Goal: Task Accomplishment & Management: Manage account settings

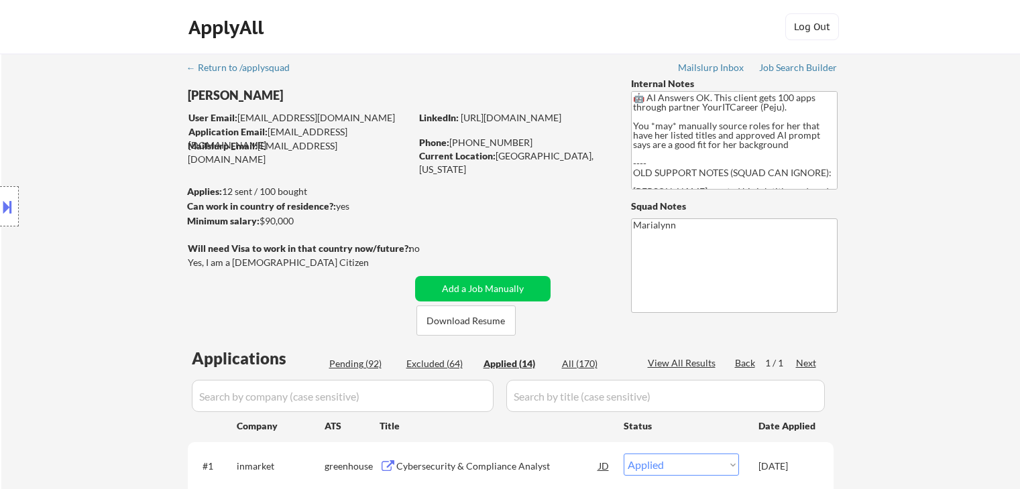
select select ""applied""
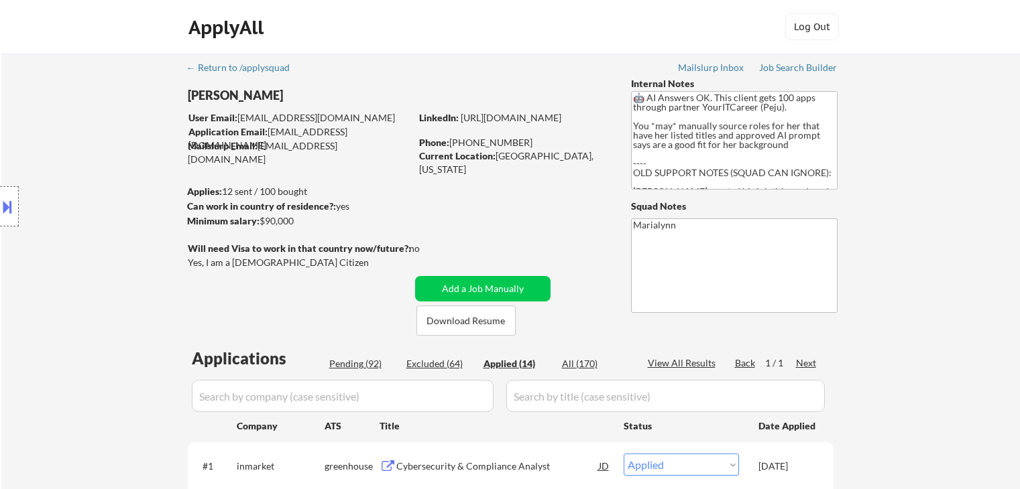
select select ""applied""
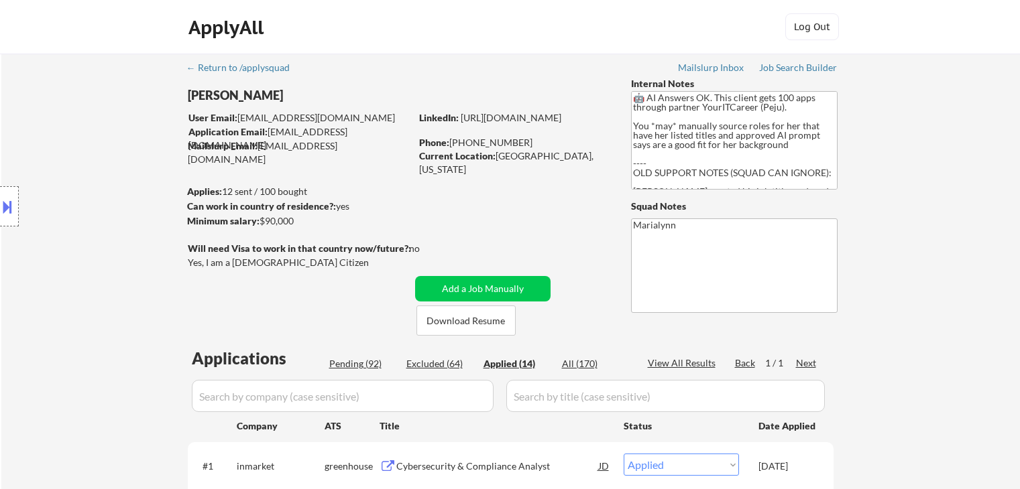
select select ""applied""
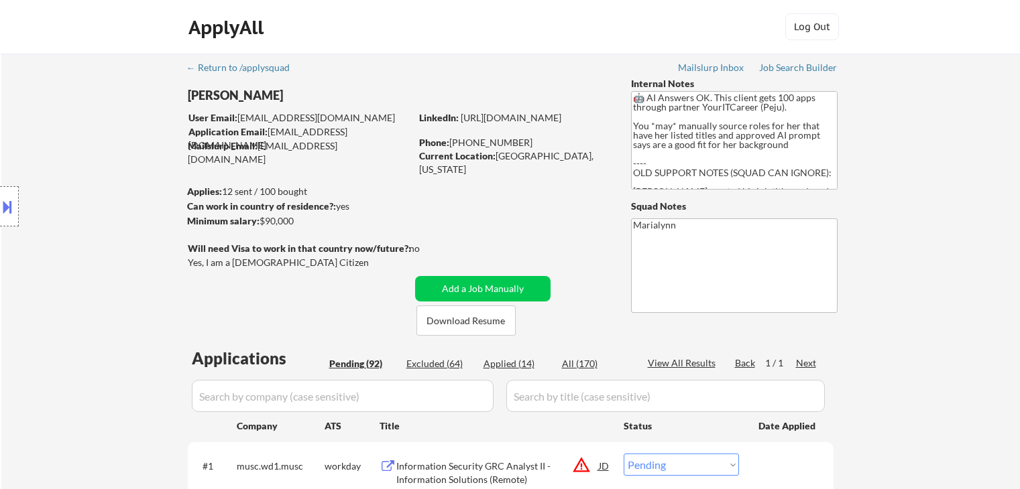
select select ""pending""
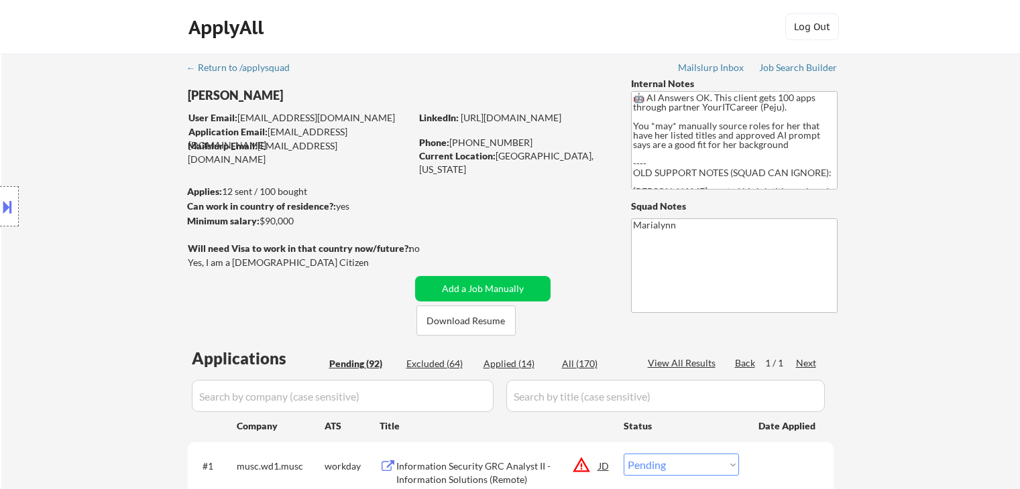
select select ""pending""
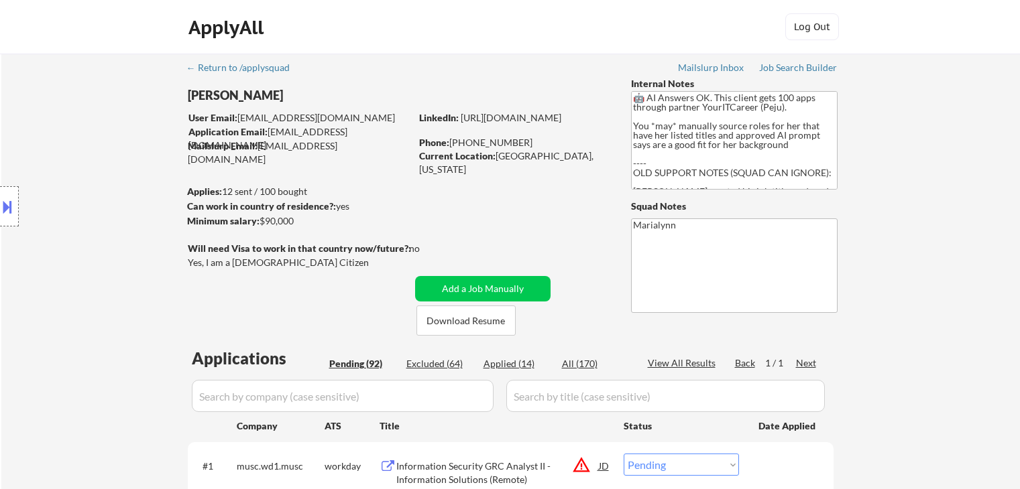
select select ""pending""
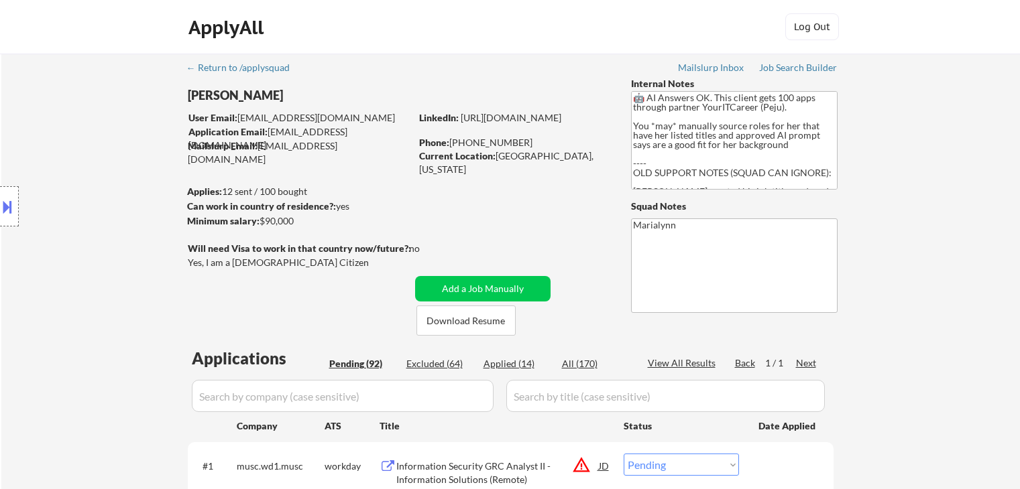
select select ""pending""
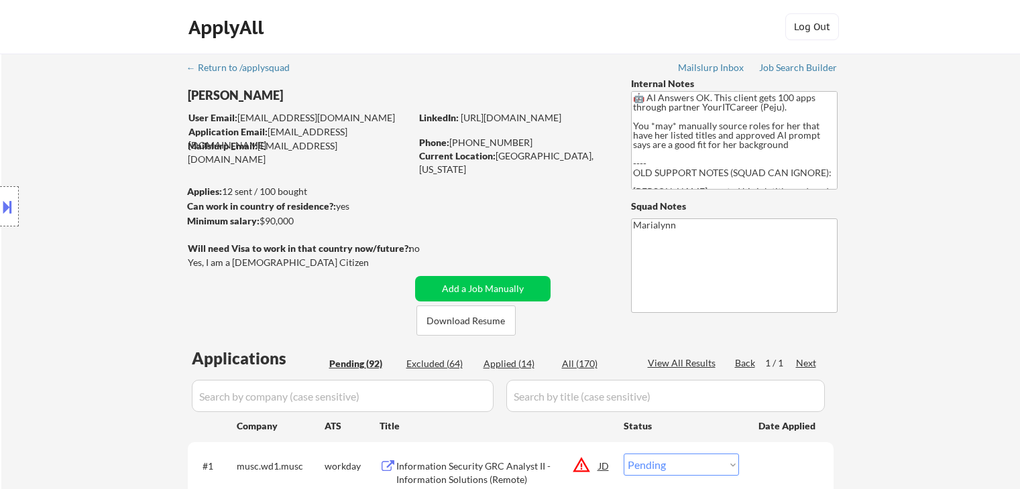
select select ""pending""
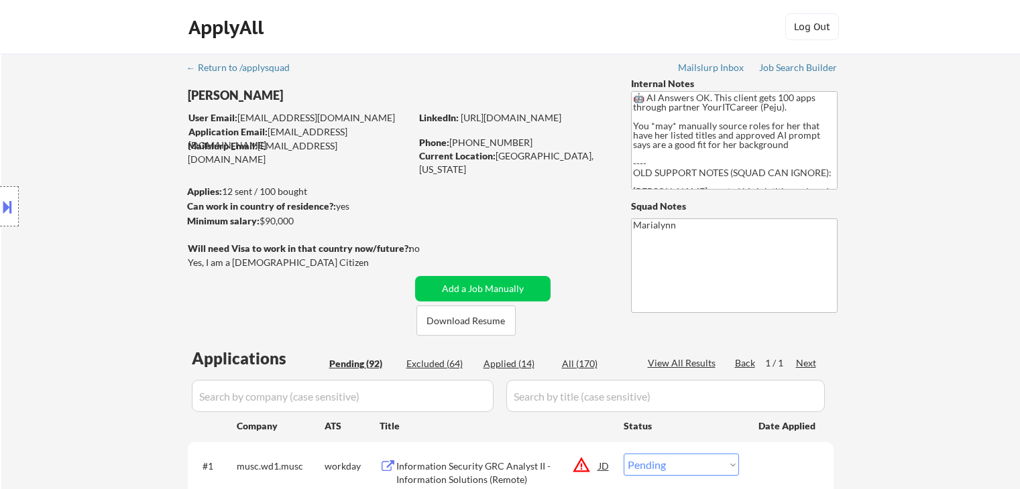
select select ""pending""
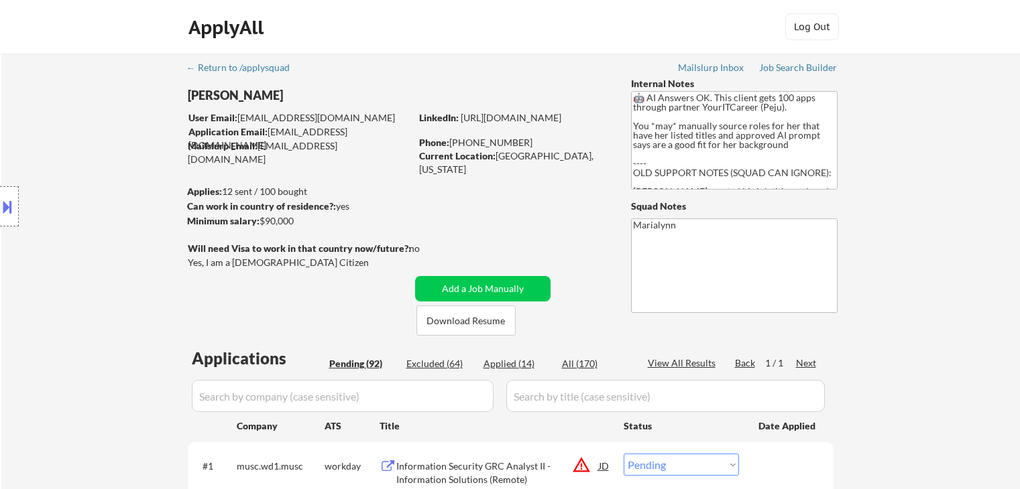
select select ""pending""
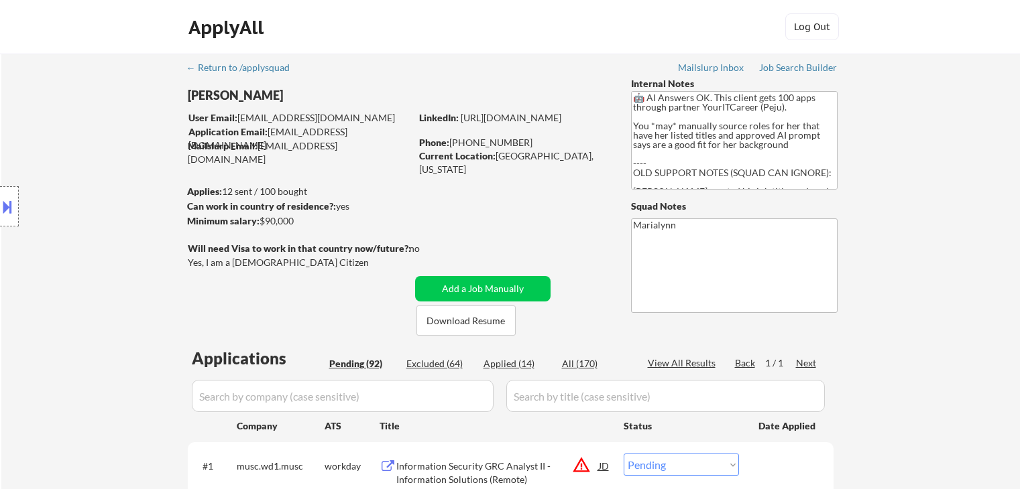
select select ""pending""
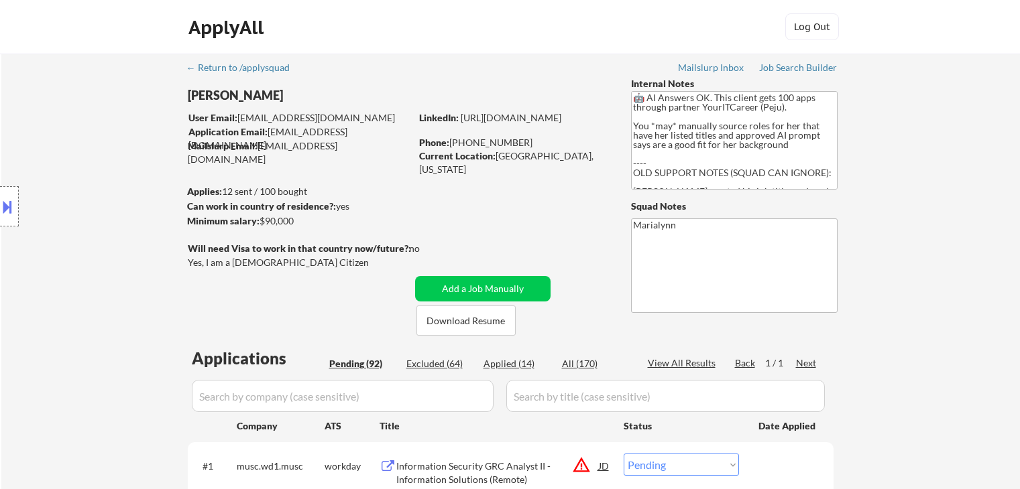
select select ""pending""
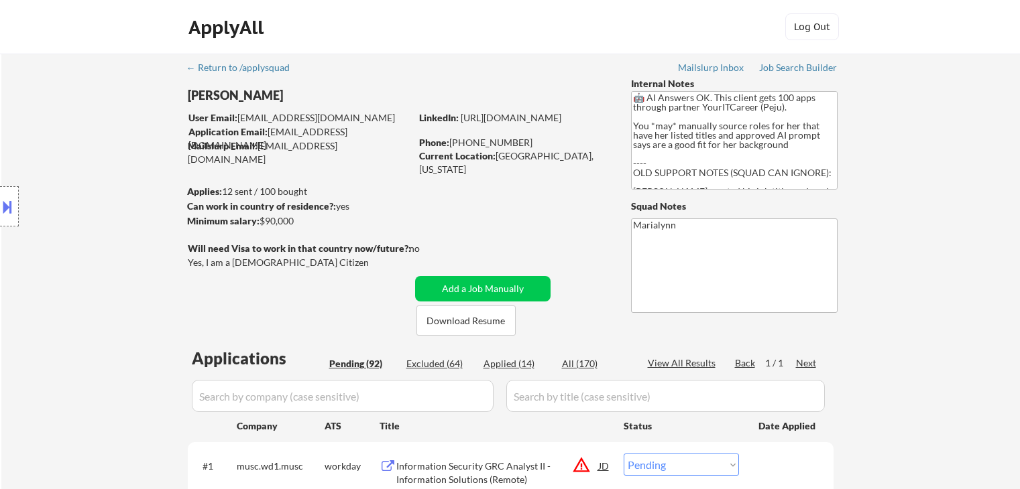
select select ""pending""
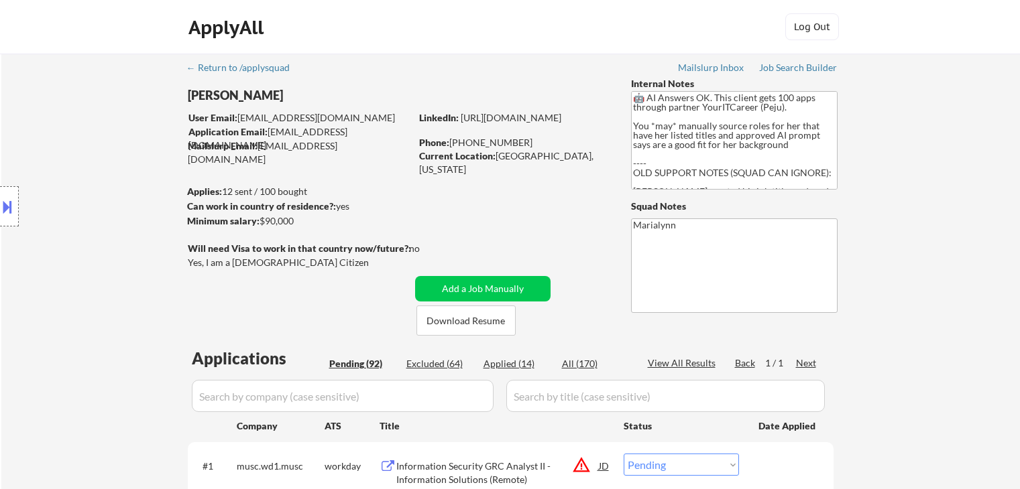
select select ""pending""
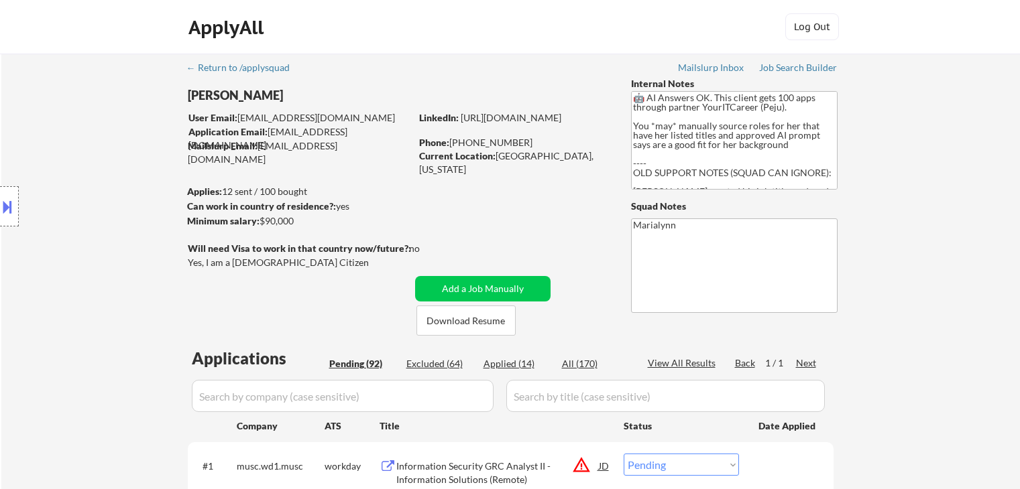
select select ""pending""
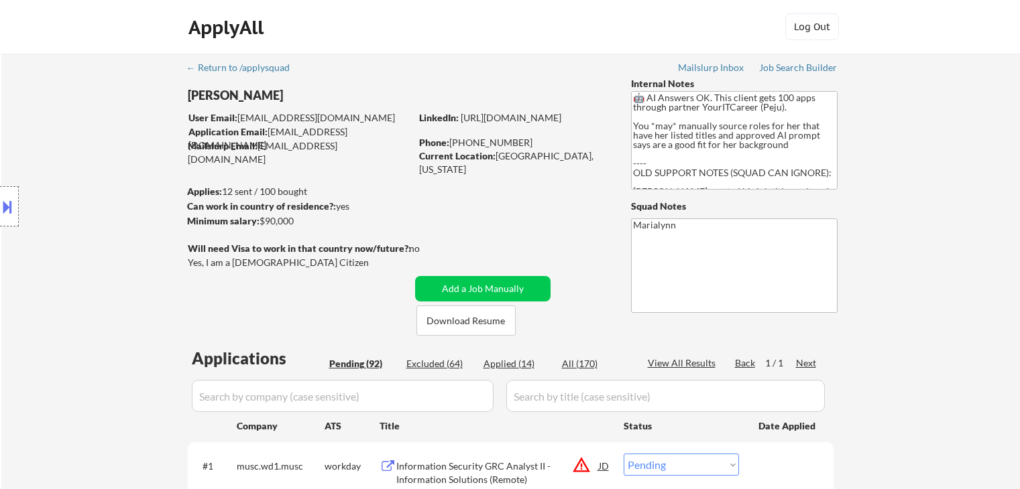
select select ""pending""
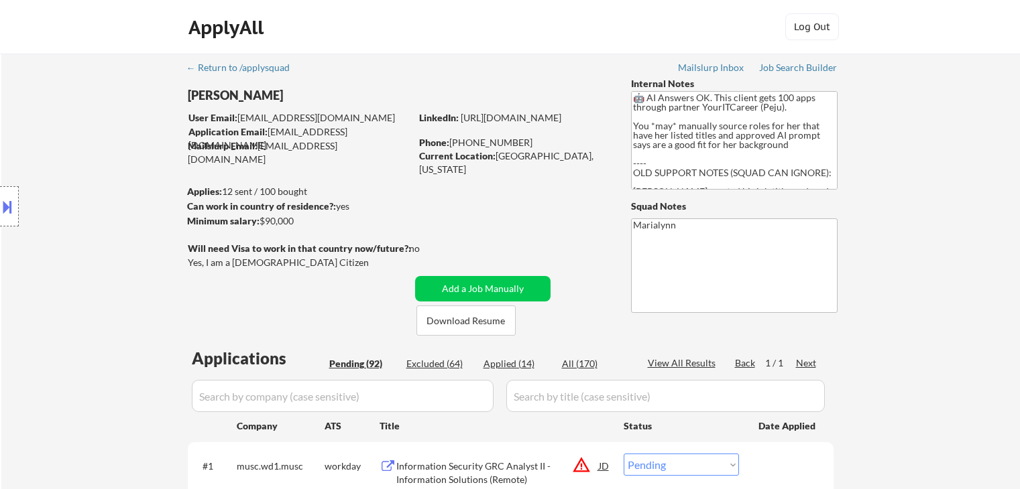
select select ""pending""
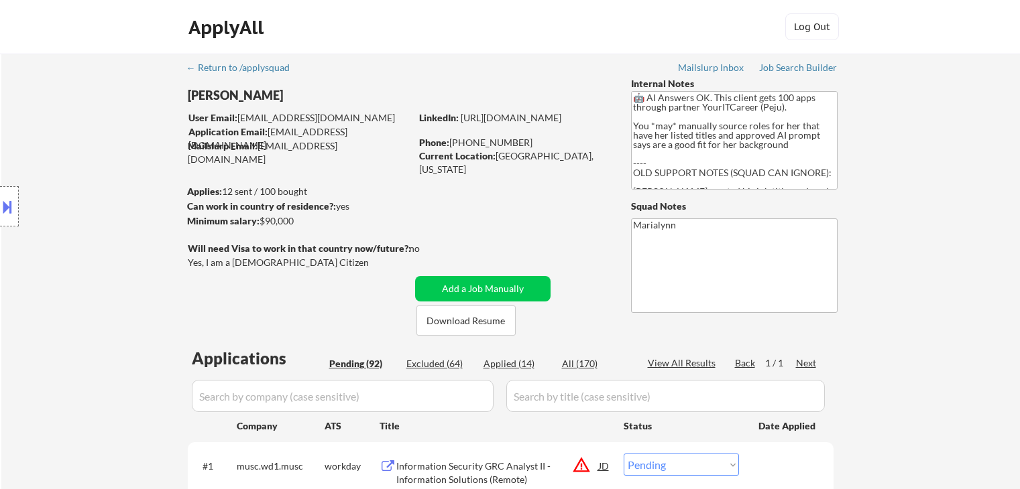
select select ""pending""
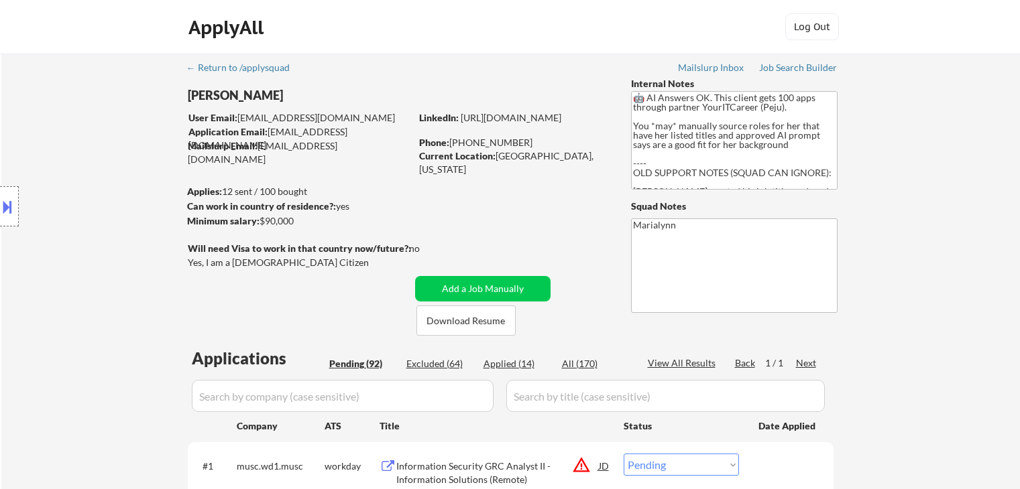
select select ""pending""
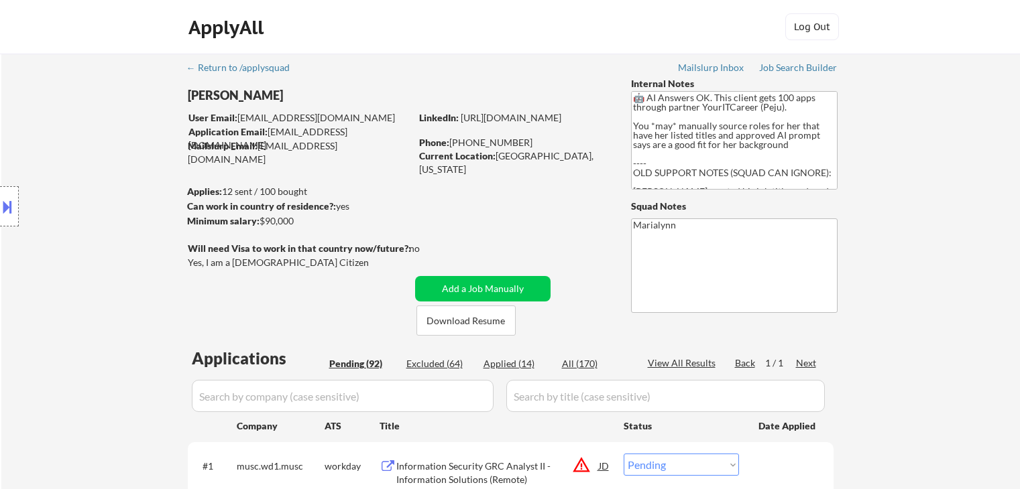
select select ""pending""
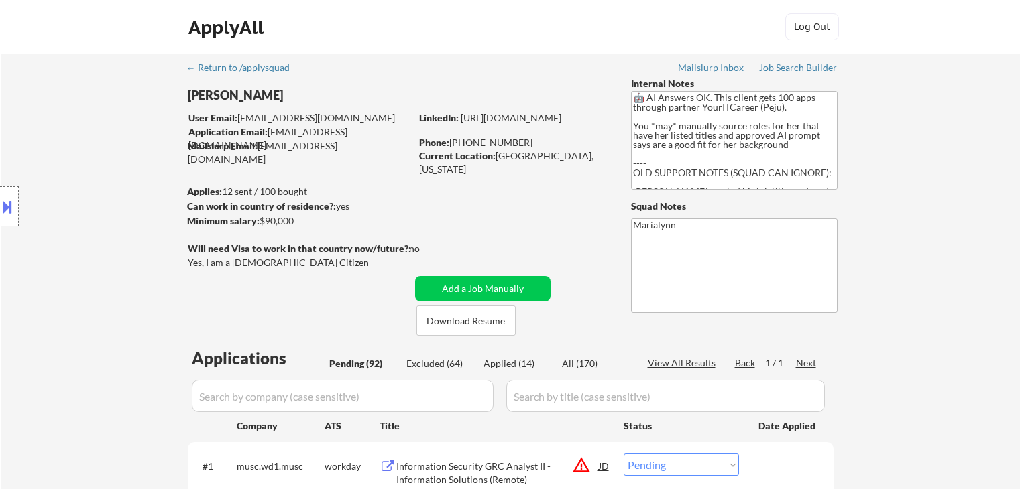
select select ""pending""
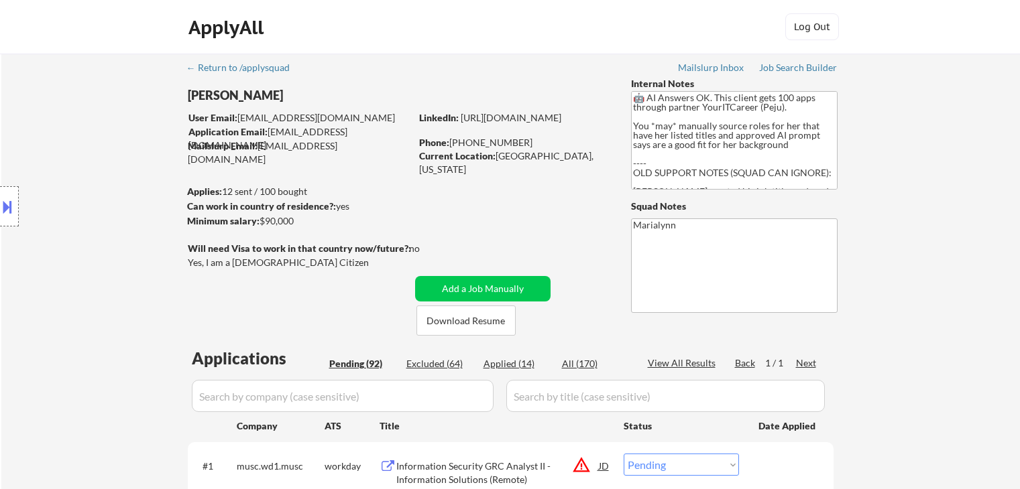
select select ""pending""
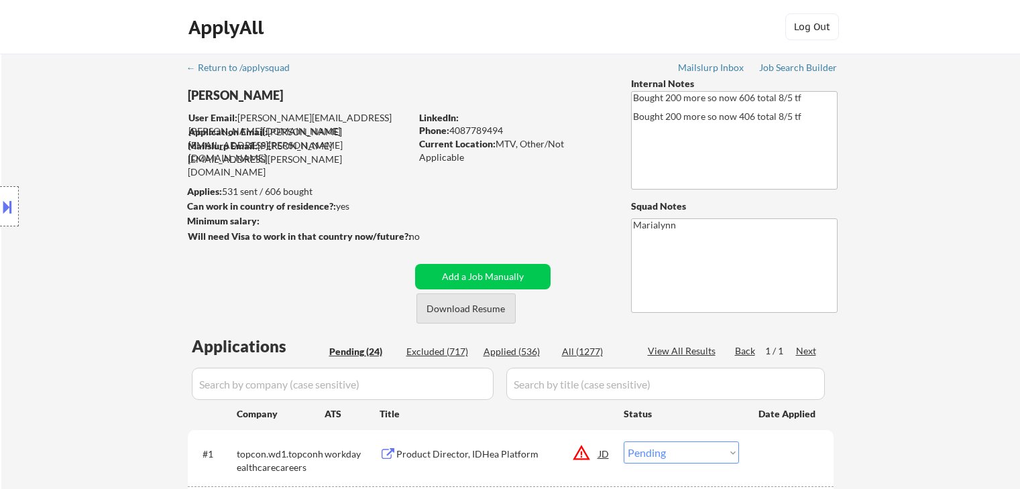
select select ""pending""
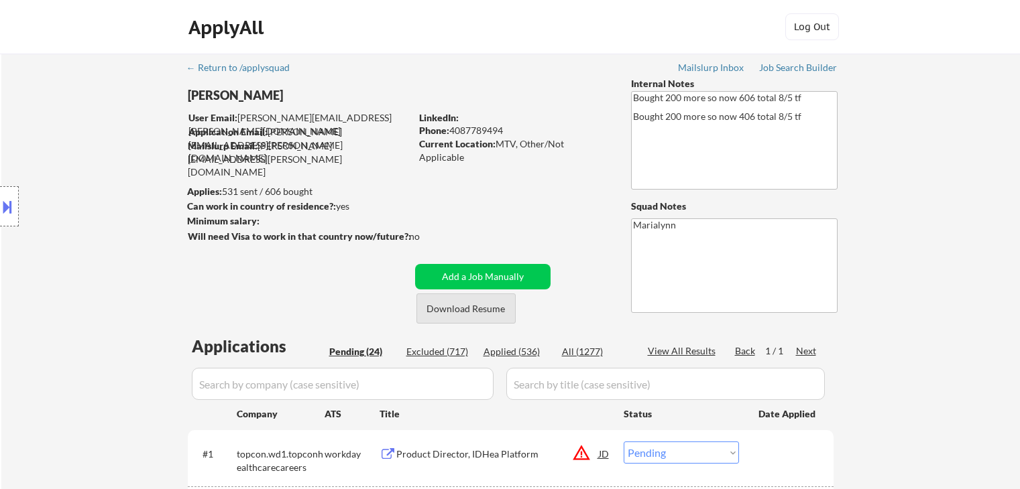
select select ""pending""
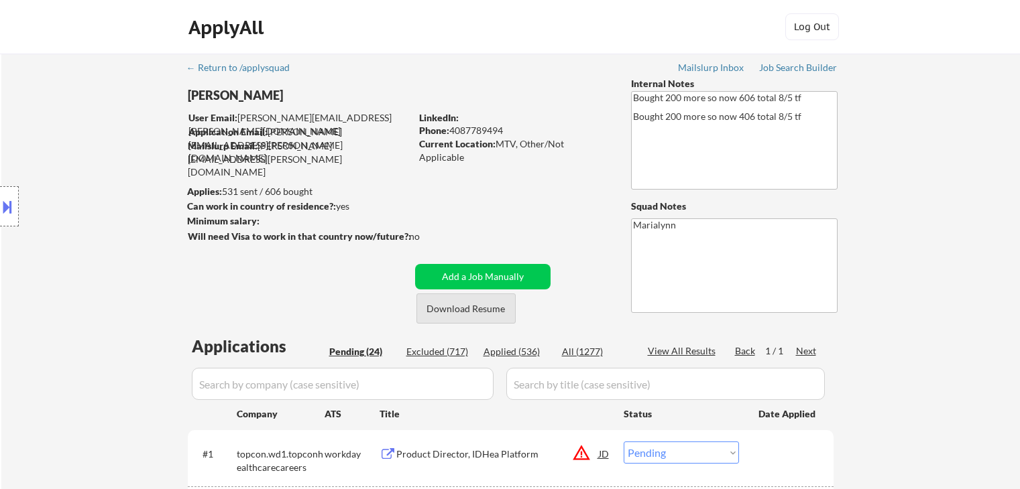
select select ""pending""
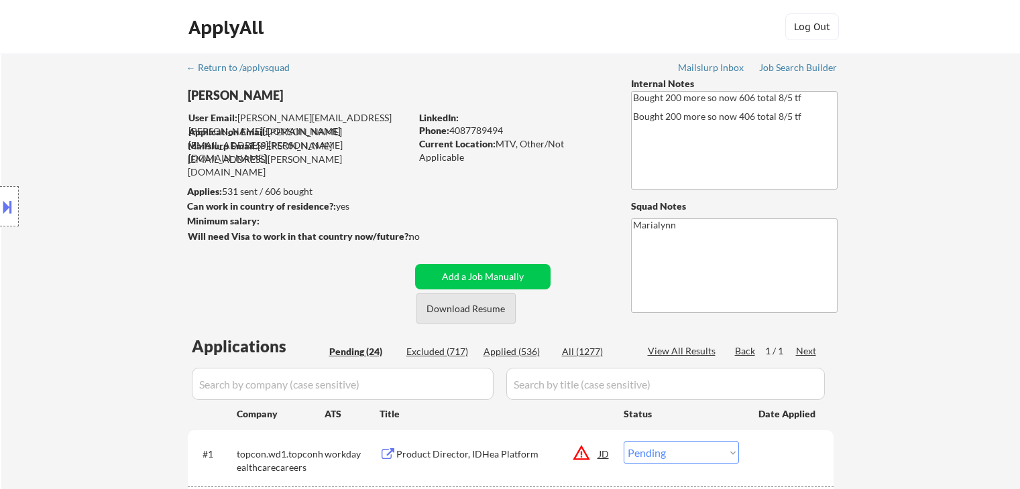
select select ""pending""
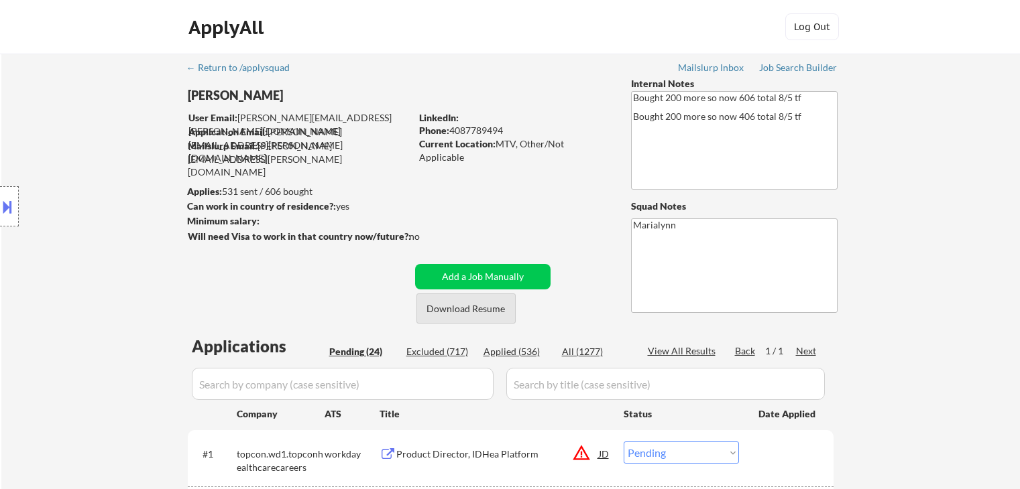
select select ""pending""
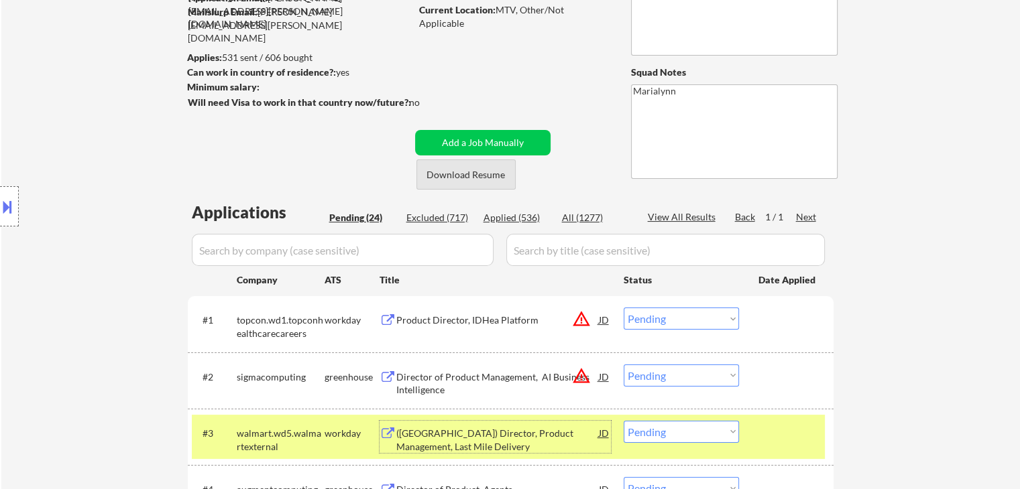
click at [481, 178] on button "Download Resume" at bounding box center [465, 175] width 99 height 30
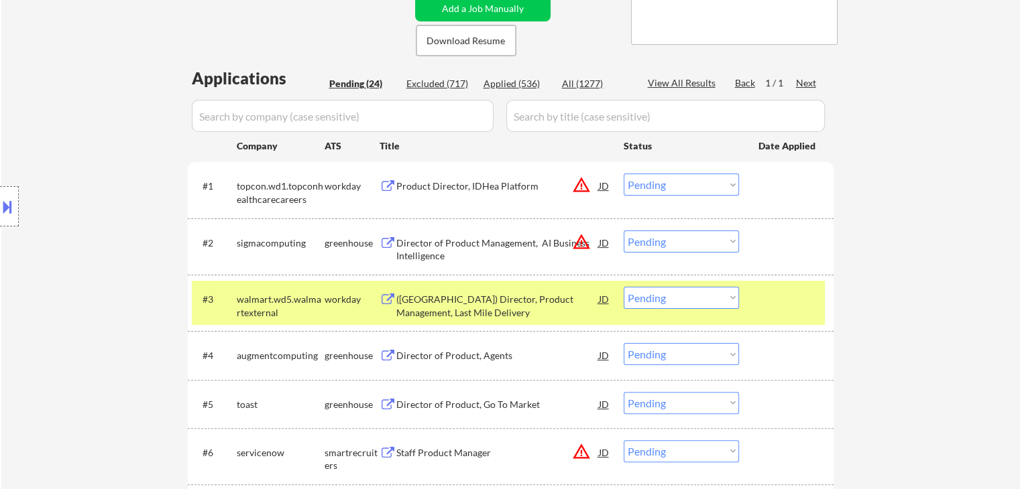
click at [508, 85] on div "Applied (536)" at bounding box center [516, 83] width 67 height 13
select select ""applied""
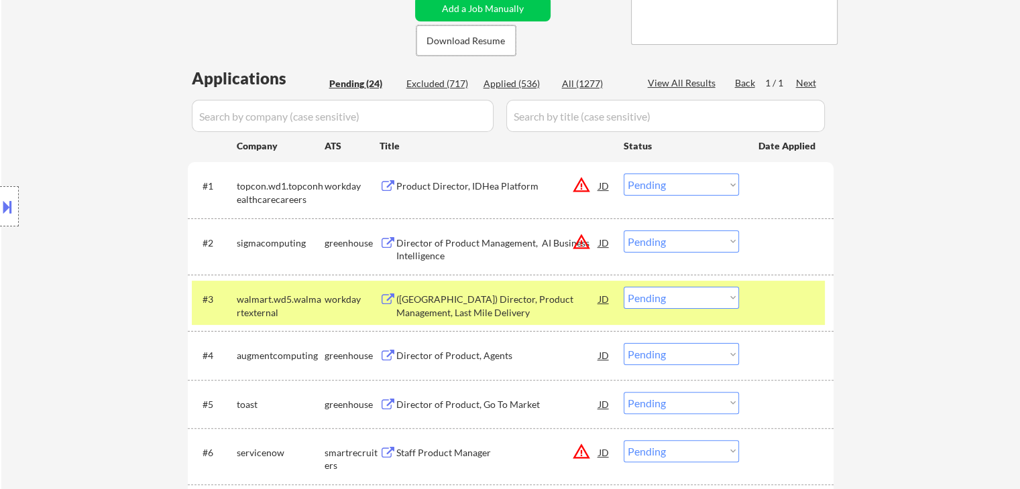
select select ""applied""
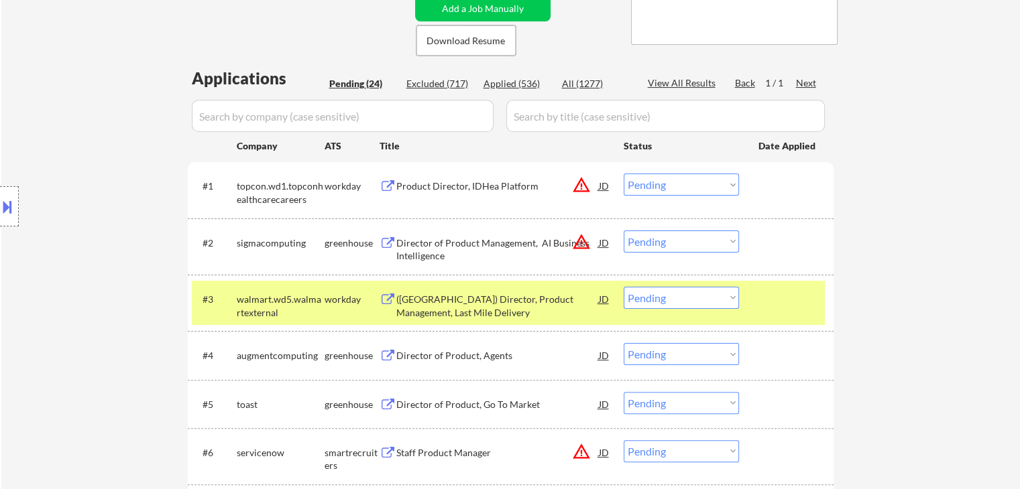
select select ""applied""
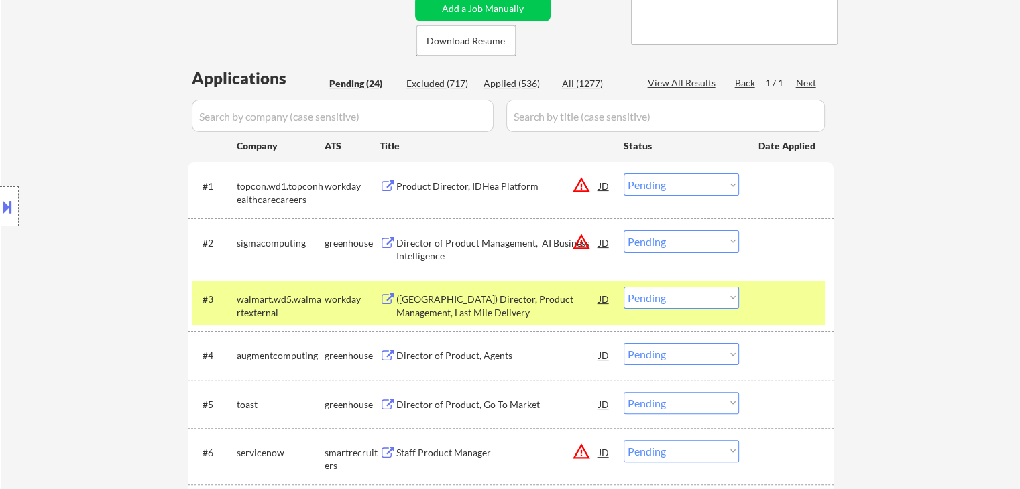
select select ""applied""
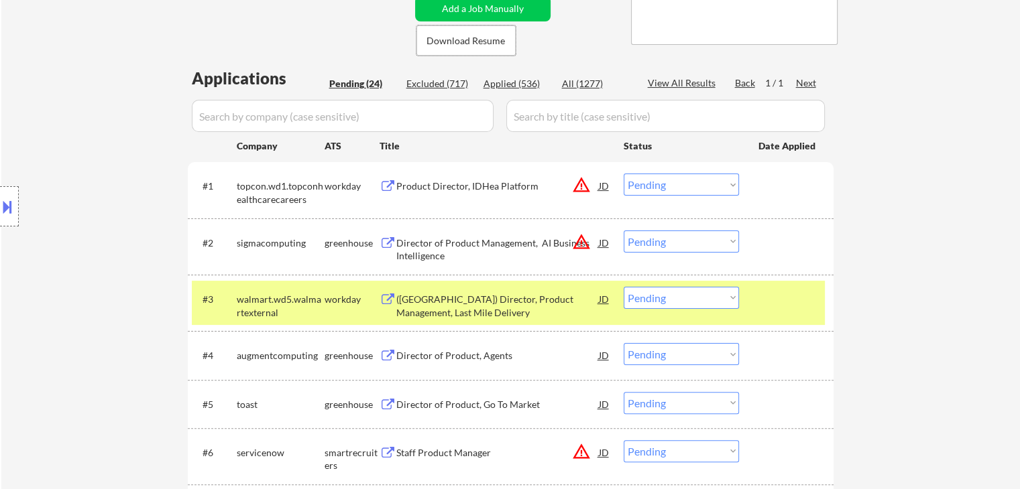
select select ""applied""
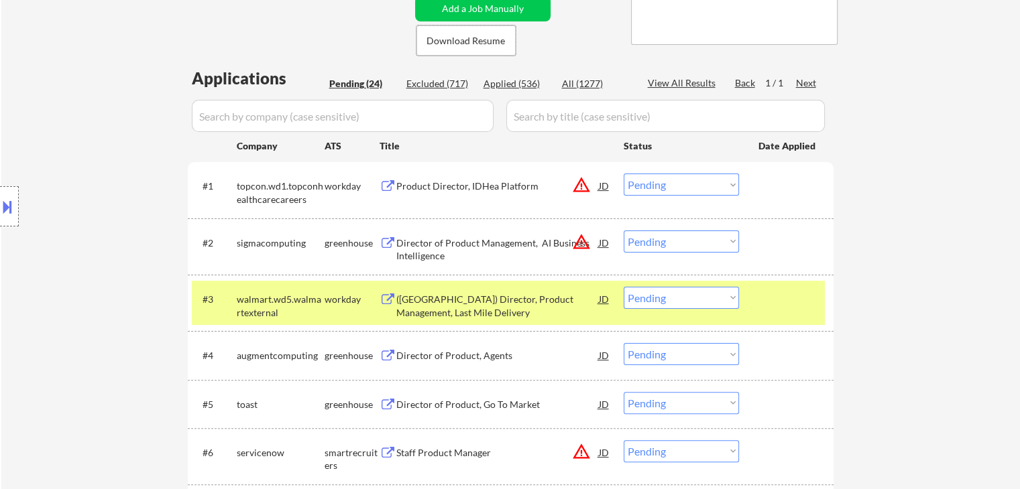
select select ""applied""
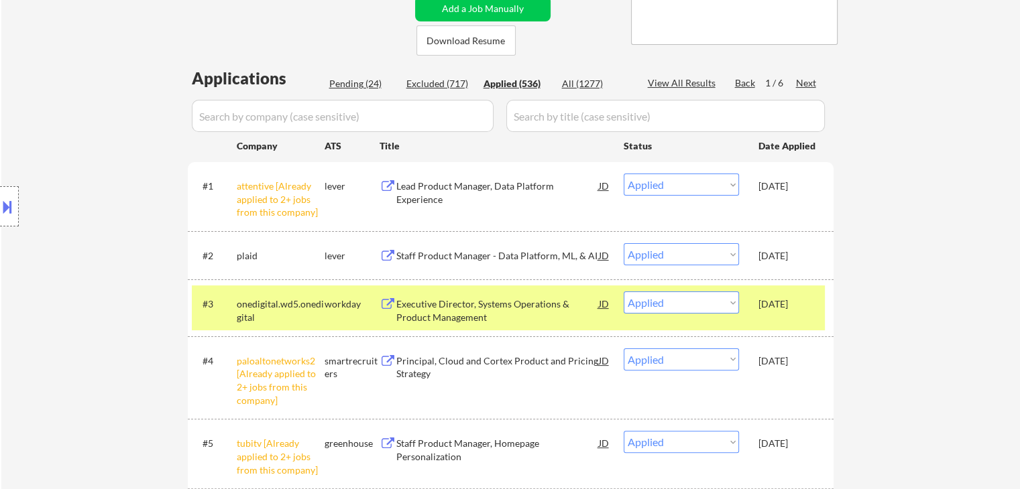
scroll to position [536, 0]
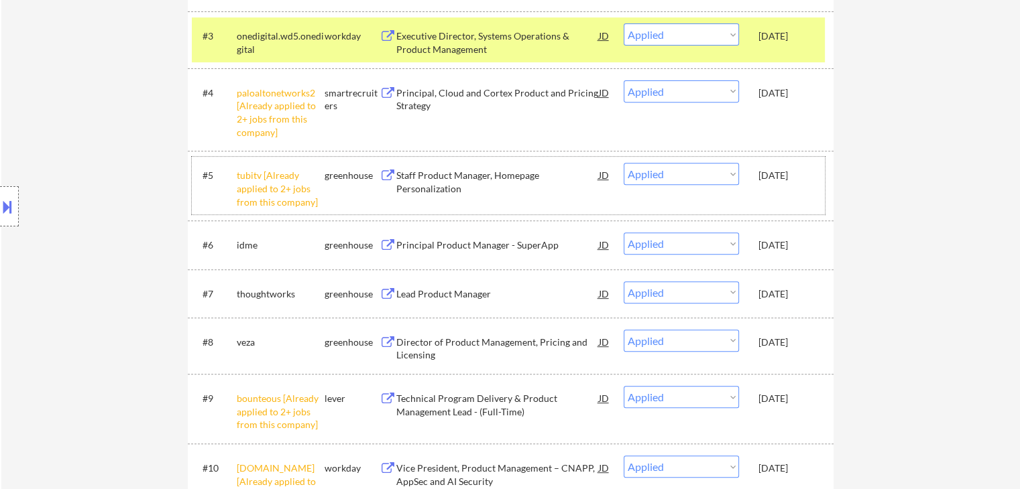
click at [795, 170] on div "[DATE]" at bounding box center [787, 175] width 59 height 13
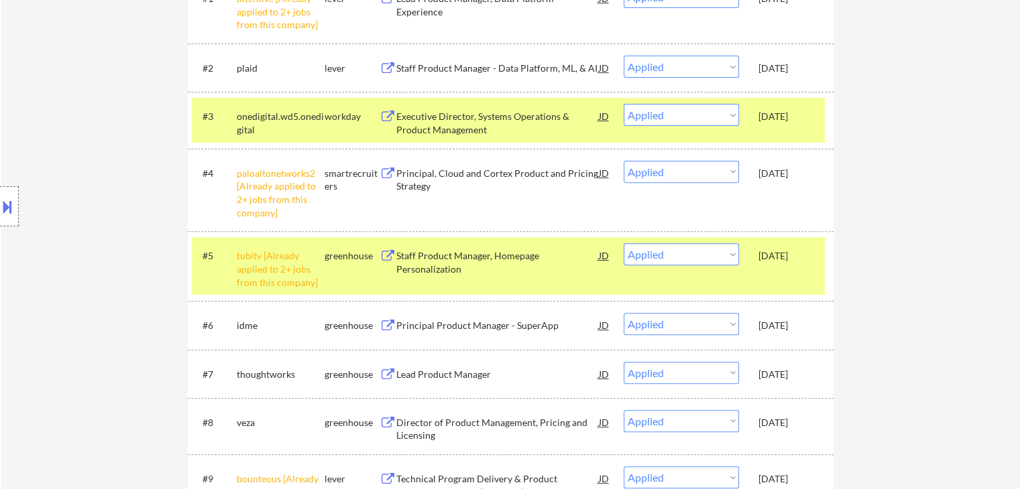
scroll to position [268, 0]
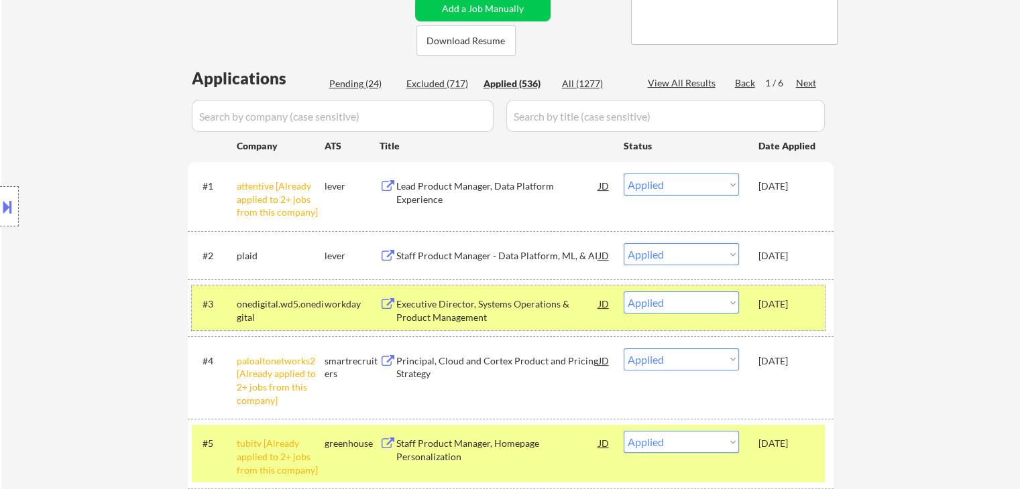
click at [268, 301] on div "onedigital.wd5.onedigital" at bounding box center [281, 311] width 88 height 26
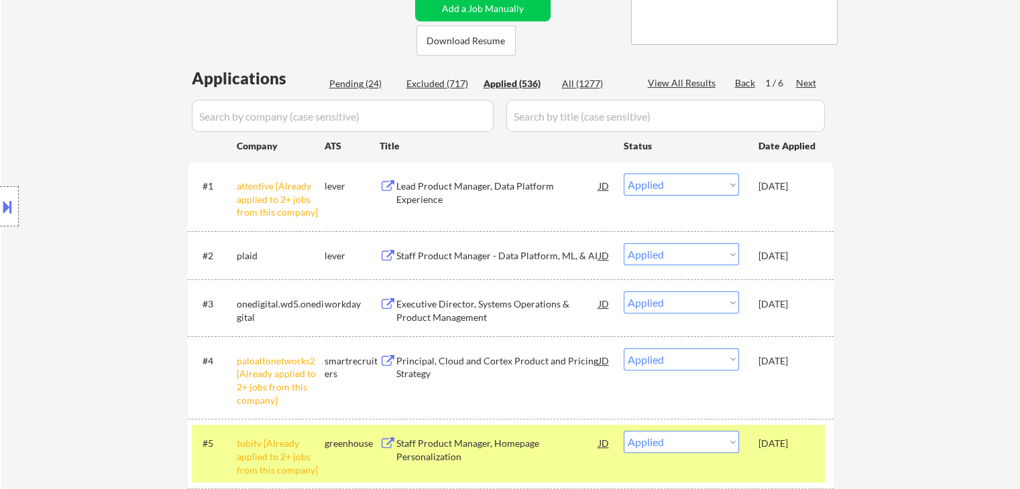
drag, startPoint x: 367, startPoint y: 84, endPoint x: 382, endPoint y: 12, distance: 73.2
click at [367, 83] on div "Pending (24)" at bounding box center [362, 83] width 67 height 13
select select ""pending""
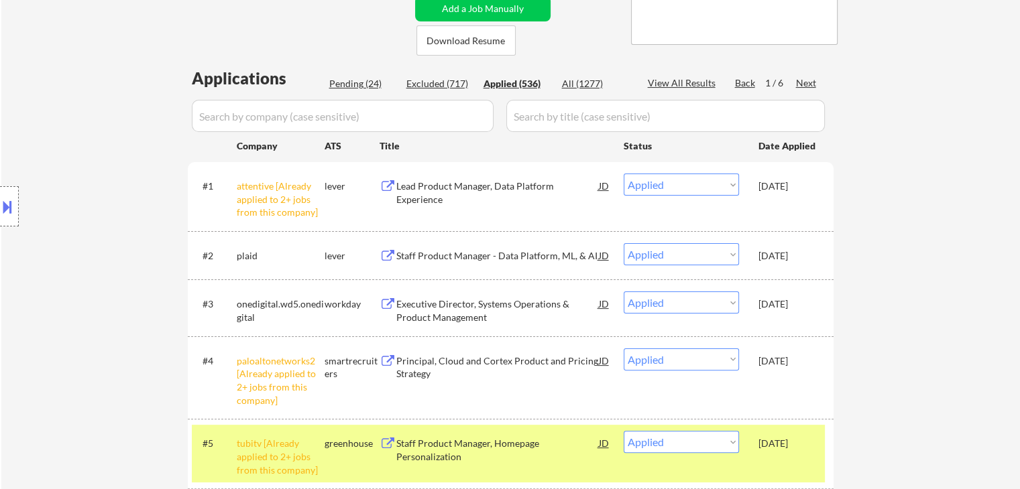
select select ""pending""
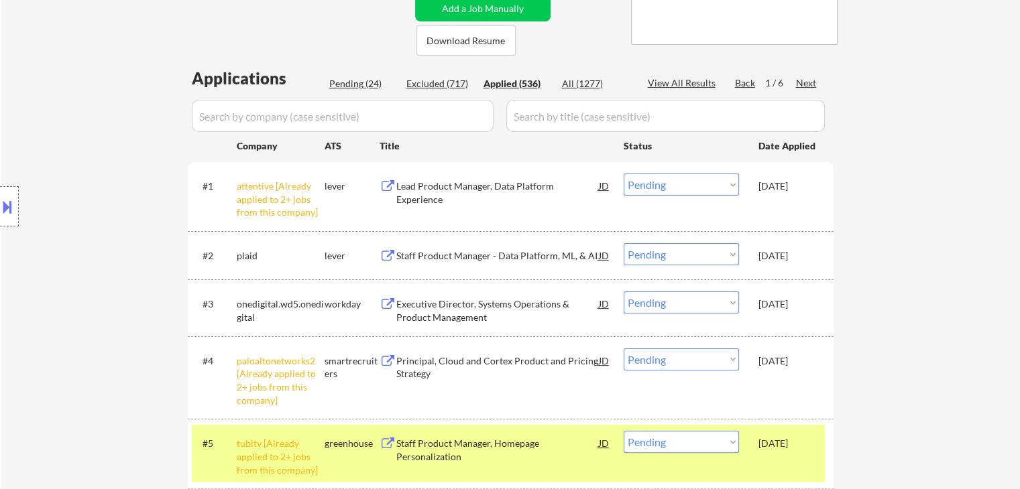
select select ""pending""
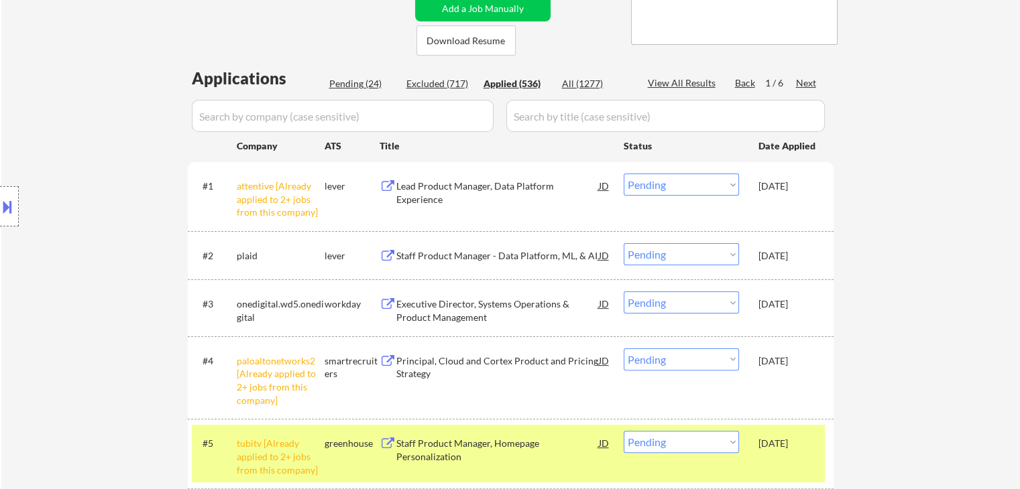
select select ""pending""
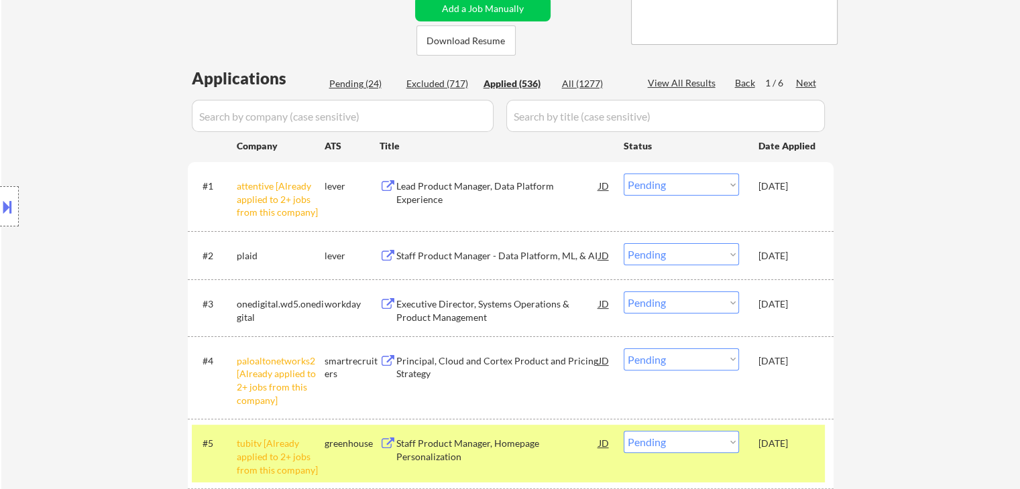
select select ""pending""
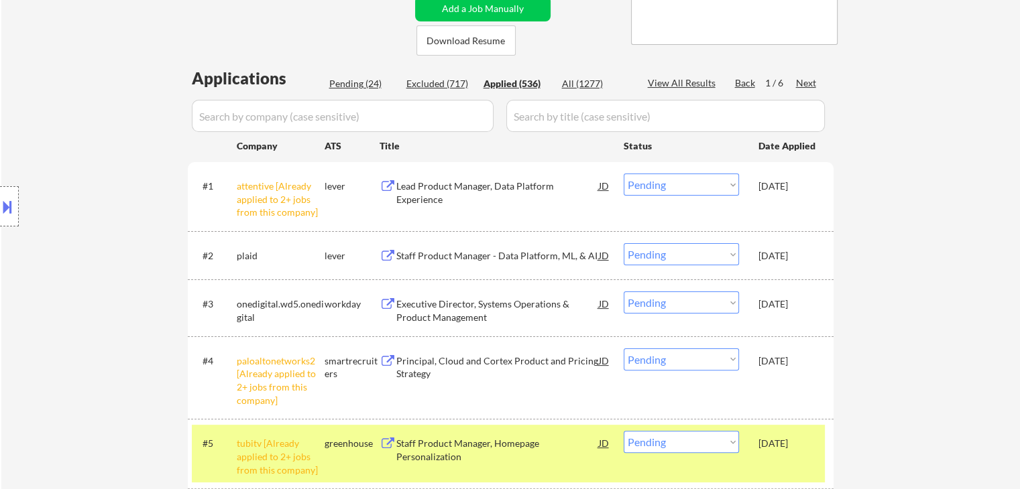
select select ""pending""
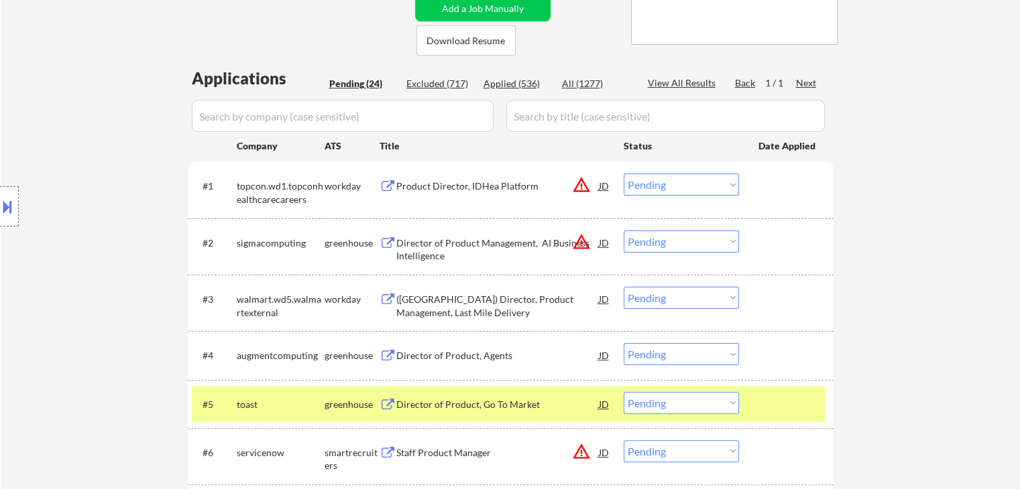
click at [303, 406] on div "toast" at bounding box center [281, 404] width 88 height 13
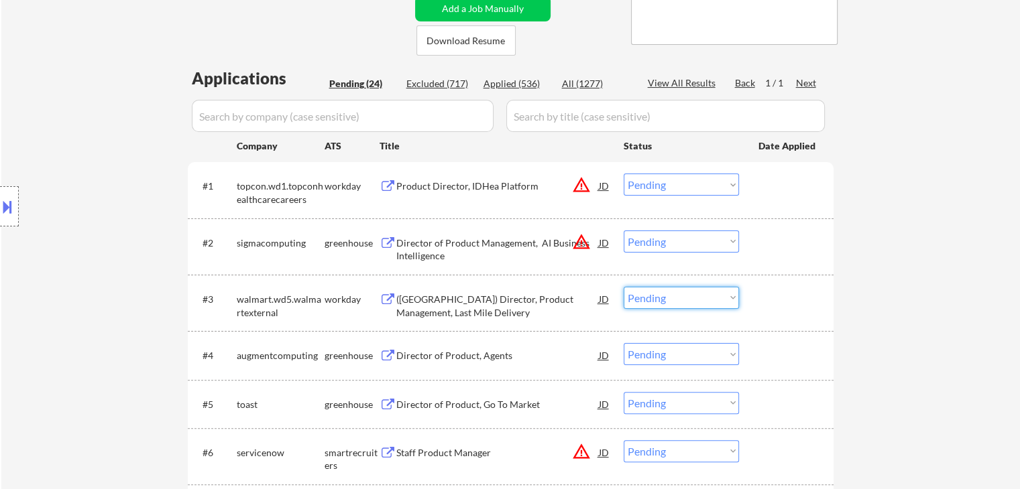
click at [686, 293] on select "Choose an option... Pending Applied Excluded (Questions) Excluded (Expired) Exc…" at bounding box center [681, 298] width 115 height 22
click at [624, 287] on select "Choose an option... Pending Applied Excluded (Questions) Excluded (Expired) Exc…" at bounding box center [681, 298] width 115 height 22
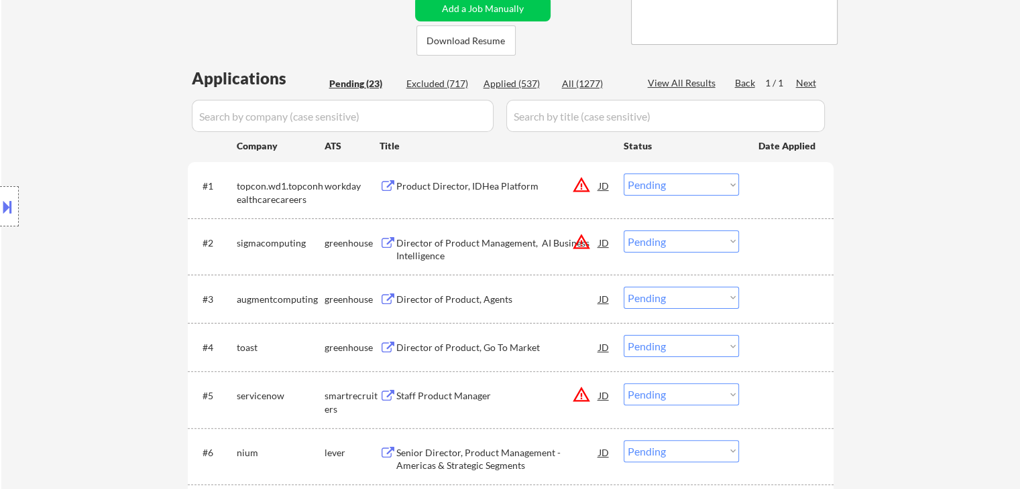
click at [432, 302] on div "Director of Product, Agents" at bounding box center [497, 299] width 202 height 13
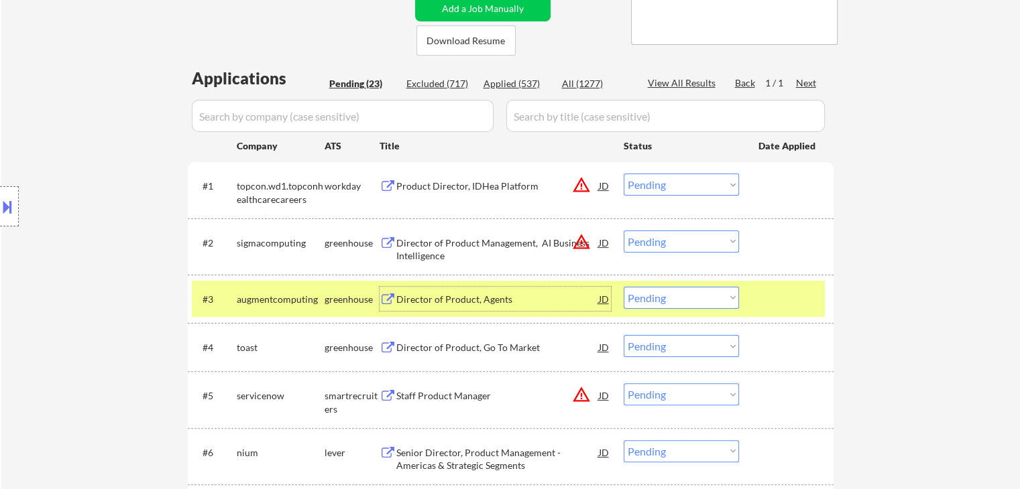
click at [676, 304] on select "Choose an option... Pending Applied Excluded (Questions) Excluded (Expired) Exc…" at bounding box center [681, 298] width 115 height 22
click at [624, 287] on select "Choose an option... Pending Applied Excluded (Questions) Excluded (Expired) Exc…" at bounding box center [681, 298] width 115 height 22
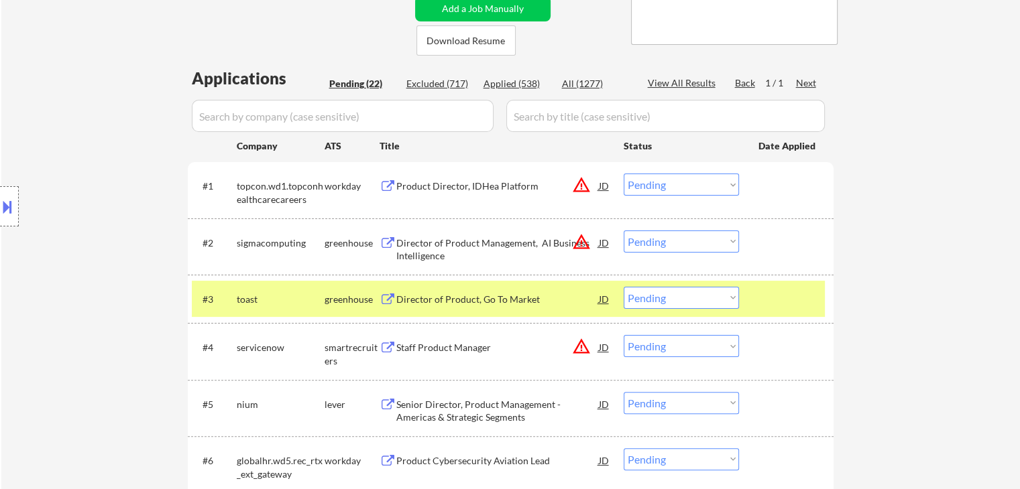
click at [479, 304] on div "Director of Product, Go To Market" at bounding box center [497, 299] width 202 height 13
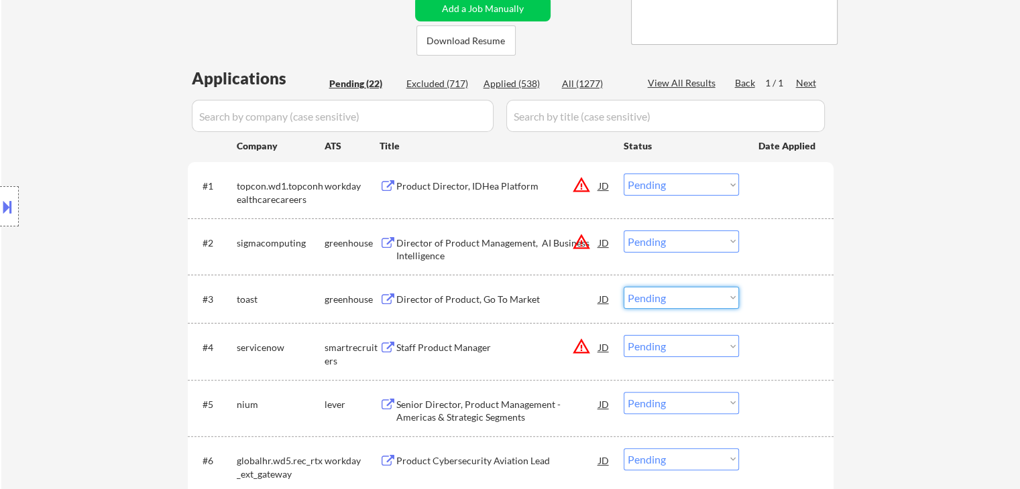
click at [663, 296] on select "Choose an option... Pending Applied Excluded (Questions) Excluded (Expired) Exc…" at bounding box center [681, 298] width 115 height 22
click at [624, 287] on select "Choose an option... Pending Applied Excluded (Questions) Excluded (Expired) Exc…" at bounding box center [681, 298] width 115 height 22
select select ""pending""
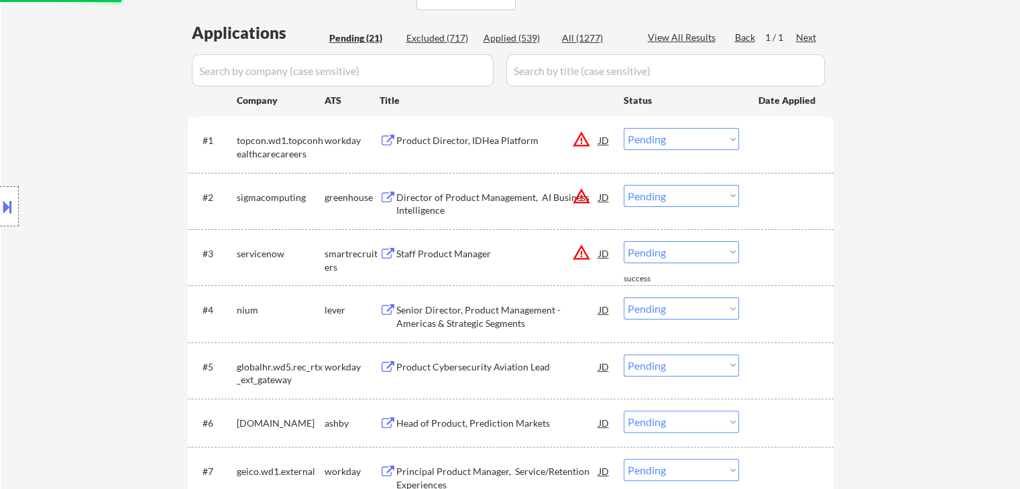
scroll to position [335, 0]
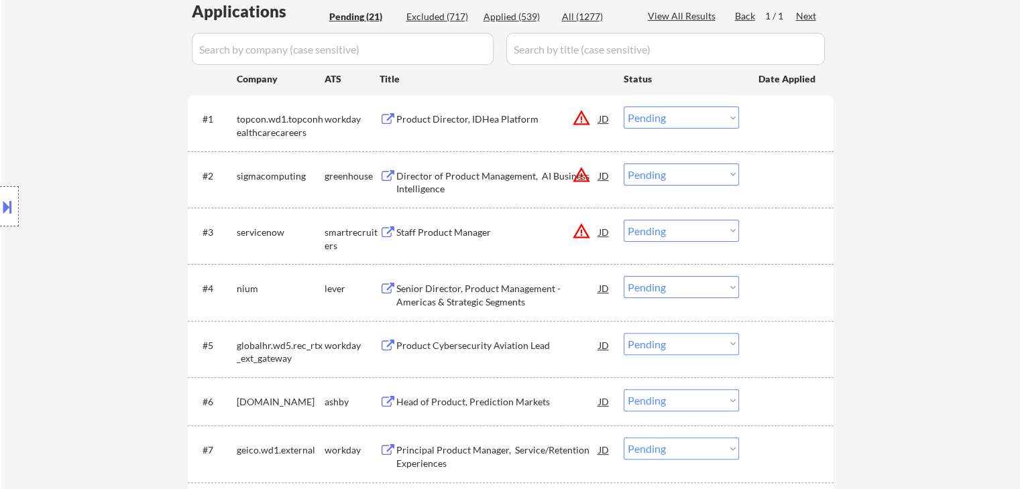
drag, startPoint x: 461, startPoint y: 293, endPoint x: 451, endPoint y: 290, distance: 10.4
click at [456, 294] on div "Senior Director, Product Management - Americas & Strategic Segments" at bounding box center [497, 295] width 202 height 26
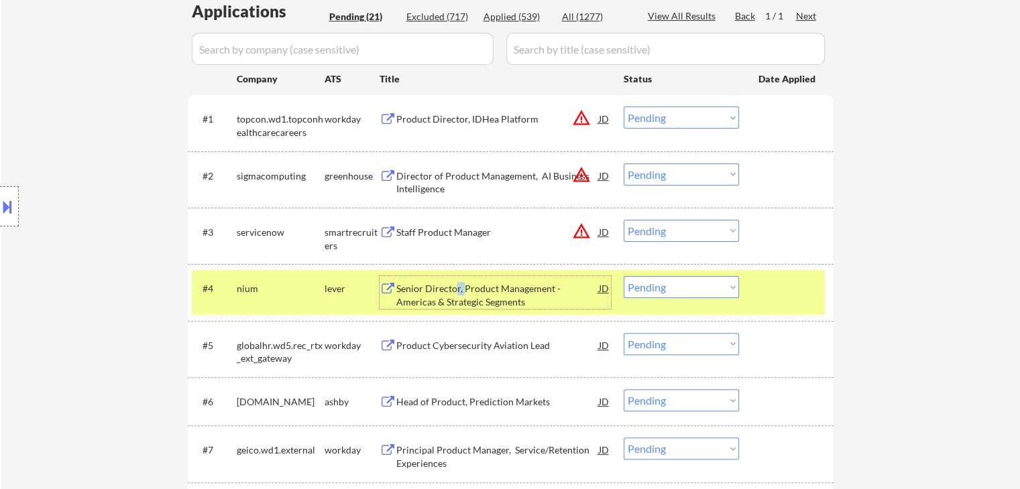
click at [687, 286] on select "Choose an option... Pending Applied Excluded (Questions) Excluded (Expired) Exc…" at bounding box center [681, 287] width 115 height 22
click at [624, 276] on select "Choose an option... Pending Applied Excluded (Questions) Excluded (Expired) Exc…" at bounding box center [681, 287] width 115 height 22
select select ""pending""
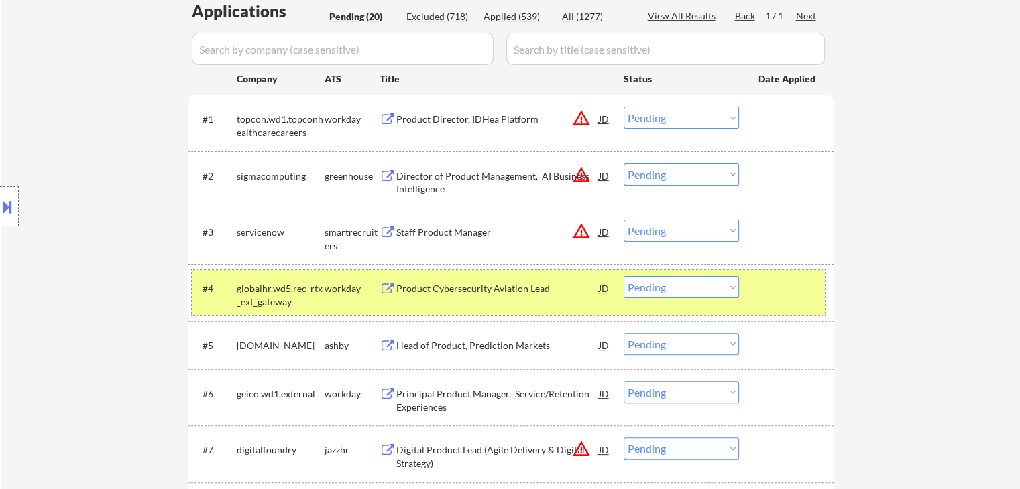
drag, startPoint x: 361, startPoint y: 292, endPoint x: 447, endPoint y: 318, distance: 89.7
click at [359, 292] on div "workday" at bounding box center [352, 288] width 55 height 13
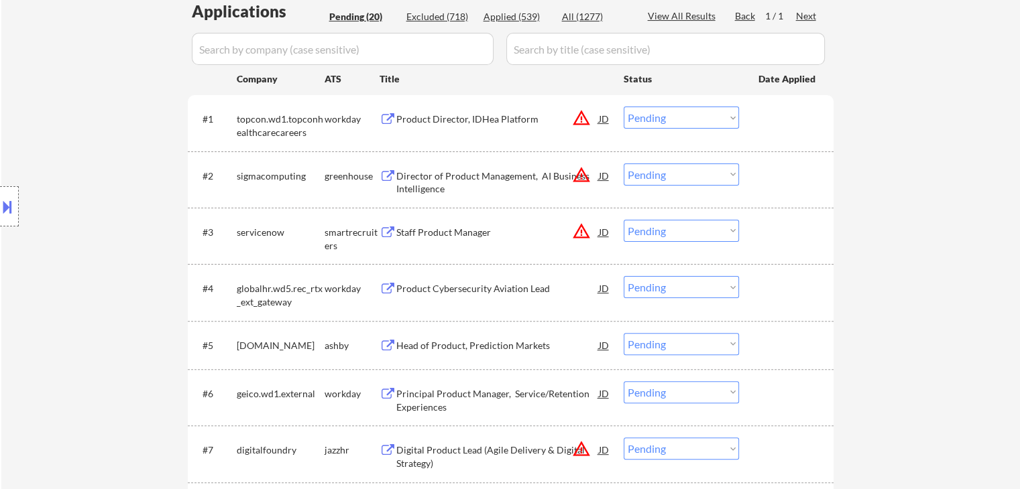
click at [483, 340] on div "Head of Product, Prediction Markets" at bounding box center [497, 345] width 202 height 13
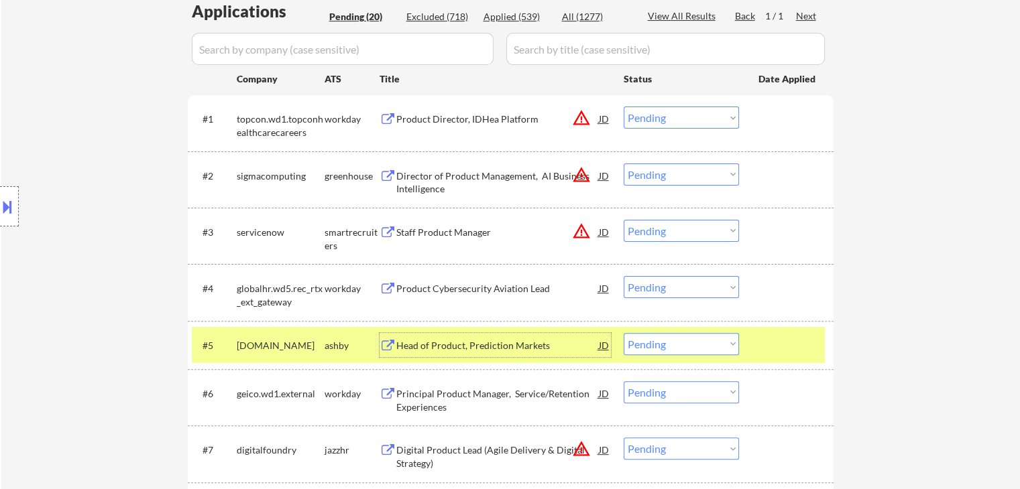
click at [717, 345] on select "Choose an option... Pending Applied Excluded (Questions) Excluded (Expired) Exc…" at bounding box center [681, 344] width 115 height 22
click at [624, 333] on select "Choose an option... Pending Applied Excluded (Questions) Excluded (Expired) Exc…" at bounding box center [681, 344] width 115 height 22
select select ""pending""
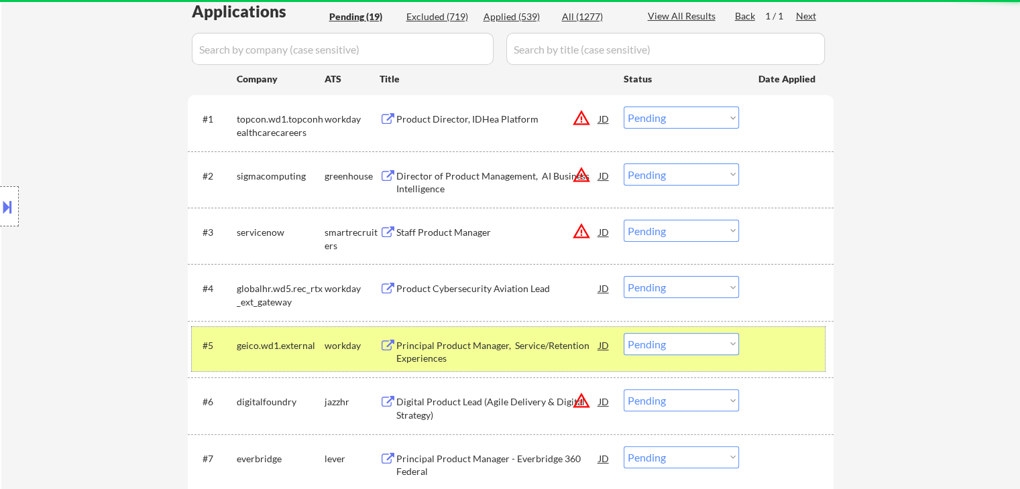
click at [323, 344] on div "geico.wd1.external" at bounding box center [281, 345] width 88 height 13
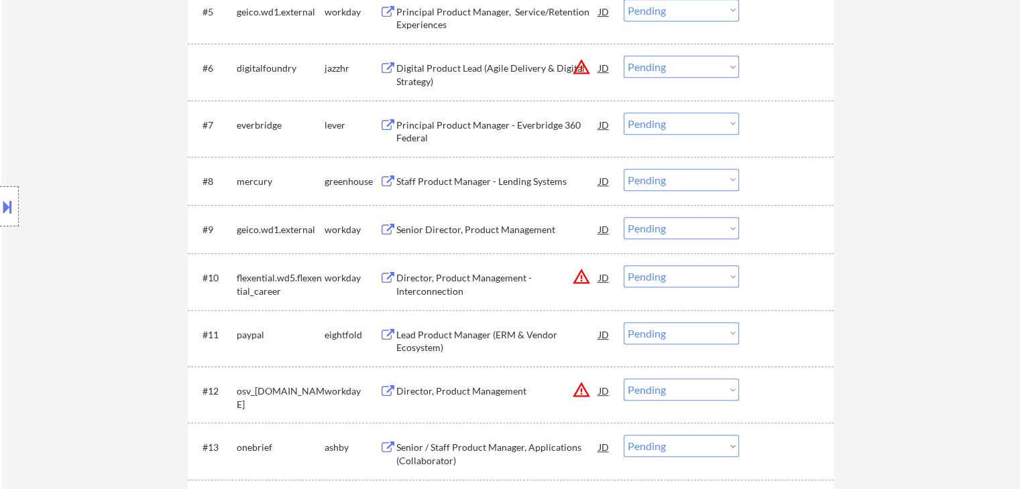
scroll to position [671, 0]
click at [465, 124] on div "Principal Product Manager - Everbridge 360 Federal" at bounding box center [497, 130] width 202 height 26
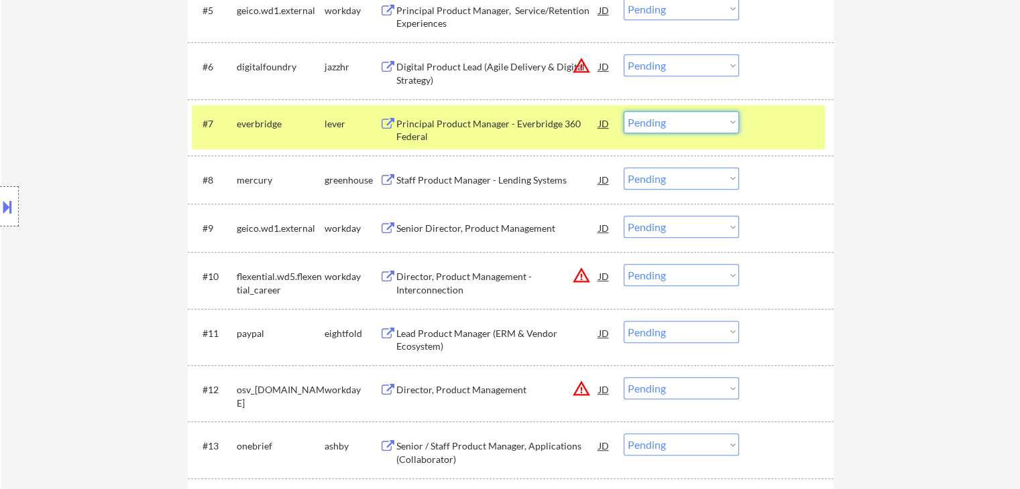
drag, startPoint x: 692, startPoint y: 115, endPoint x: 695, endPoint y: 132, distance: 17.8
click at [693, 115] on select "Choose an option... Pending Applied Excluded (Questions) Excluded (Expired) Exc…" at bounding box center [681, 122] width 115 height 22
click at [624, 111] on select "Choose an option... Pending Applied Excluded (Questions) Excluded (Expired) Exc…" at bounding box center [681, 122] width 115 height 22
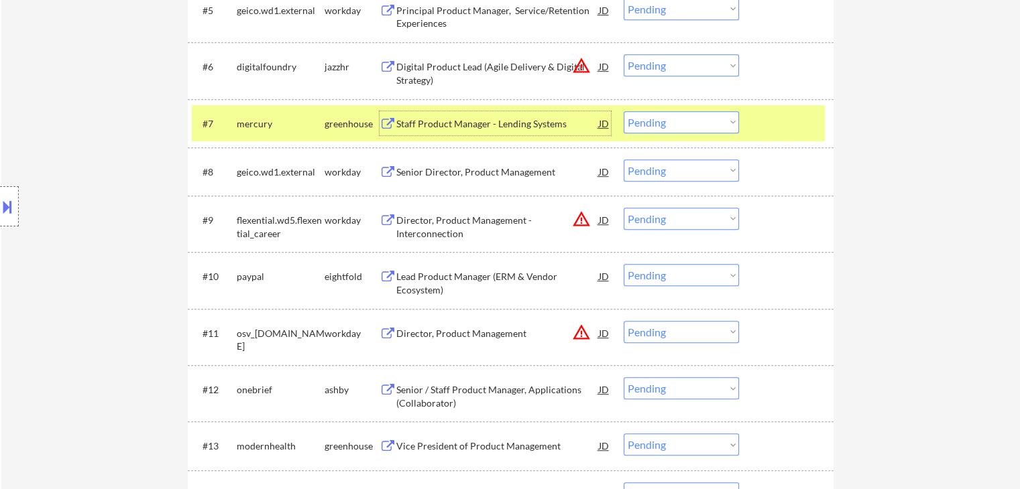
click at [477, 128] on div "Staff Product Manager - Lending Systems" at bounding box center [497, 123] width 202 height 13
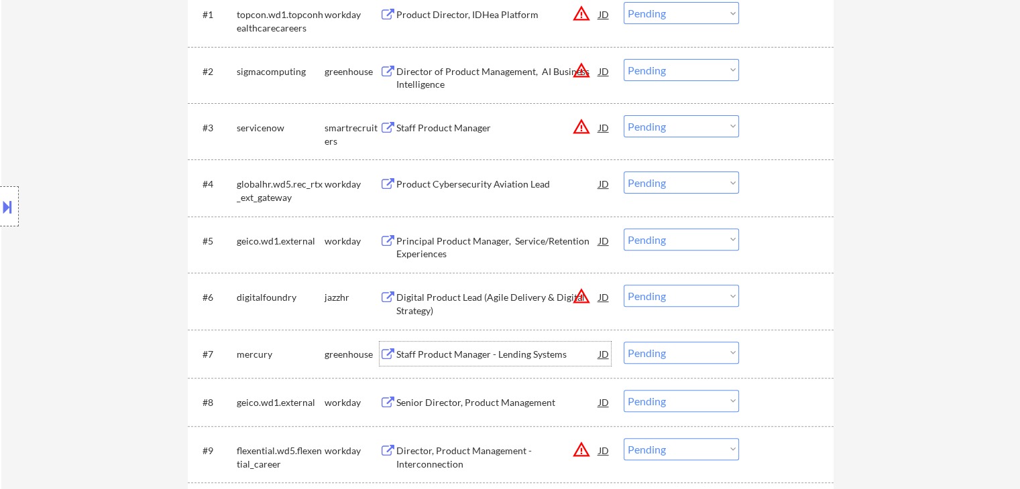
scroll to position [536, 0]
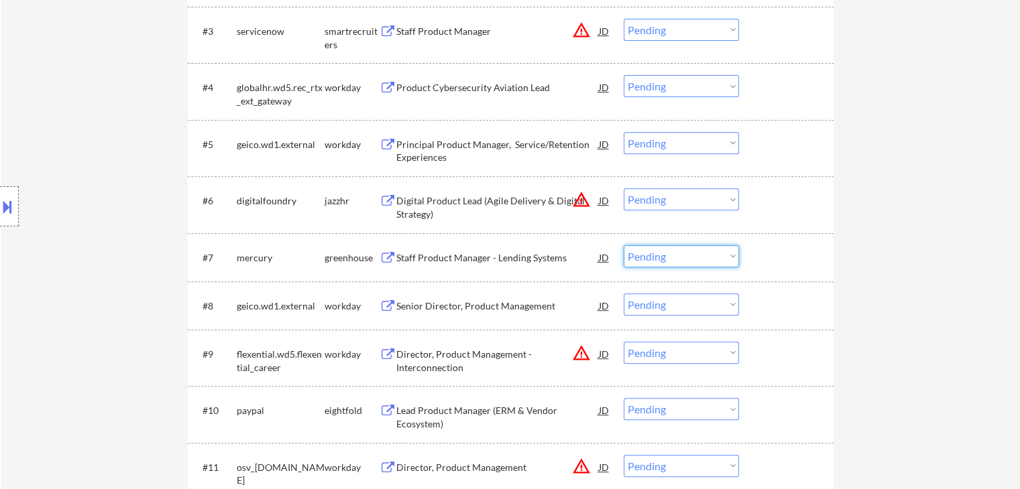
click at [695, 253] on select "Choose an option... Pending Applied Excluded (Questions) Excluded (Expired) Exc…" at bounding box center [681, 256] width 115 height 22
click at [624, 245] on select "Choose an option... Pending Applied Excluded (Questions) Excluded (Expired) Exc…" at bounding box center [681, 256] width 115 height 22
select select ""pending""
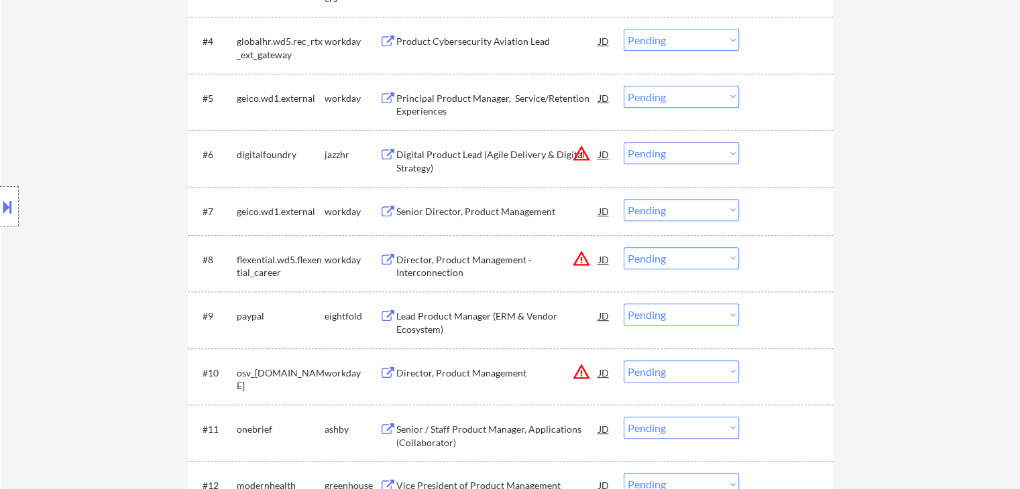
scroll to position [603, 0]
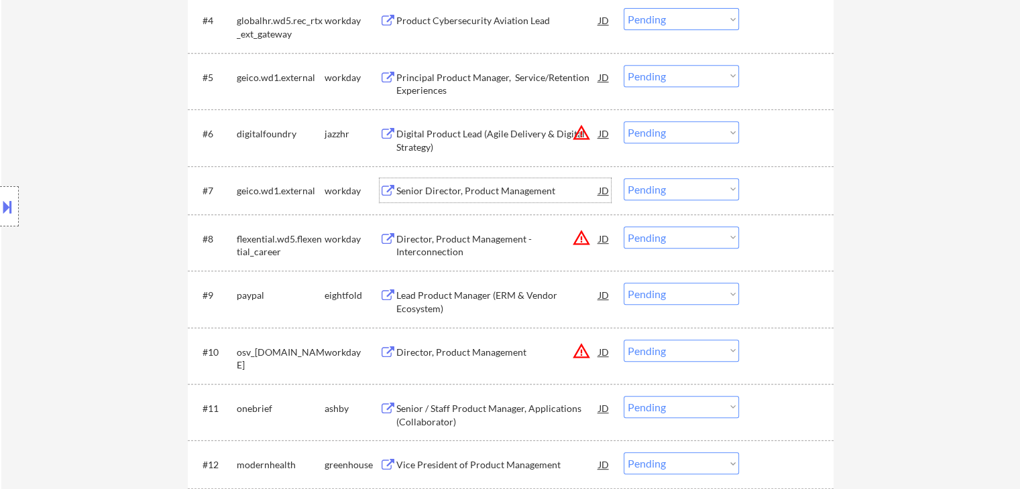
click at [483, 190] on div "Senior Director, Product Management" at bounding box center [497, 190] width 202 height 13
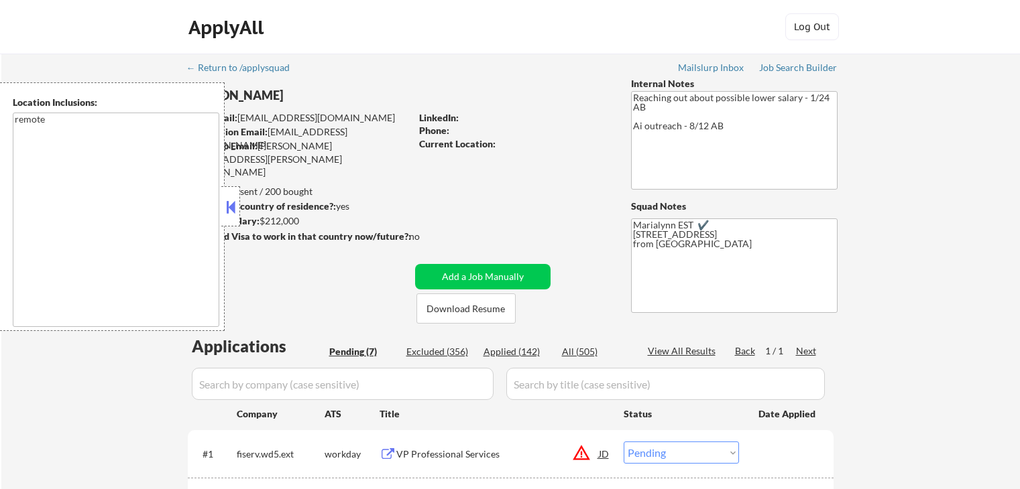
select select ""pending""
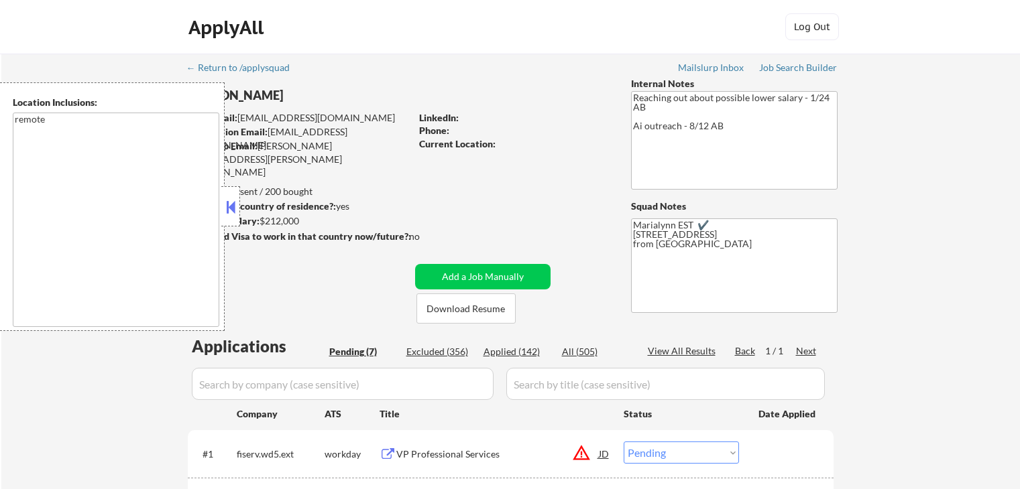
select select ""pending""
click at [225, 208] on button at bounding box center [230, 207] width 15 height 20
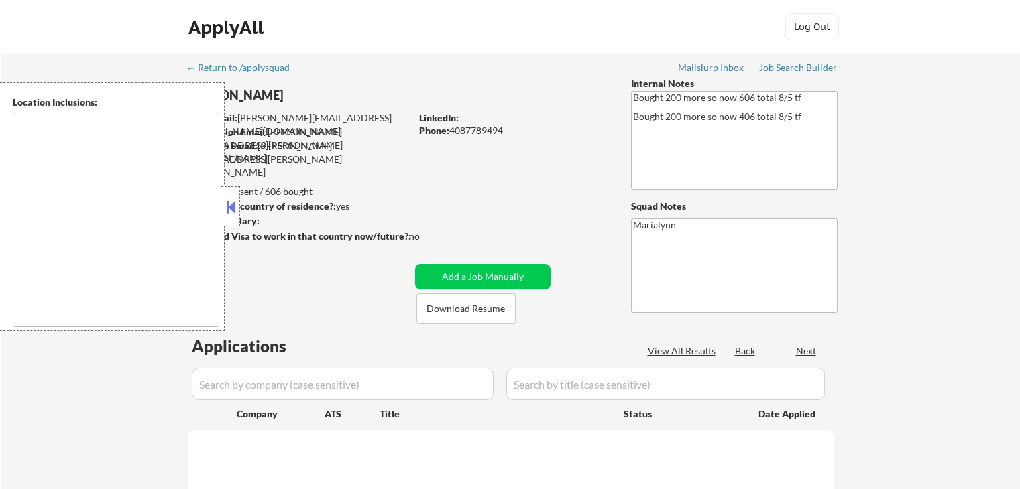
click at [225, 210] on button at bounding box center [230, 207] width 15 height 20
select select ""pending""
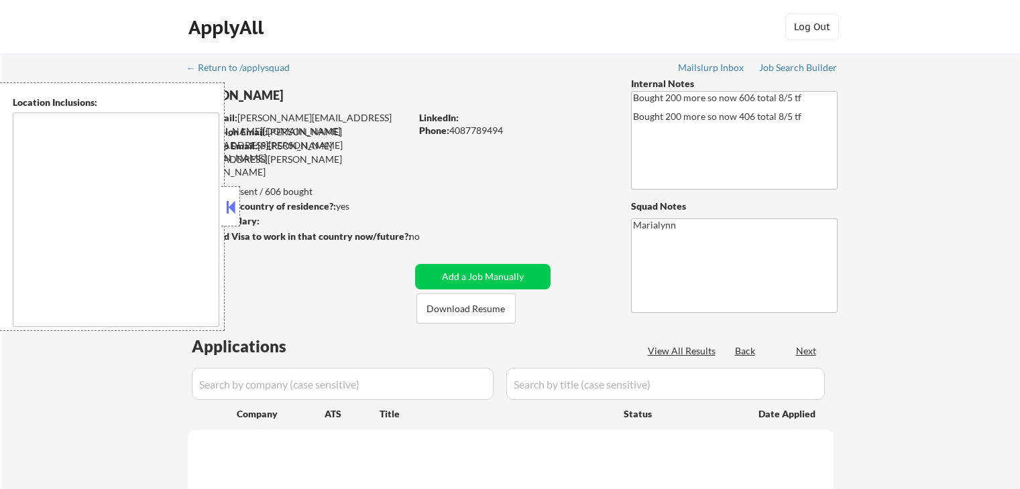
select select ""pending""
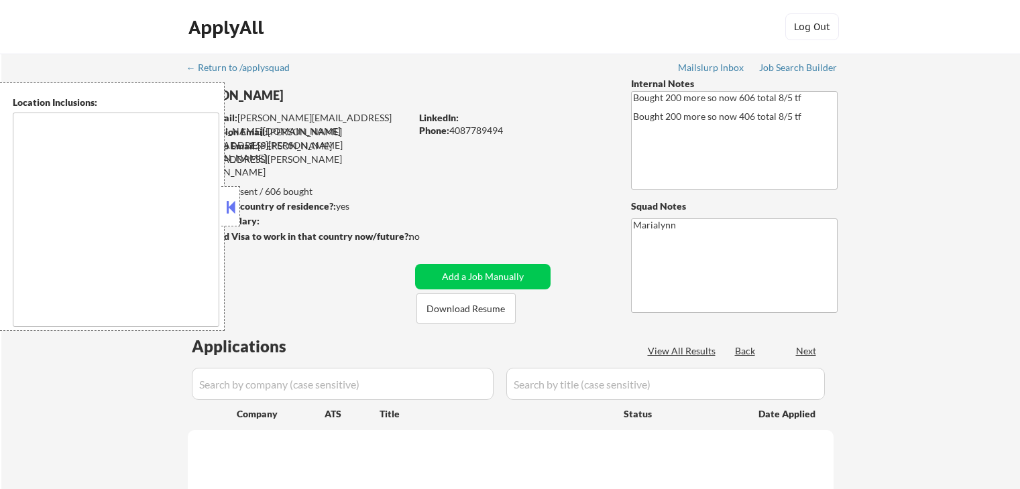
select select ""pending""
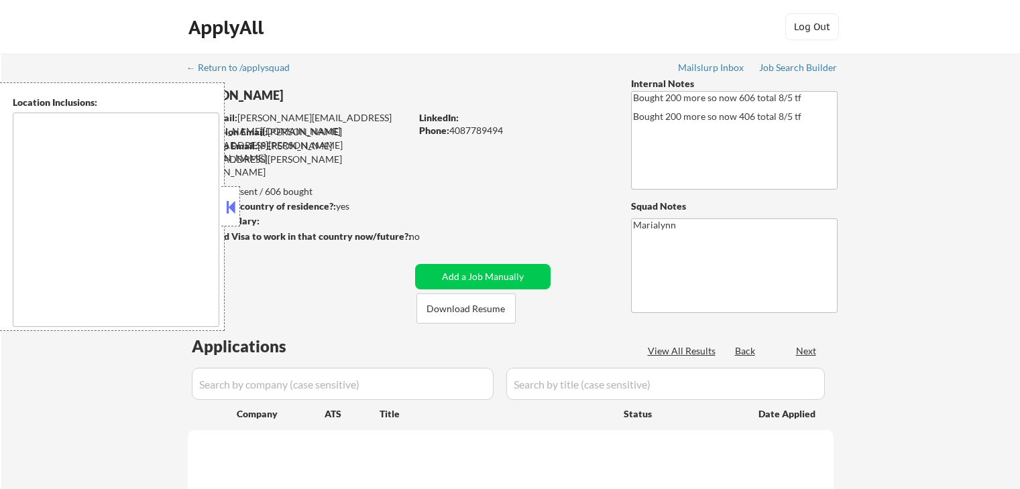
select select ""pending""
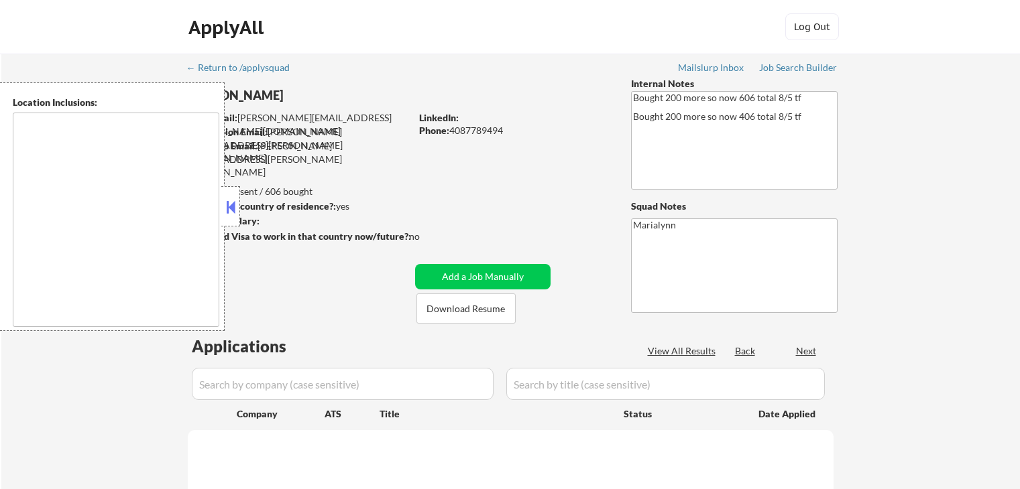
select select ""pending""
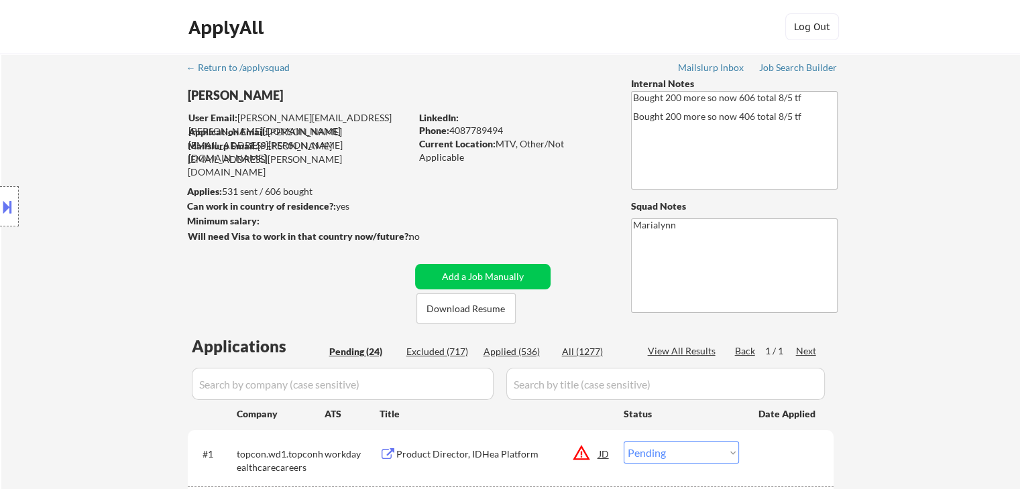
click at [510, 353] on div "Applied (536)" at bounding box center [516, 351] width 67 height 13
select select ""applied""
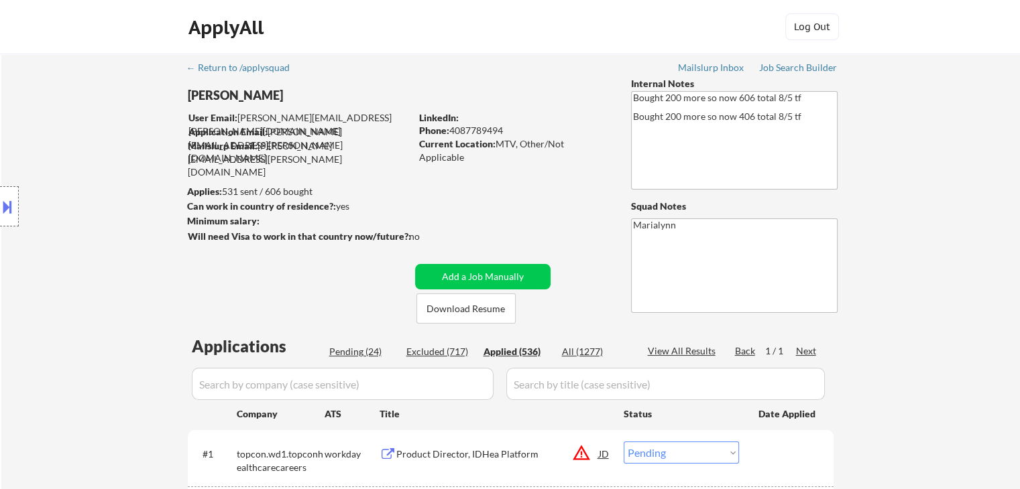
select select ""applied""
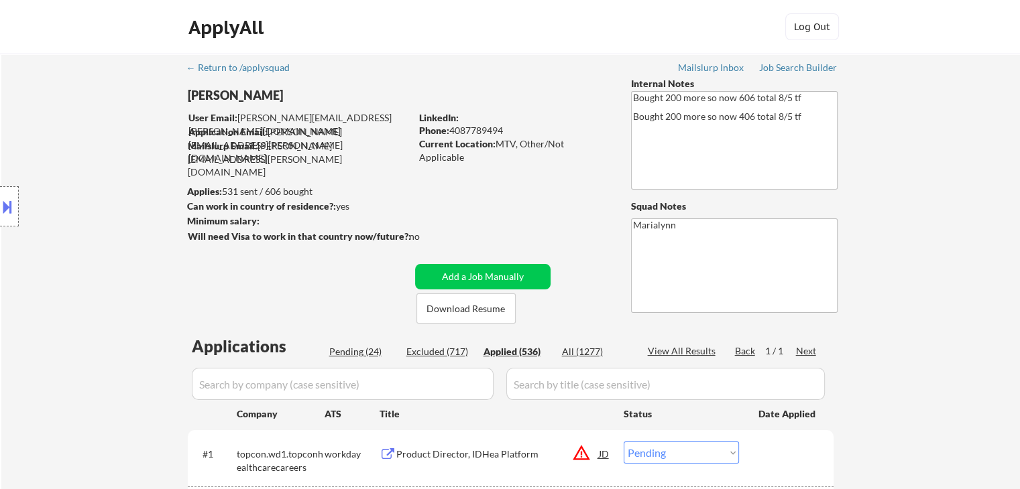
select select ""applied""
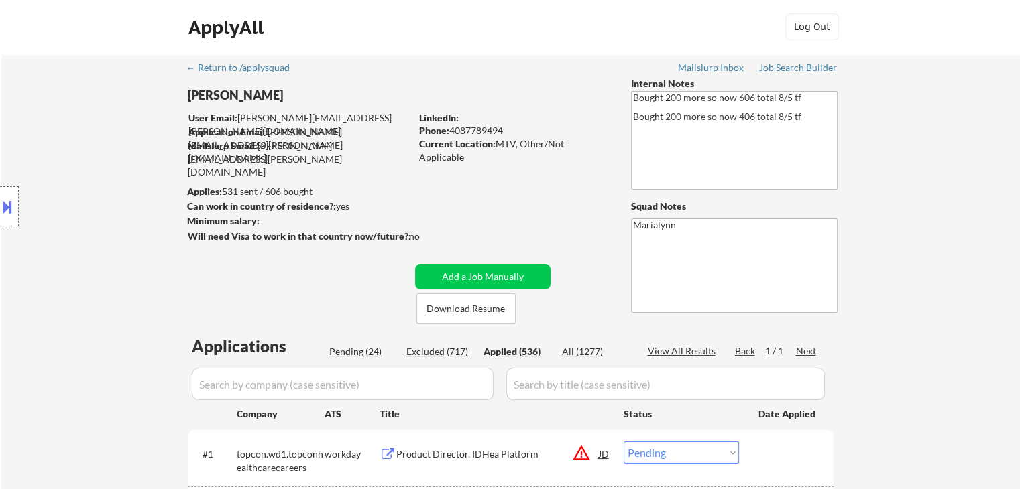
select select ""applied""
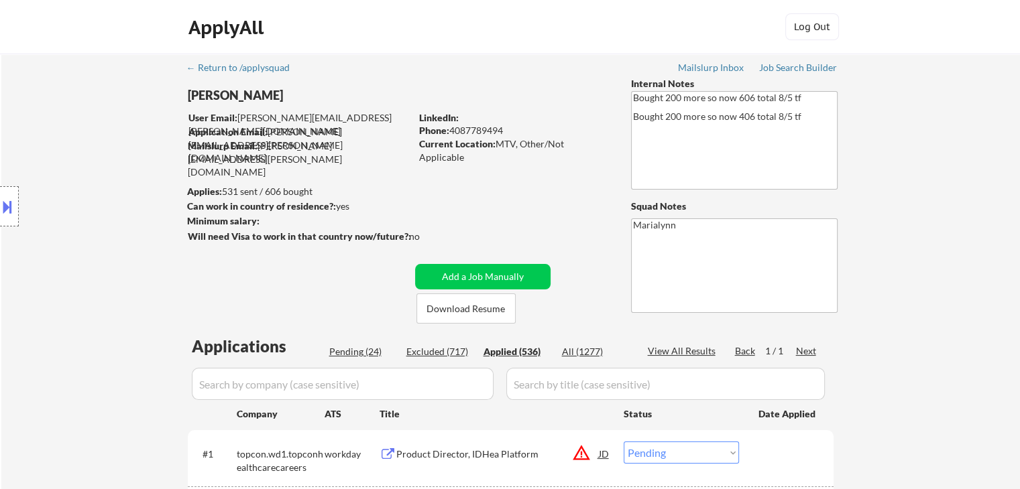
select select ""applied""
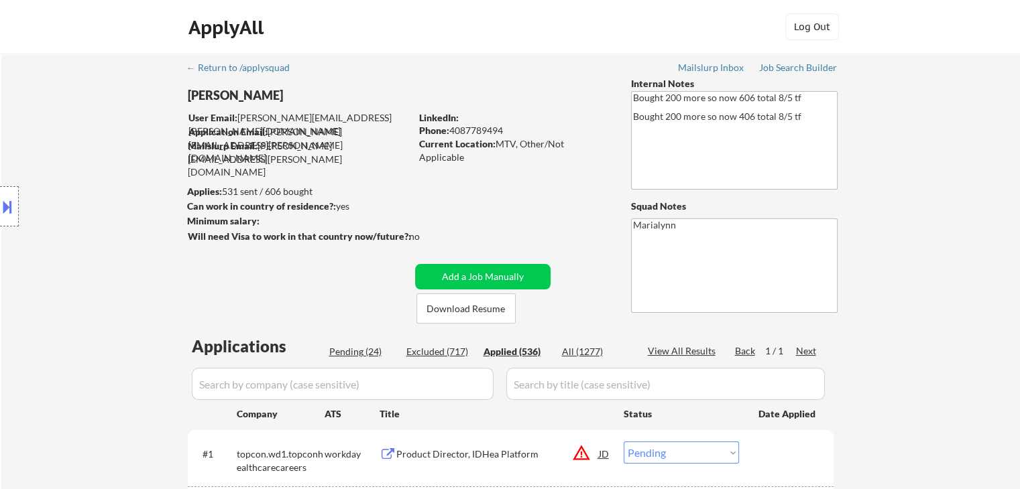
select select ""applied""
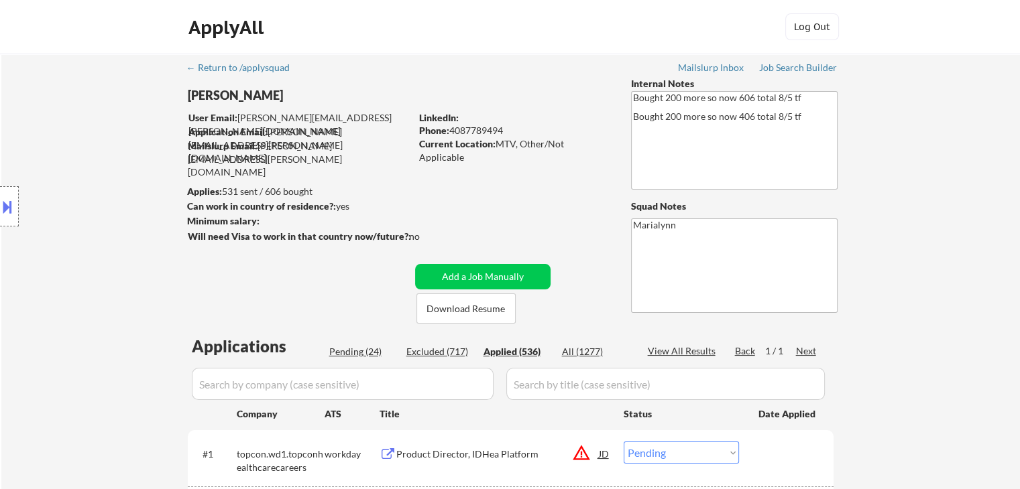
select select ""applied""
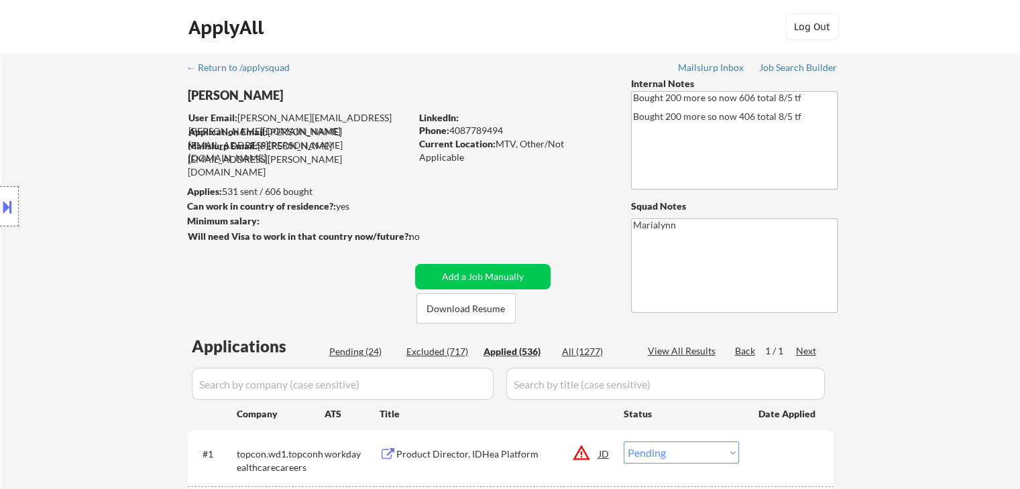
select select ""applied""
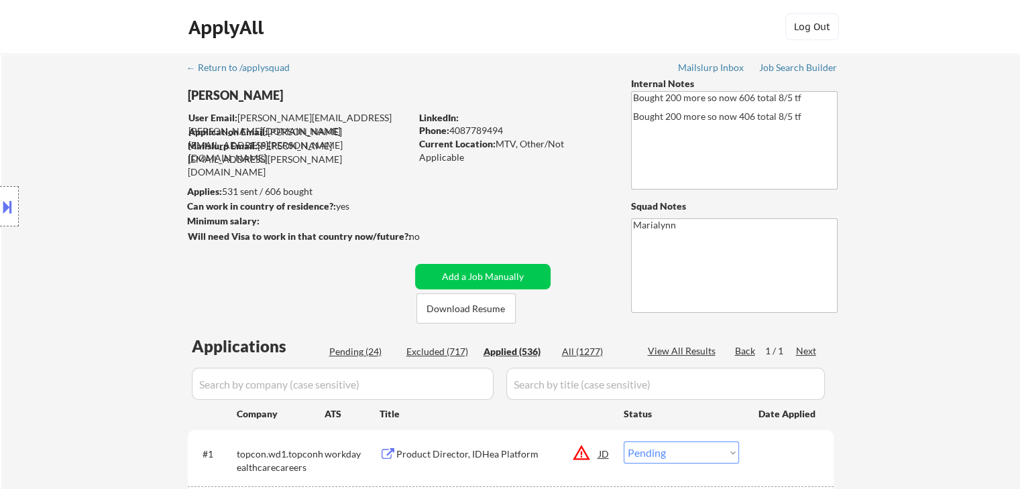
select select ""applied""
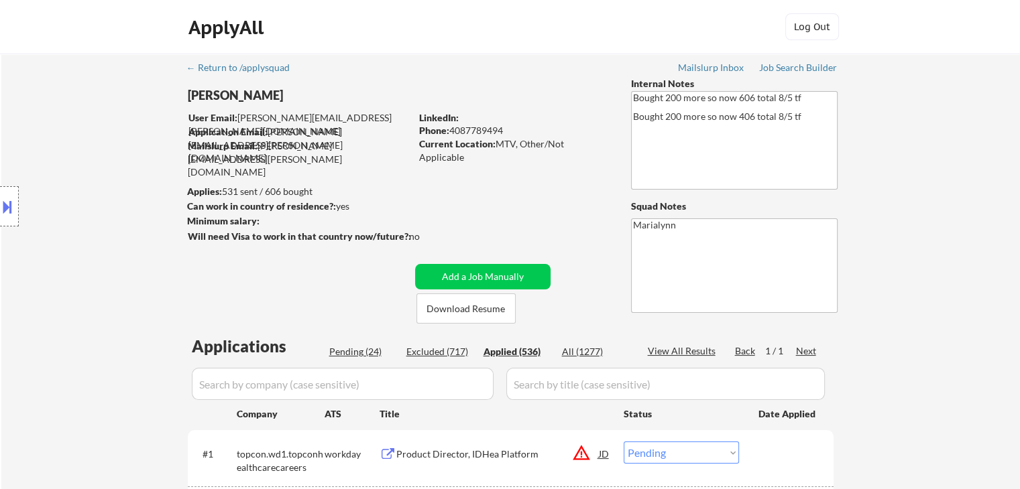
select select ""applied""
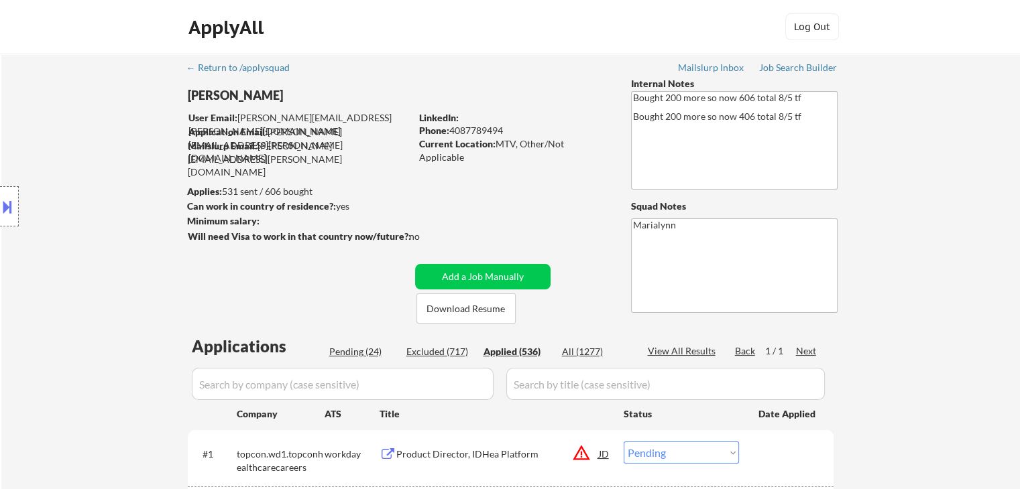
select select ""applied""
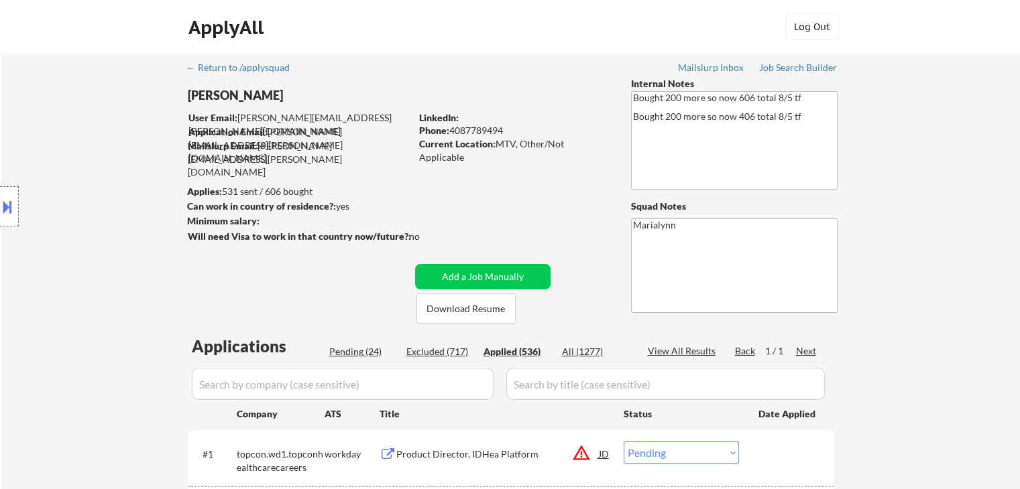
select select ""applied""
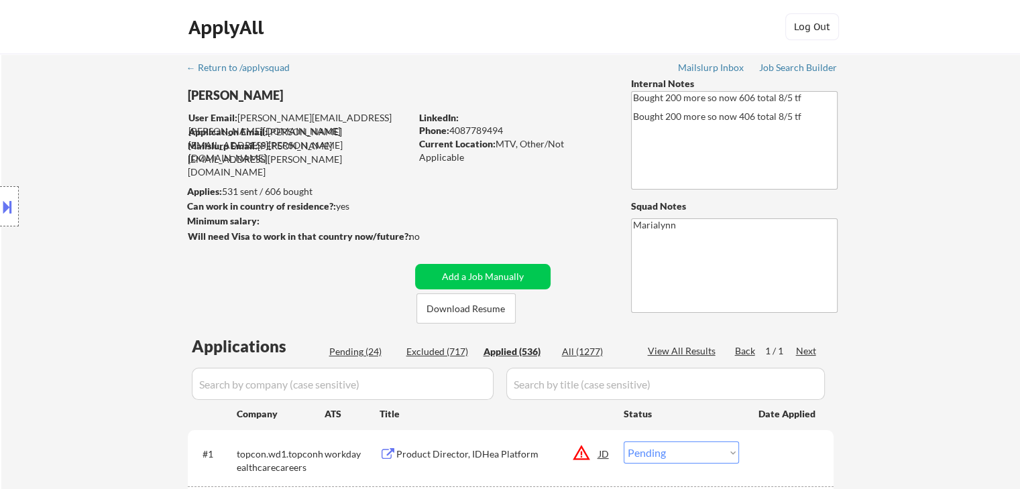
select select ""applied""
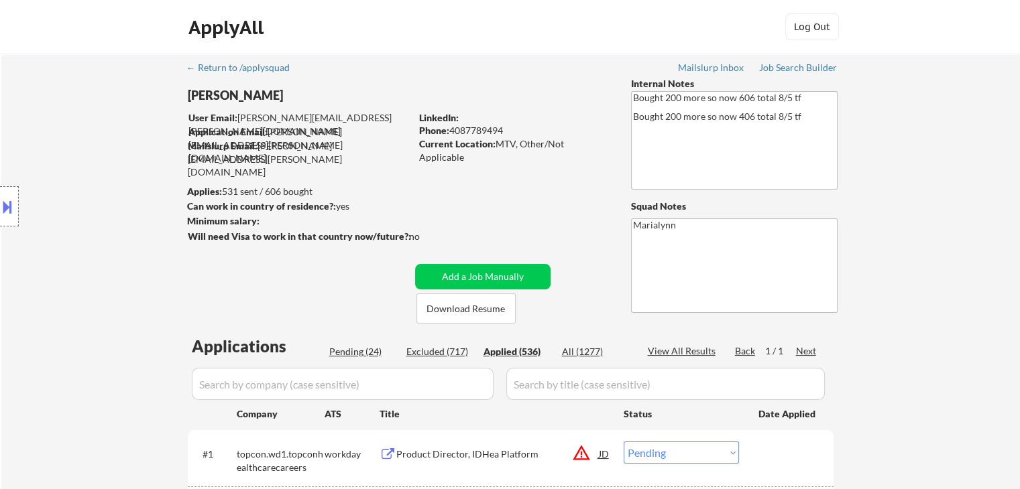
select select ""applied""
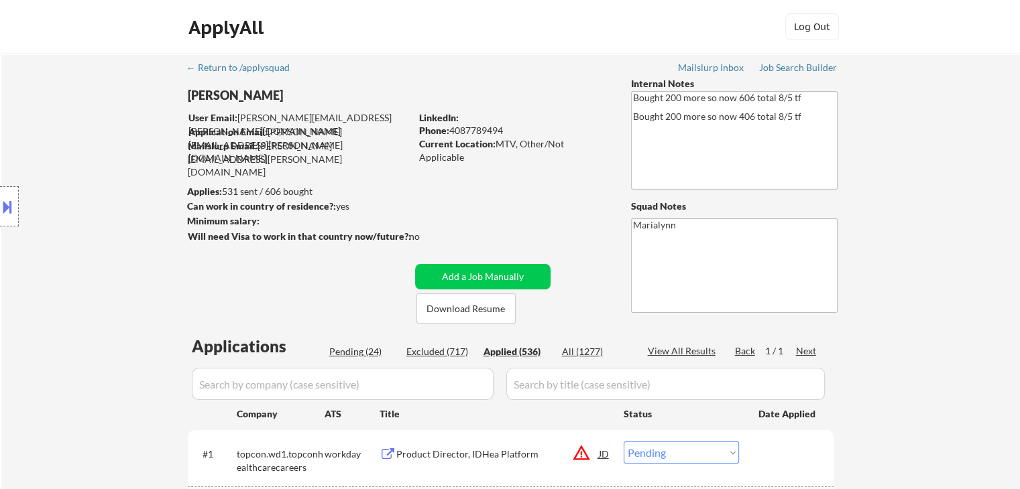
select select ""applied""
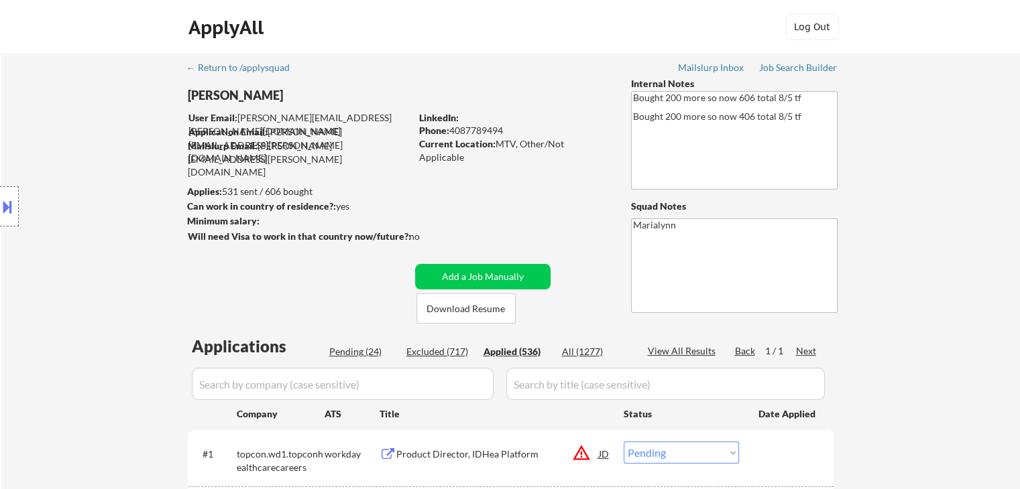
select select ""applied""
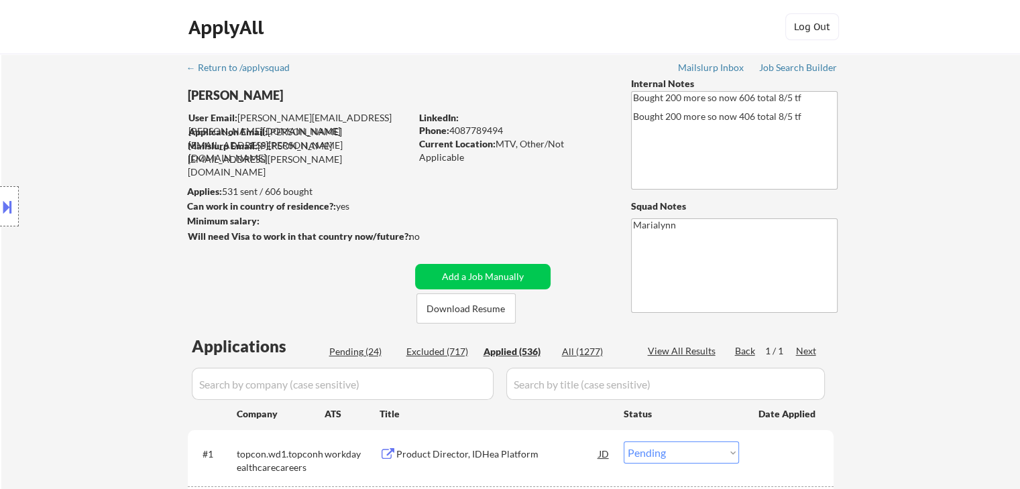
select select ""applied""
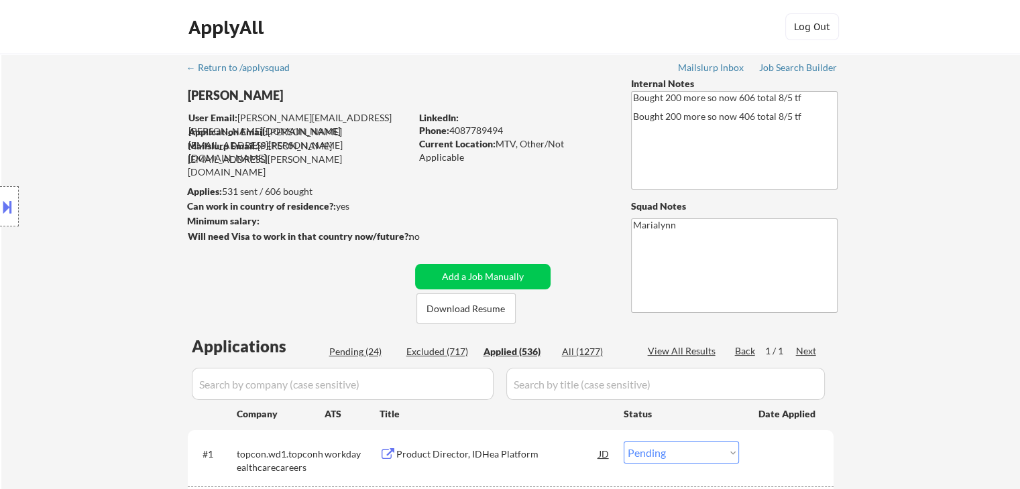
select select ""applied""
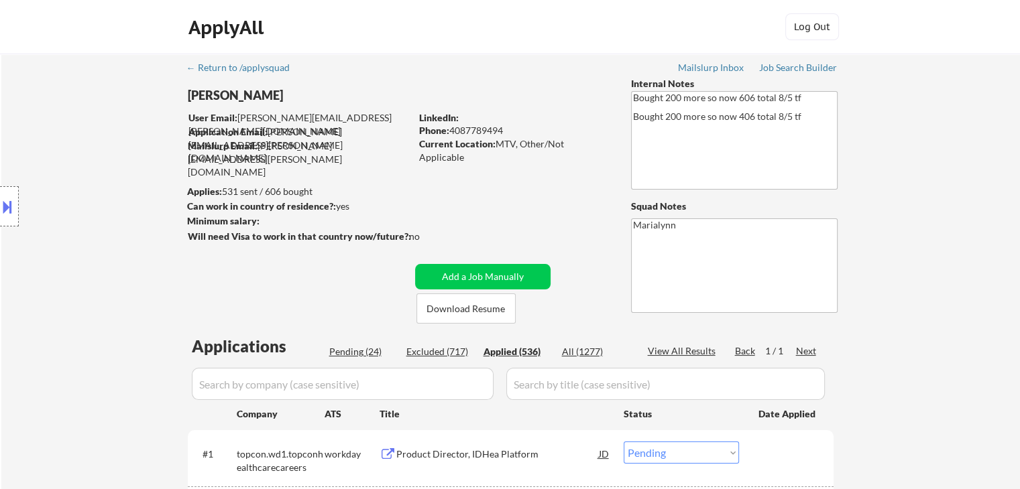
select select ""applied""
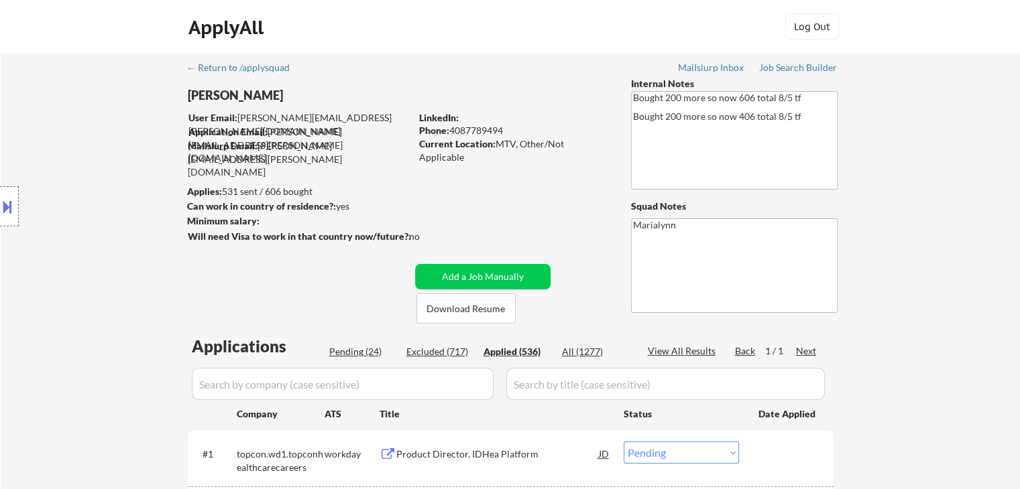
select select ""applied""
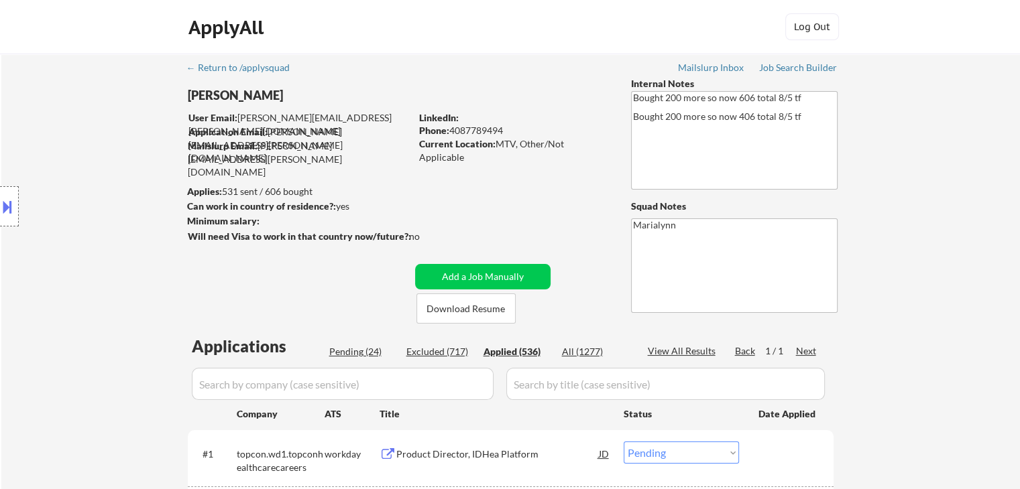
select select ""applied""
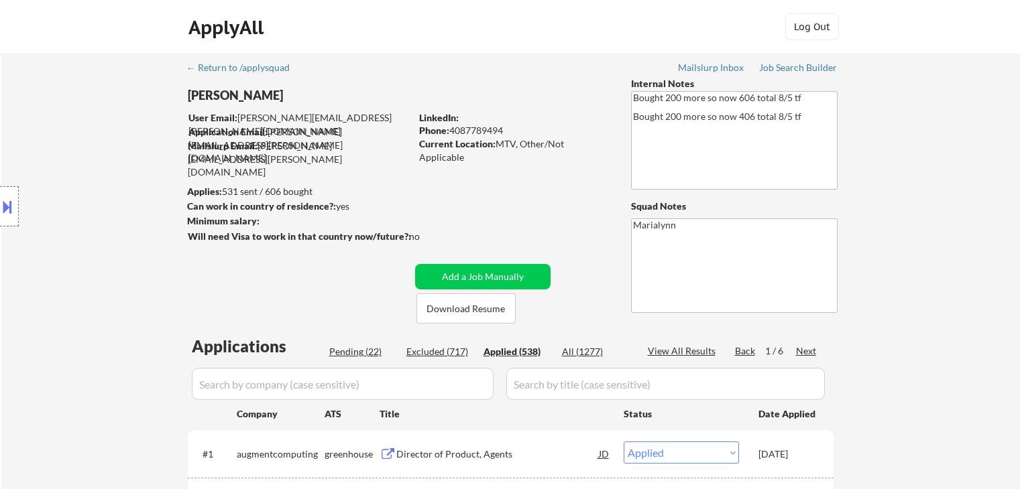
select select ""applied""
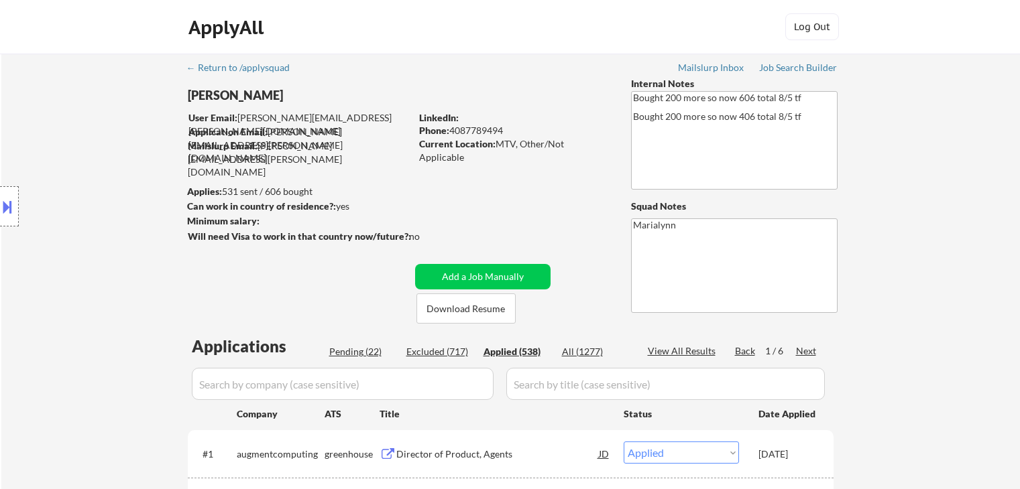
select select ""applied""
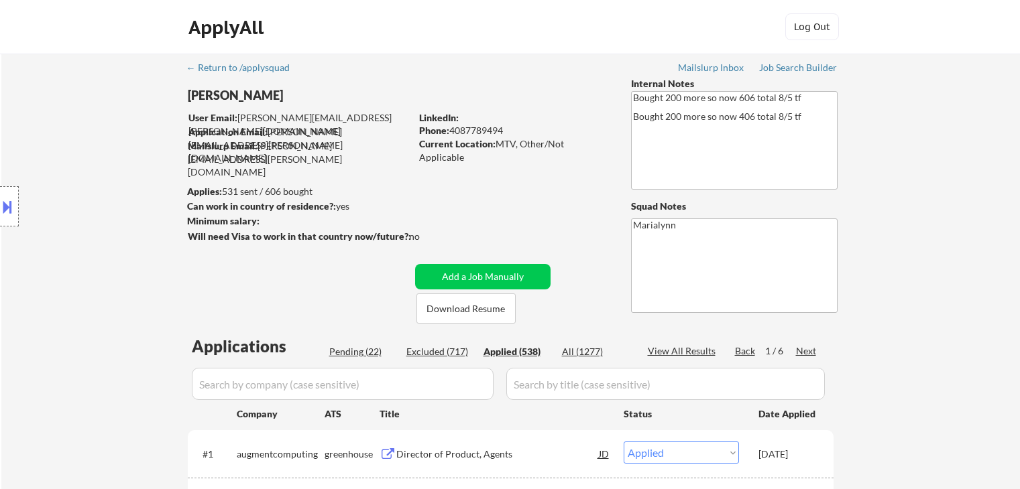
select select ""applied""
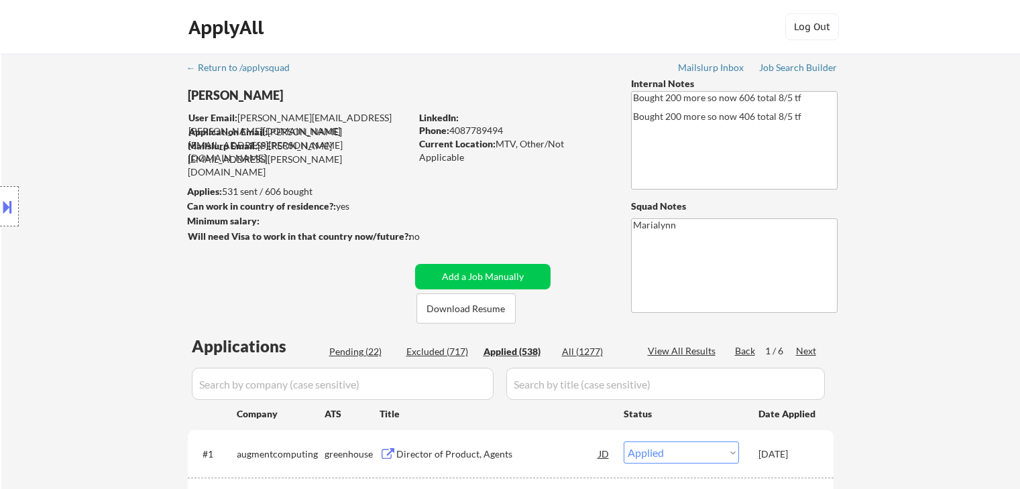
select select ""applied""
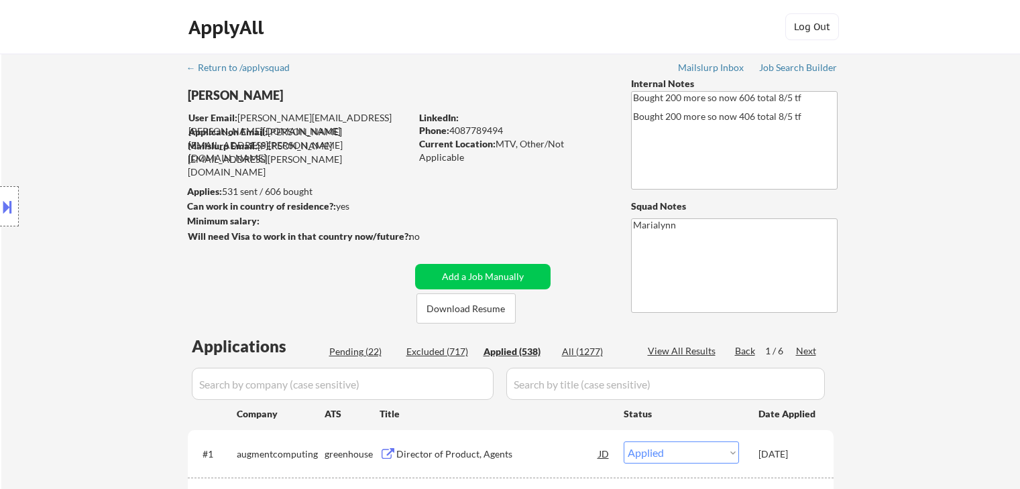
select select ""applied""
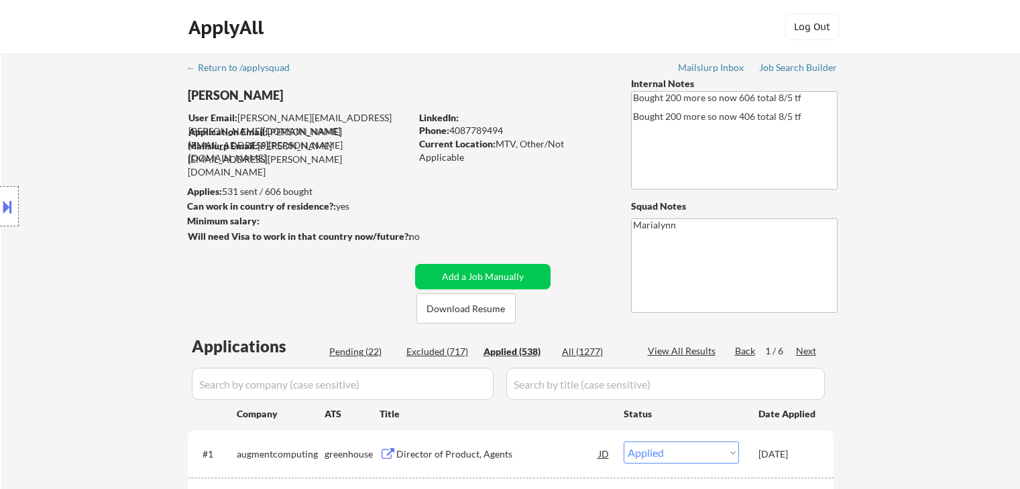
select select ""applied""
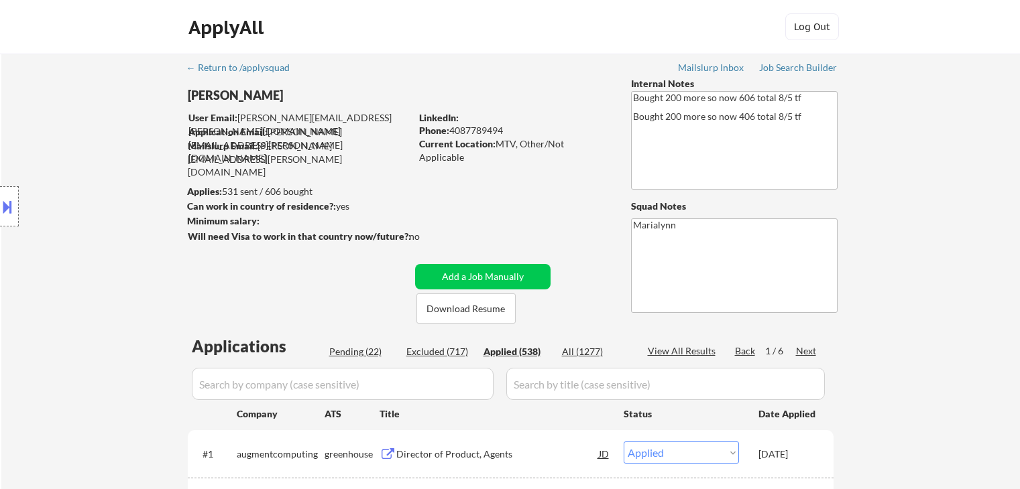
select select ""applied""
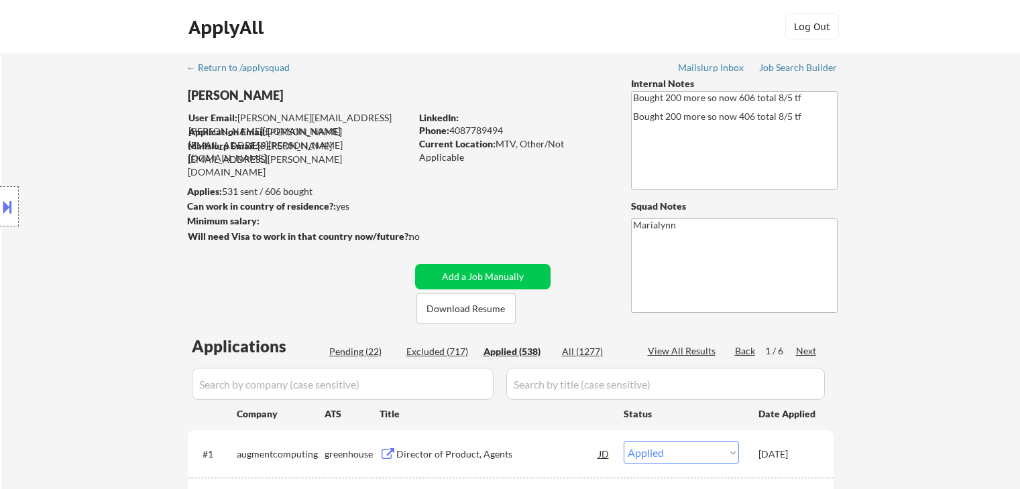
select select ""applied""
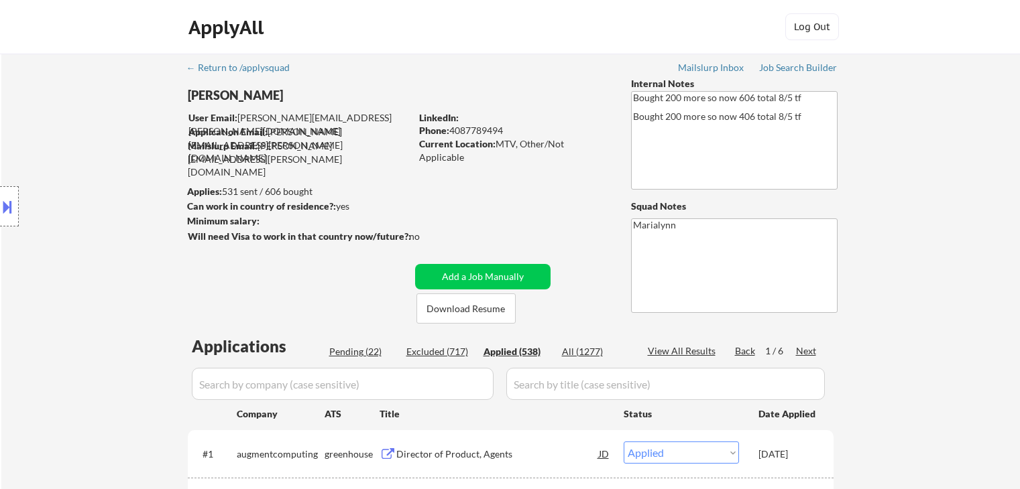
select select ""applied""
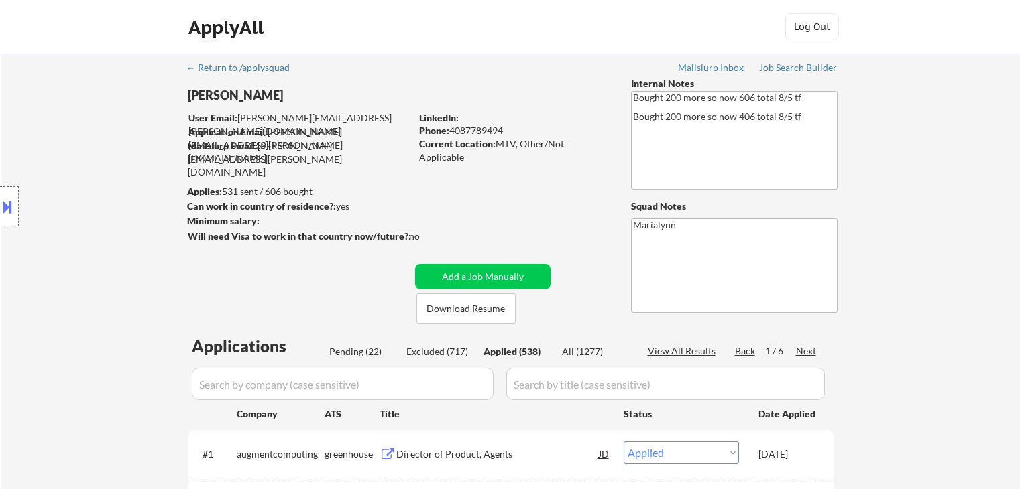
select select ""applied""
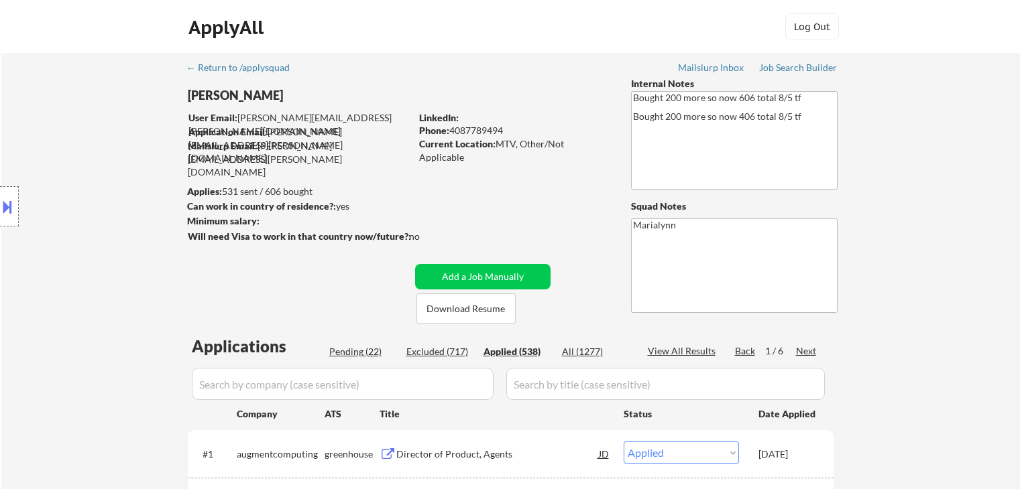
select select ""applied""
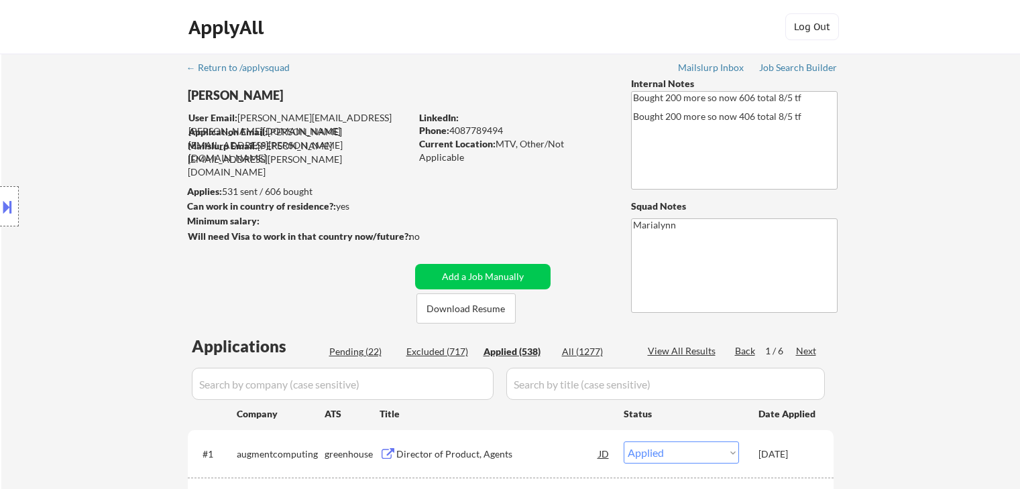
select select ""applied""
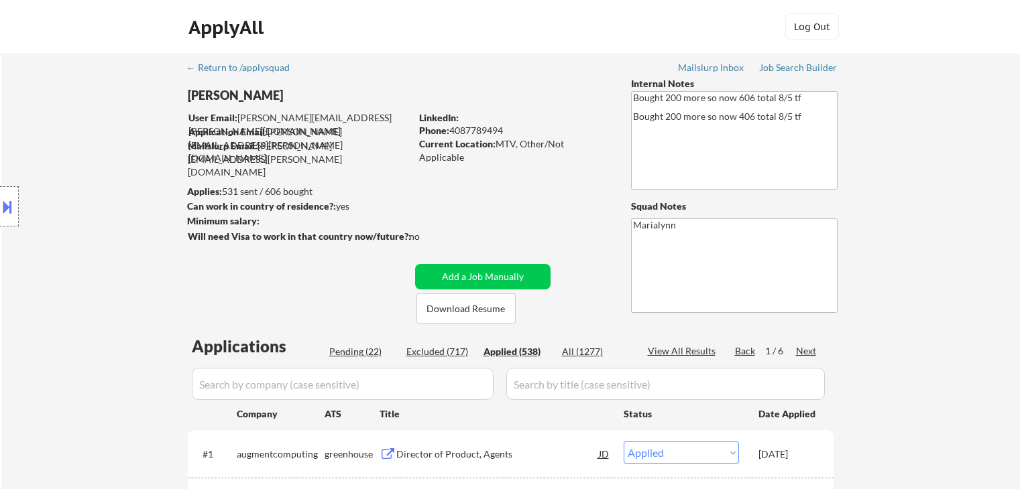
select select ""applied""
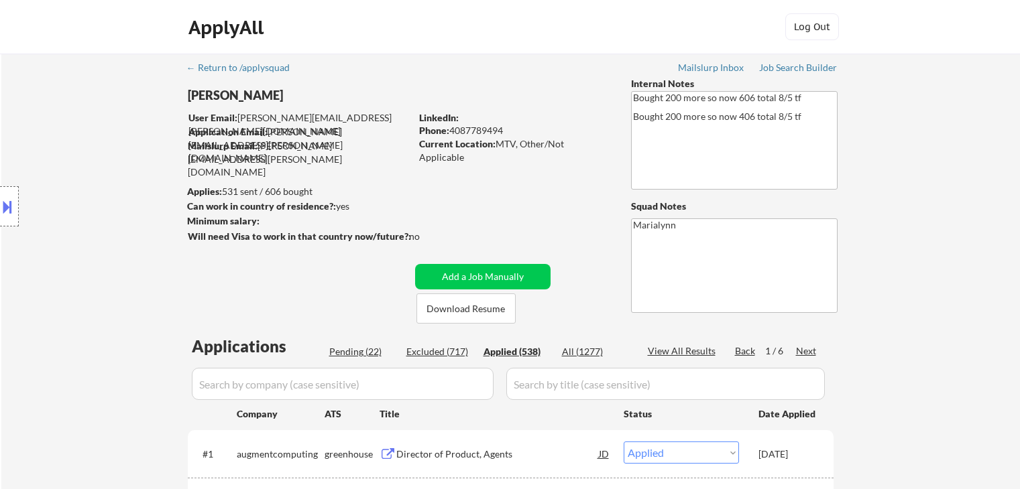
select select ""applied""
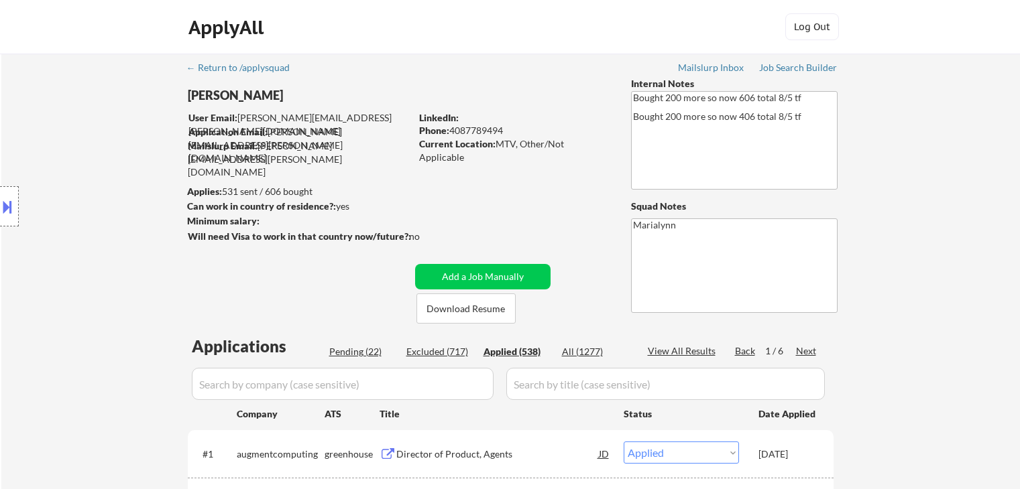
select select ""applied""
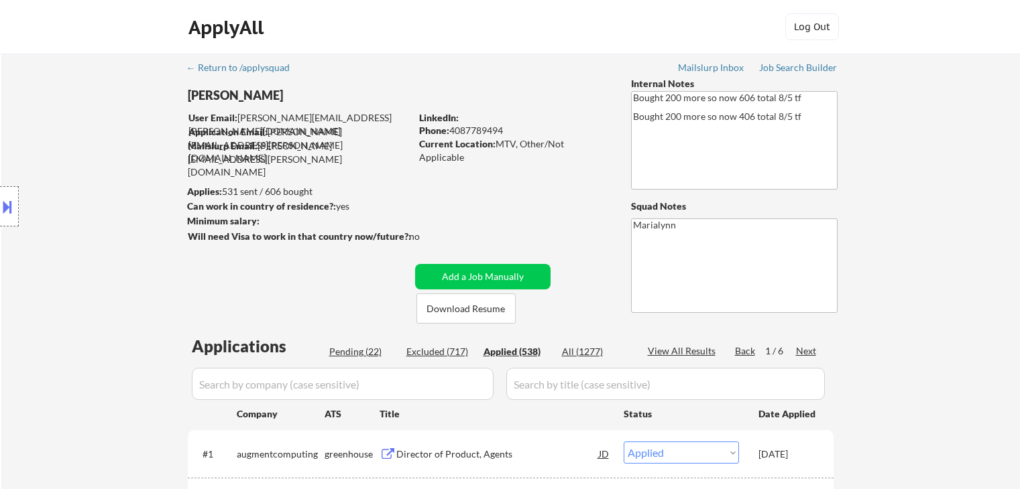
select select ""applied""
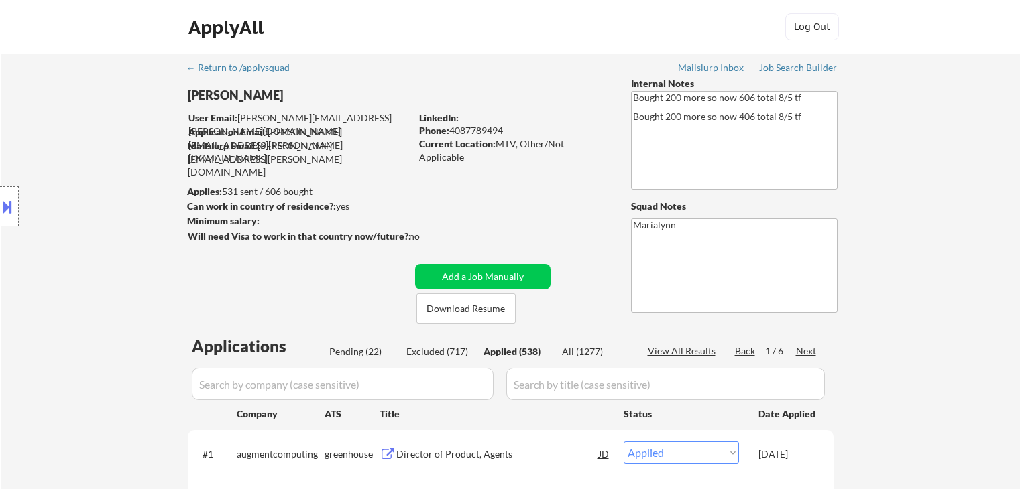
select select ""applied""
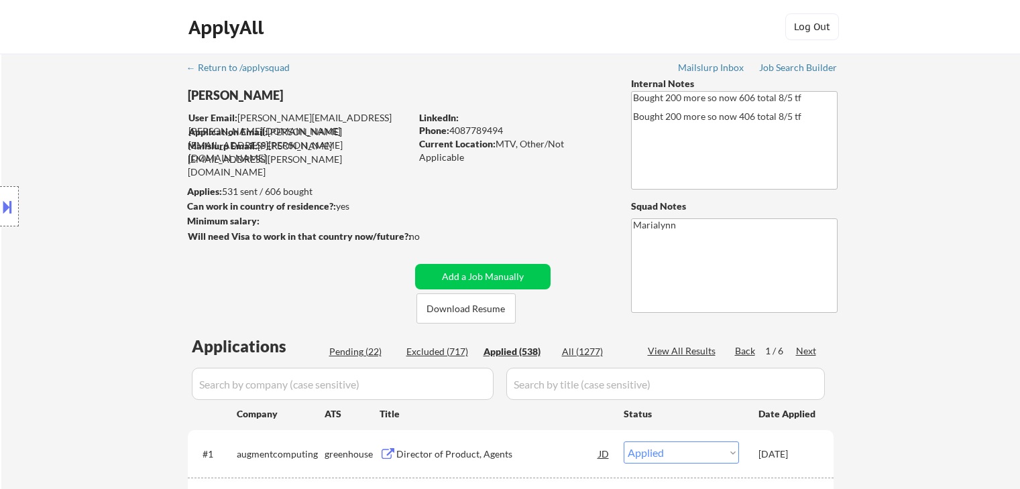
select select ""applied""
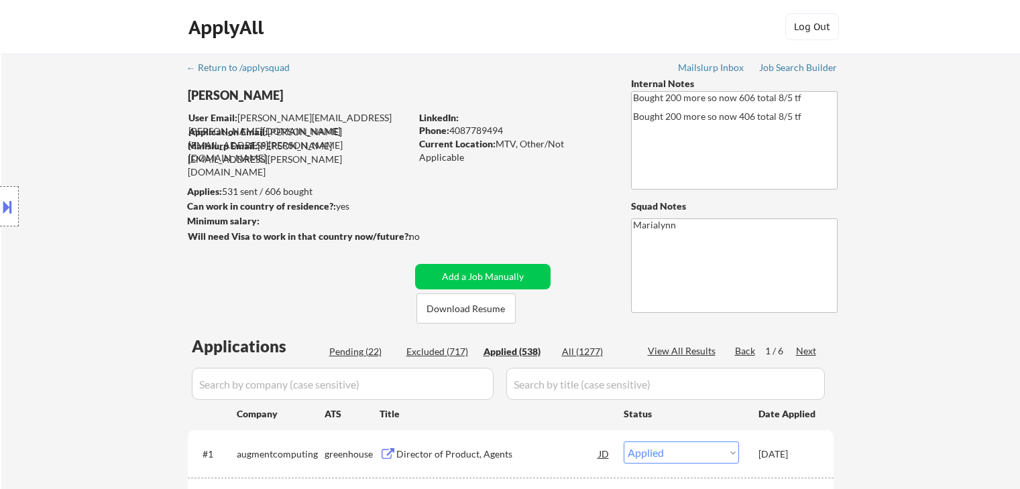
select select ""applied""
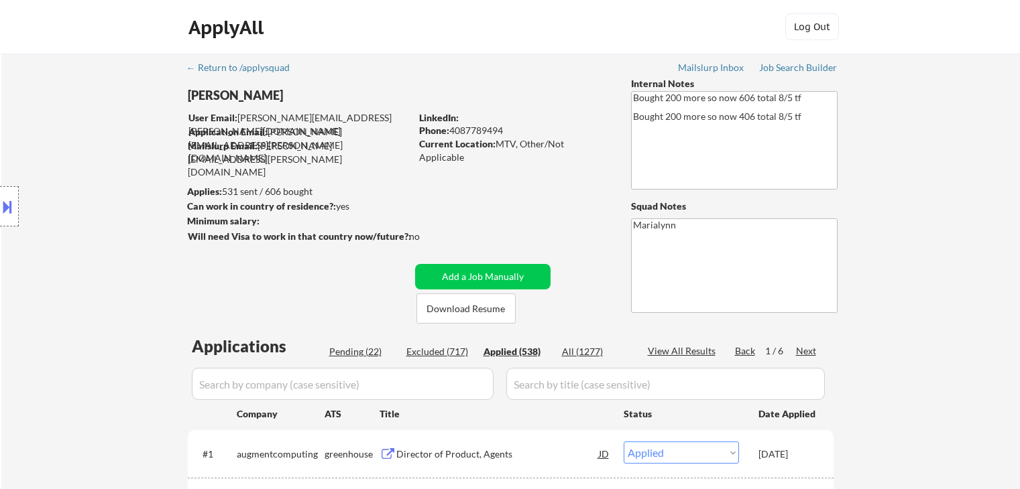
select select ""applied""
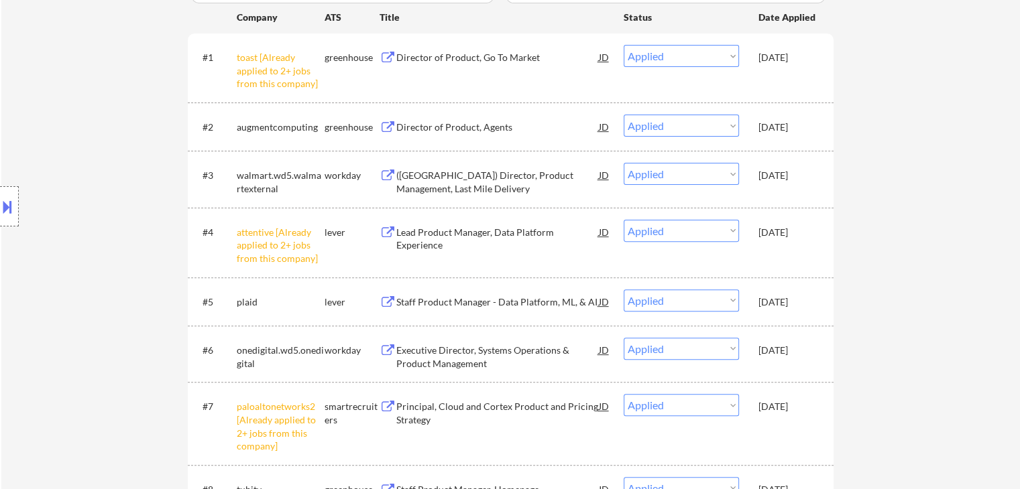
scroll to position [469, 0]
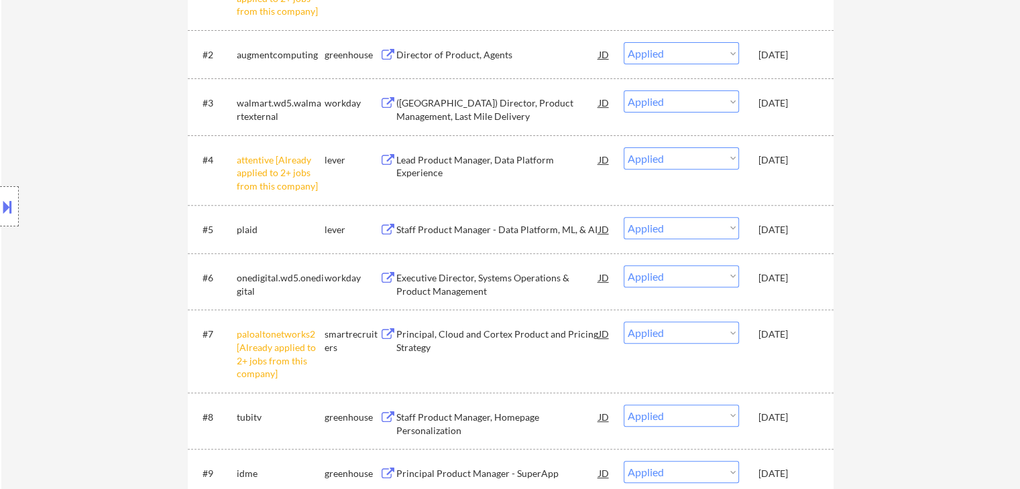
click at [806, 335] on div "[DATE]" at bounding box center [787, 334] width 59 height 13
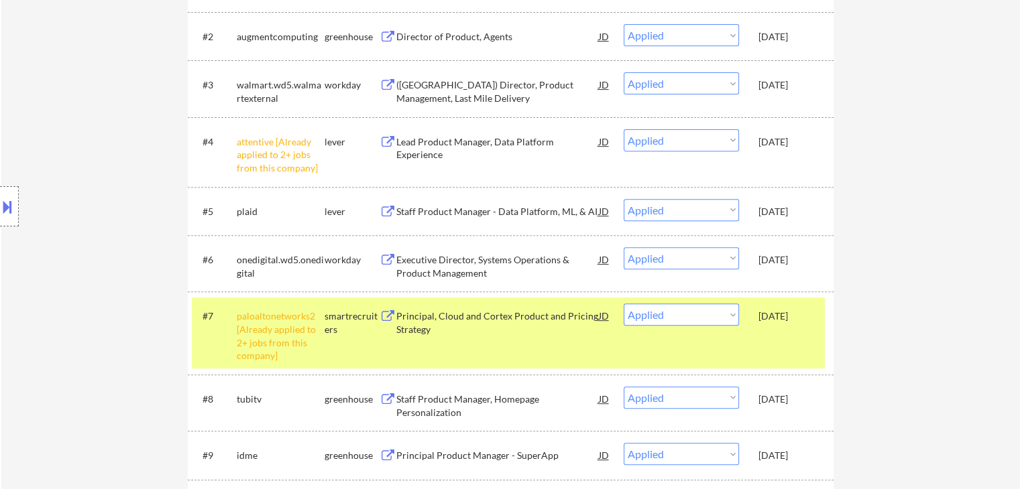
scroll to position [603, 0]
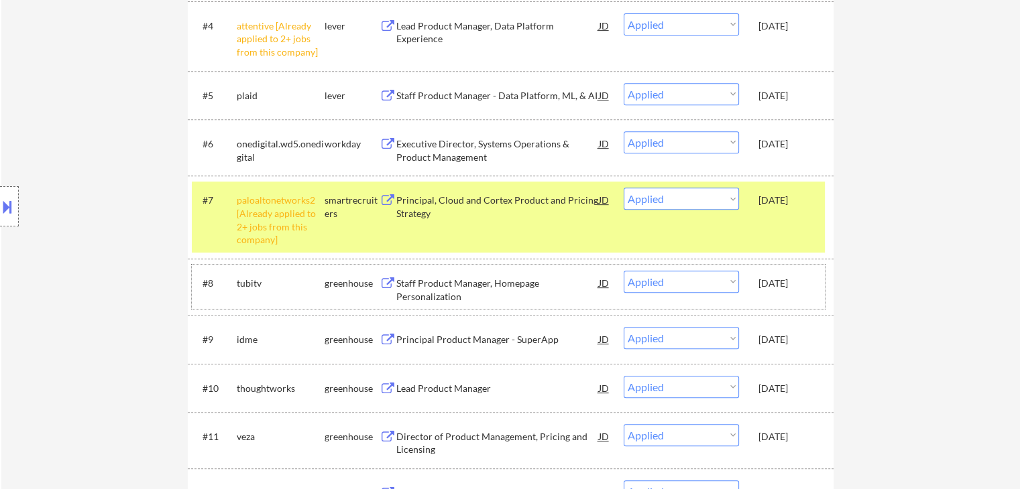
click at [793, 293] on div "[DATE]" at bounding box center [787, 283] width 59 height 24
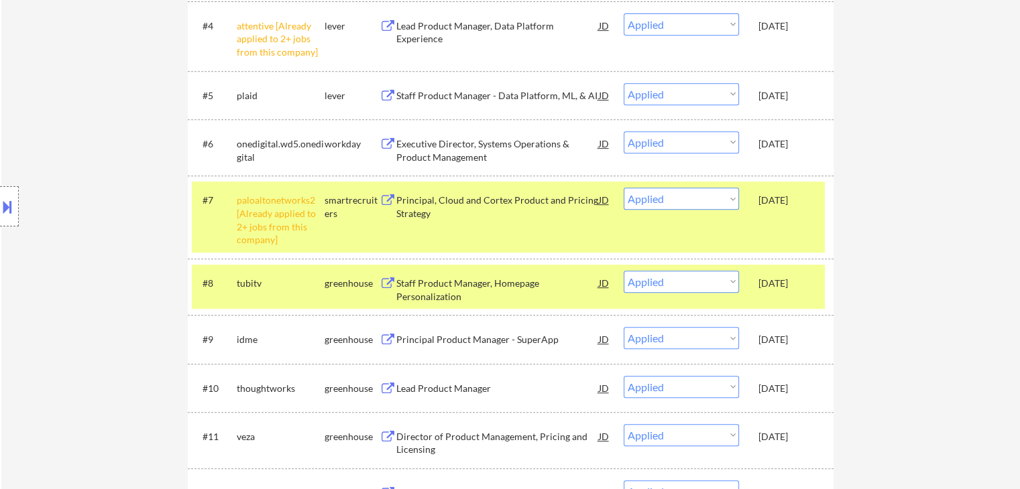
drag, startPoint x: 795, startPoint y: 203, endPoint x: 776, endPoint y: 196, distance: 20.6
click at [786, 203] on div "[DATE]" at bounding box center [787, 200] width 59 height 13
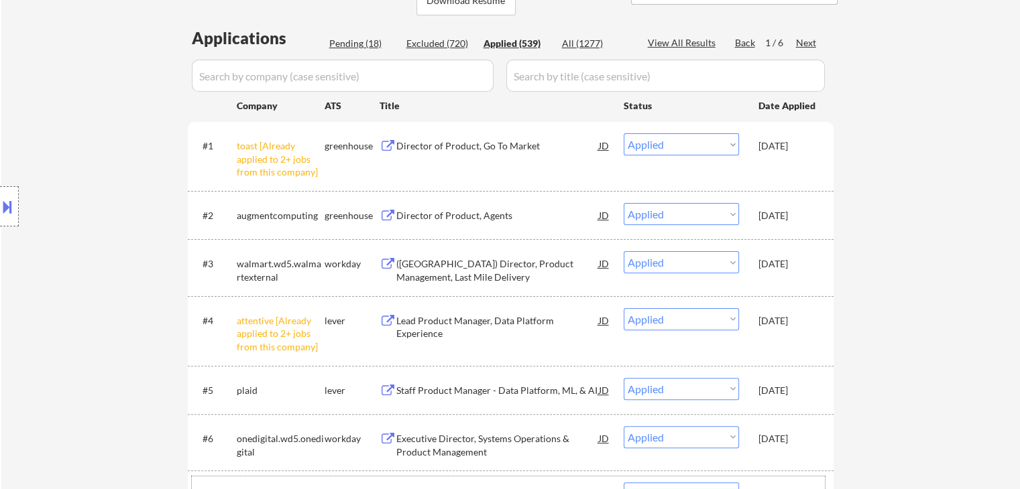
scroll to position [268, 0]
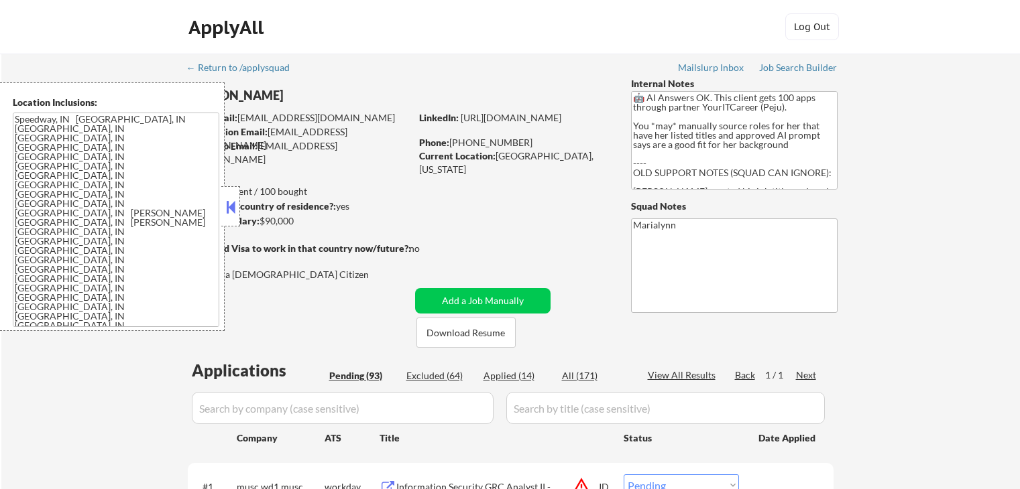
select select ""pending""
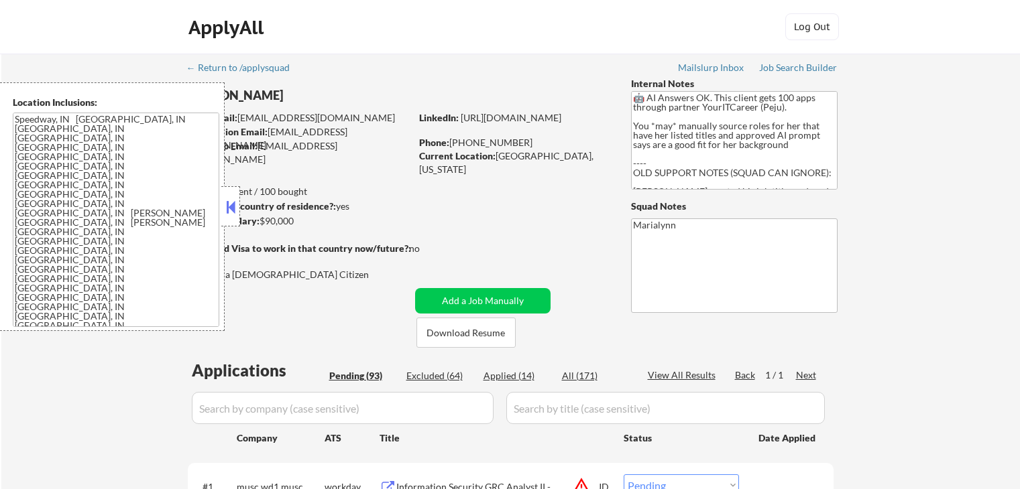
select select ""pending""
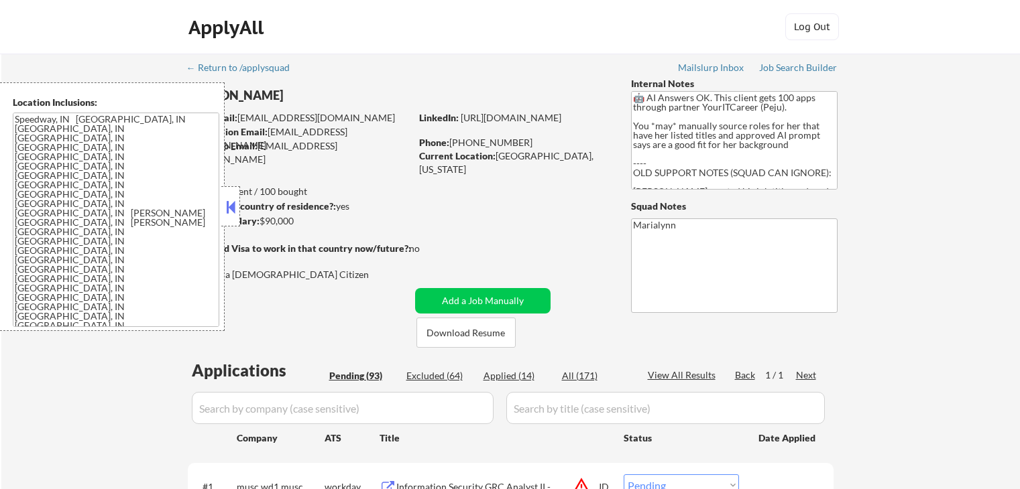
select select ""pending""
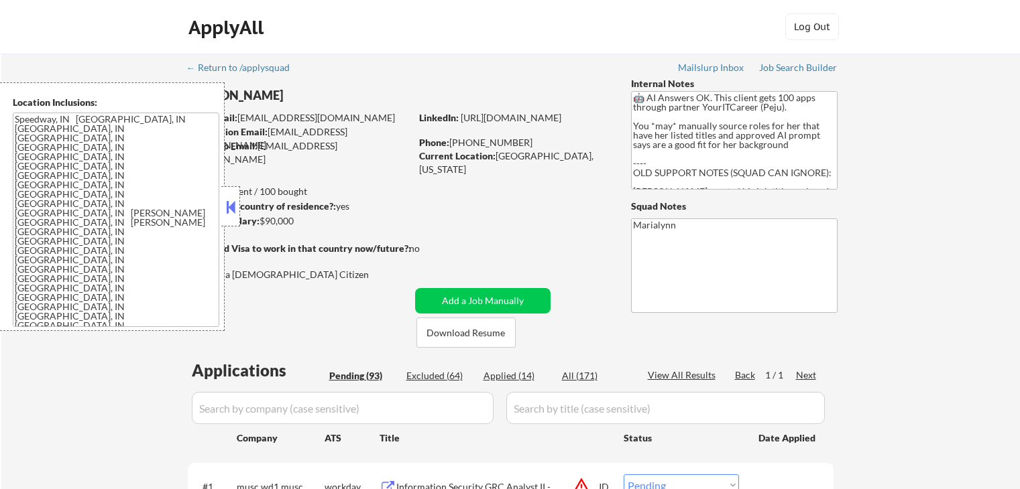
select select ""pending""
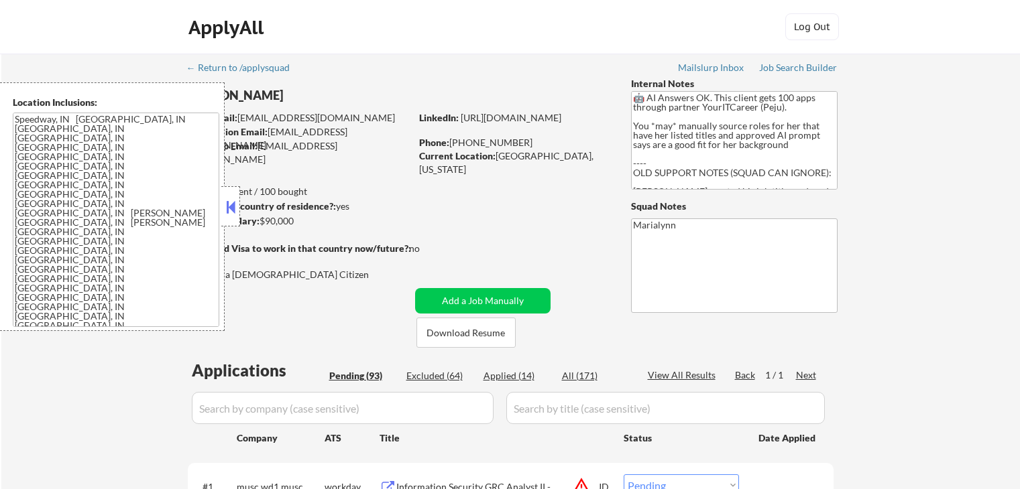
select select ""pending""
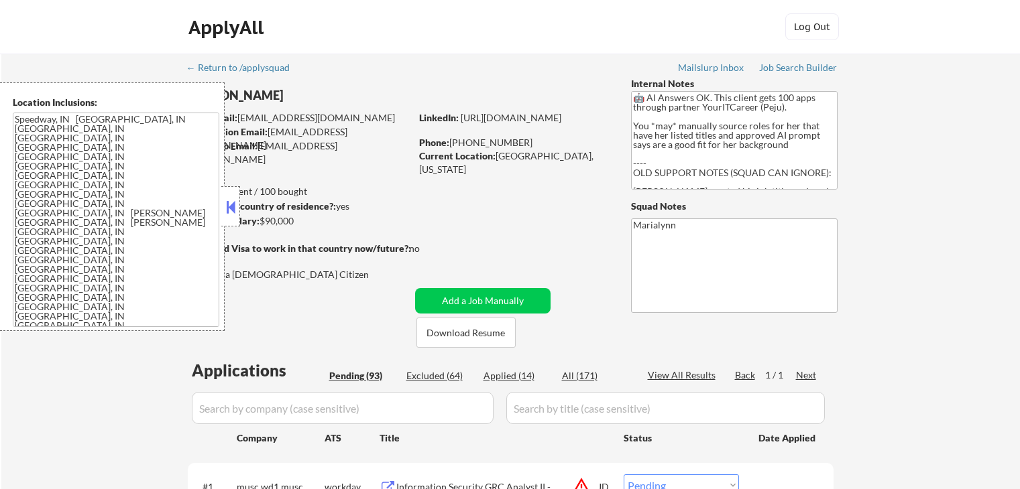
select select ""pending""
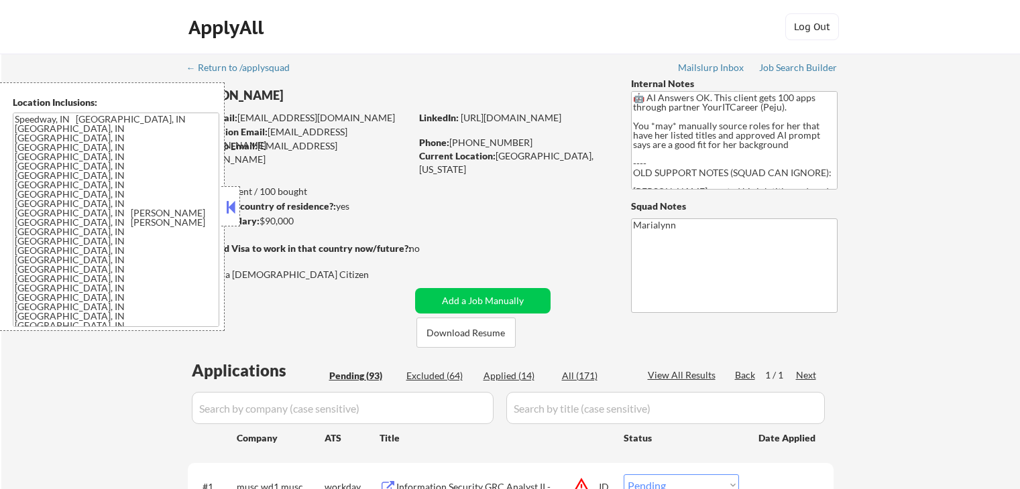
select select ""pending""
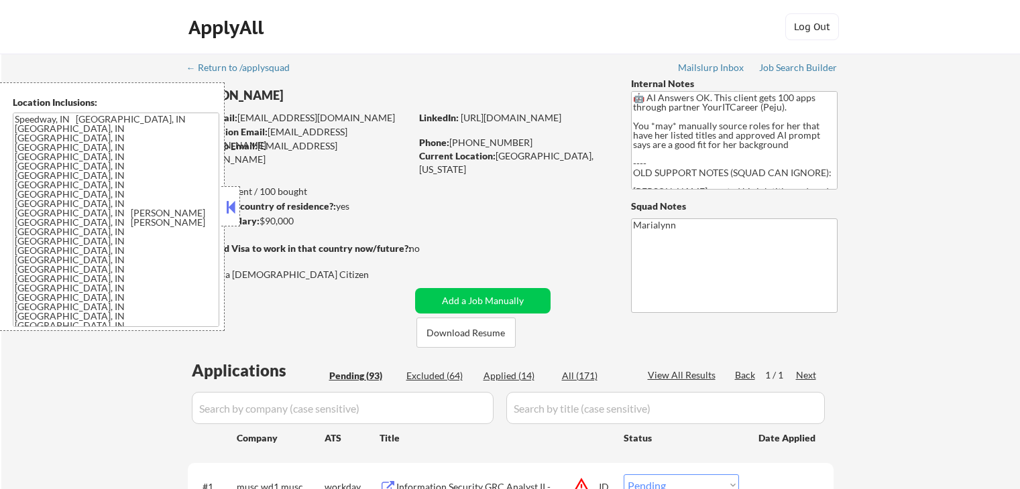
select select ""pending""
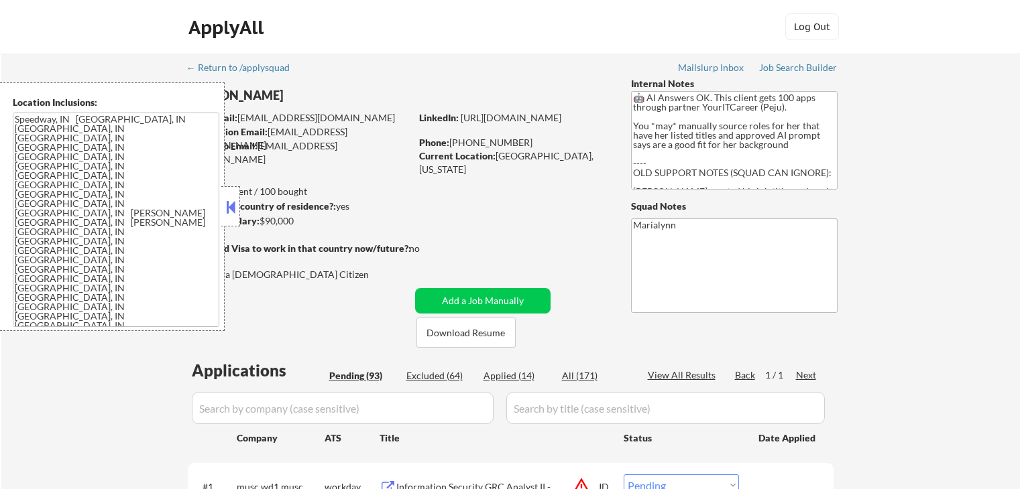
select select ""pending""
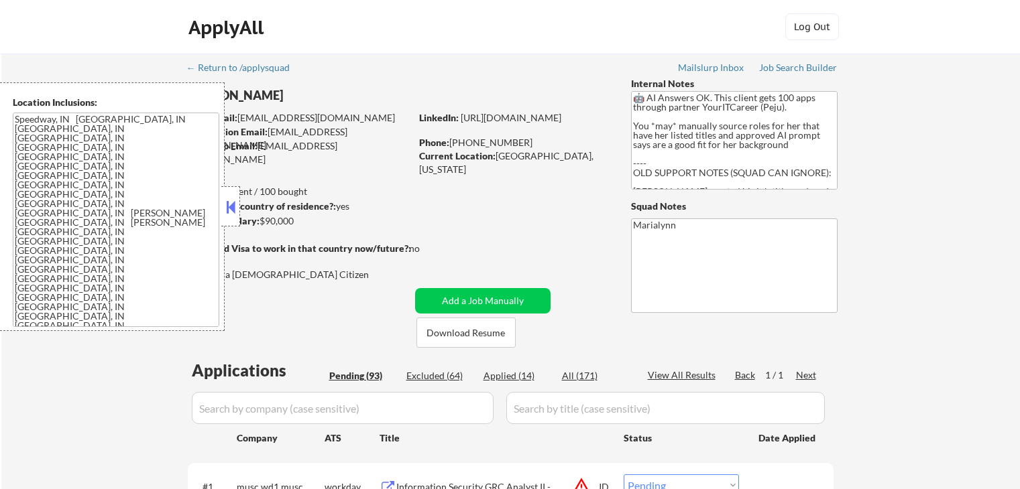
select select ""pending""
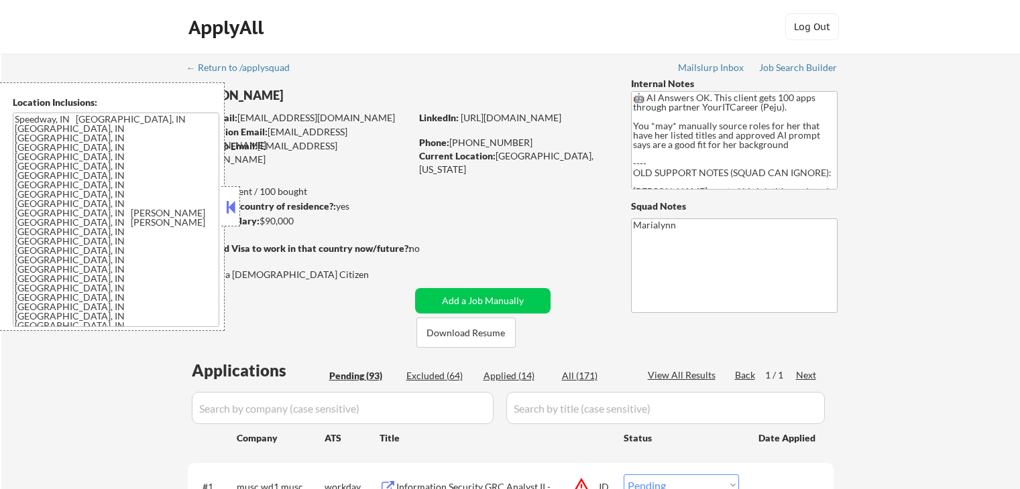
select select ""pending""
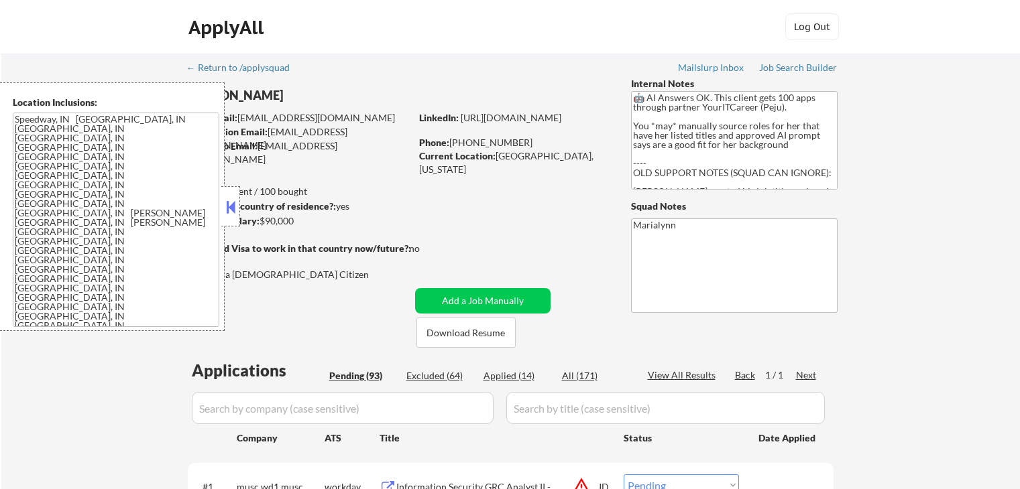
select select ""pending""
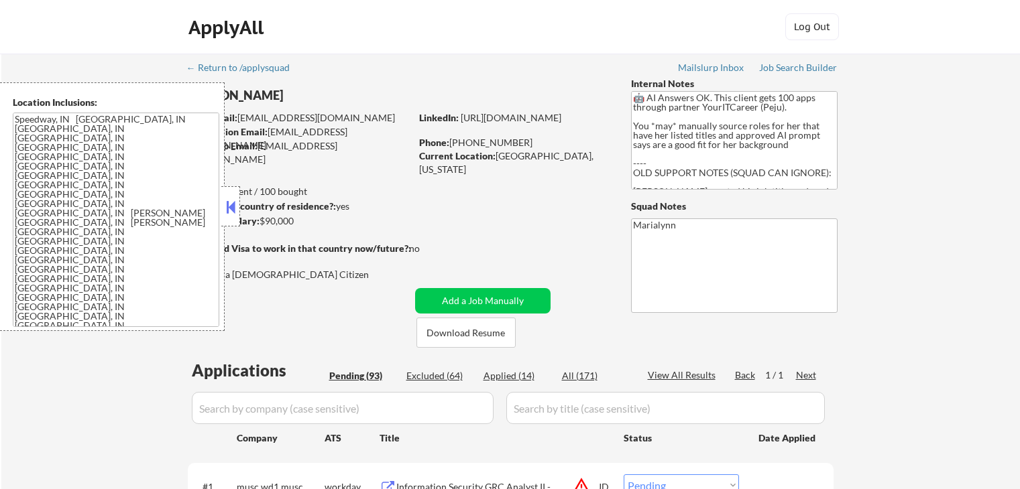
select select ""pending""
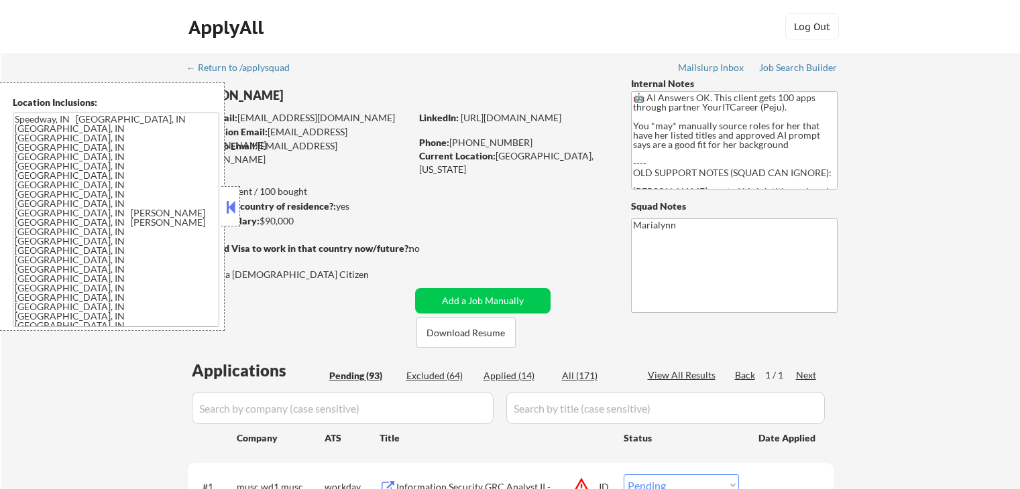
select select ""pending""
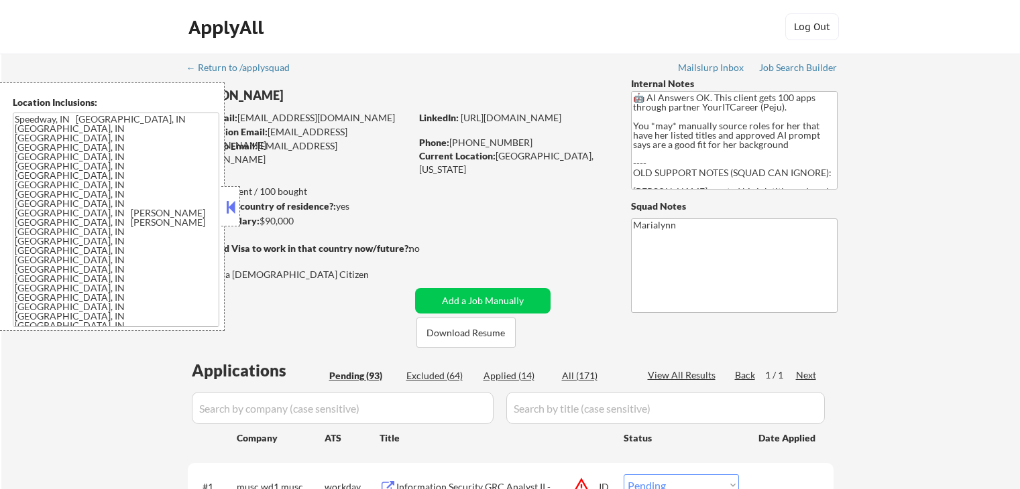
select select ""pending""
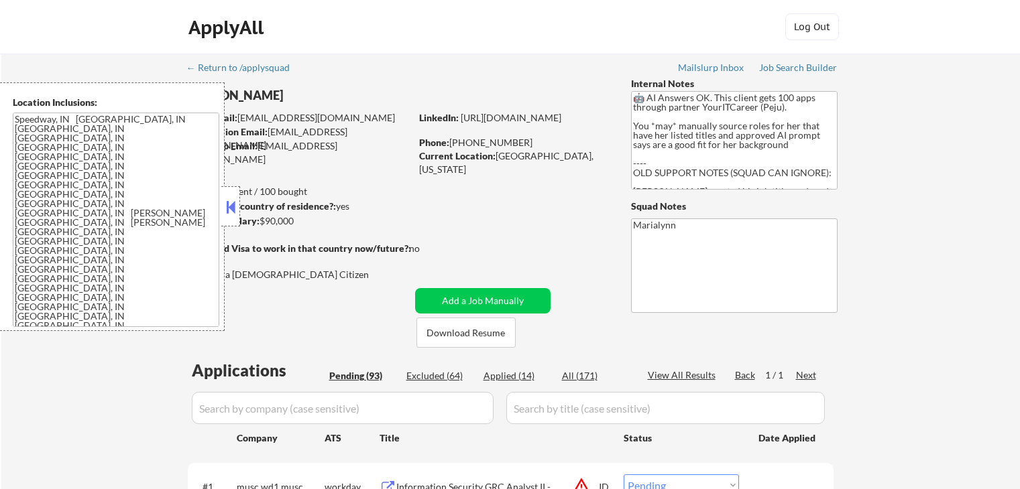
select select ""pending""
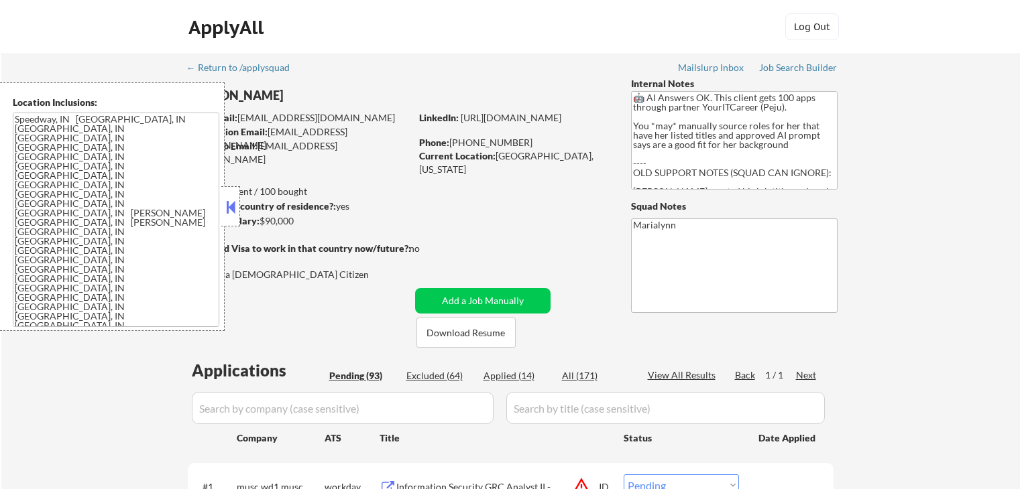
select select ""pending""
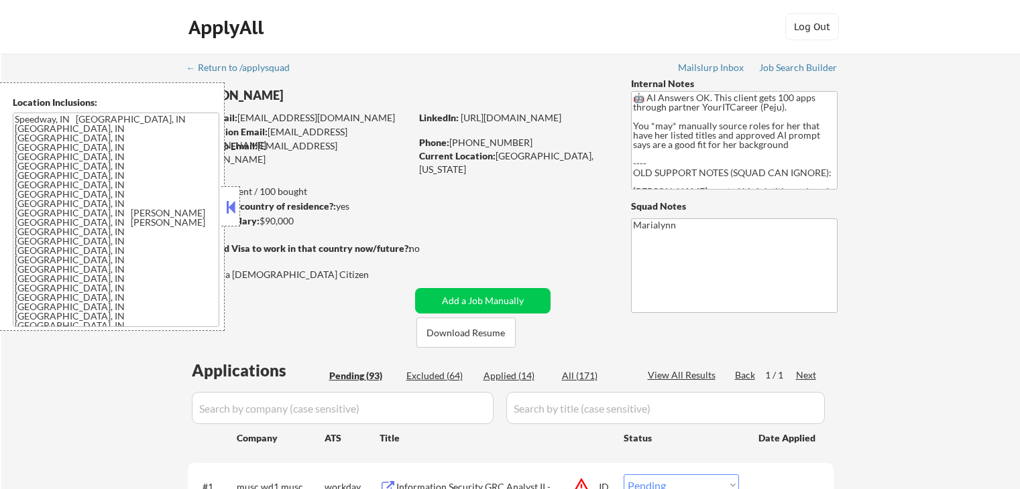
select select ""pending""
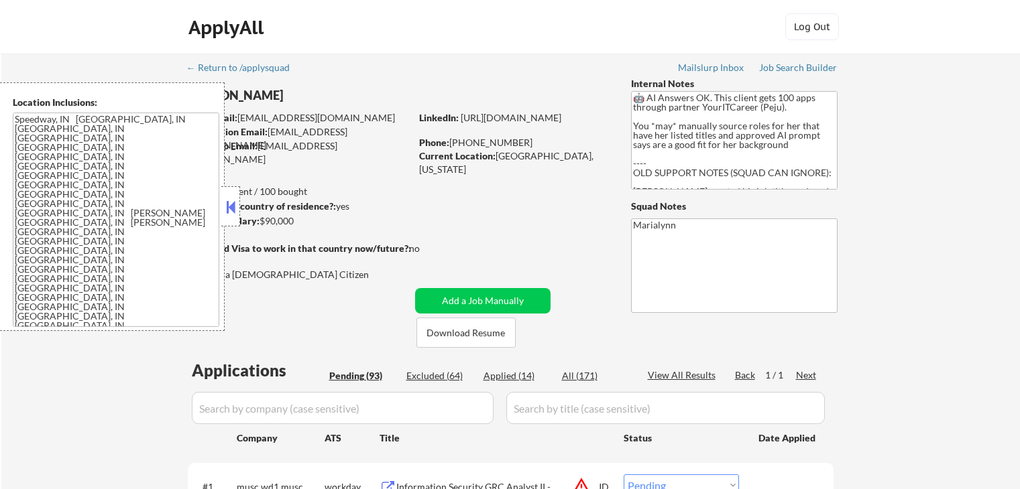
select select ""pending""
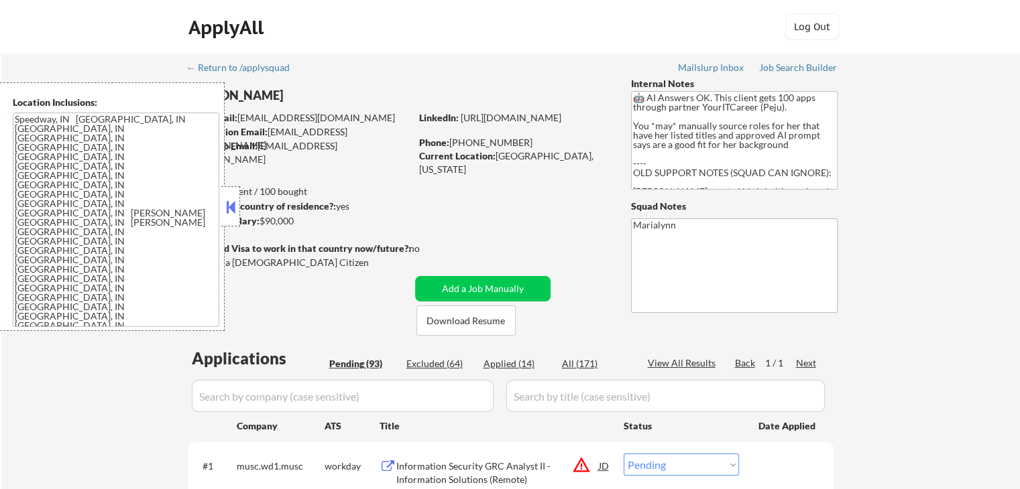
drag, startPoint x: 227, startPoint y: 210, endPoint x: 225, endPoint y: 196, distance: 14.2
click at [225, 210] on button at bounding box center [230, 207] width 15 height 20
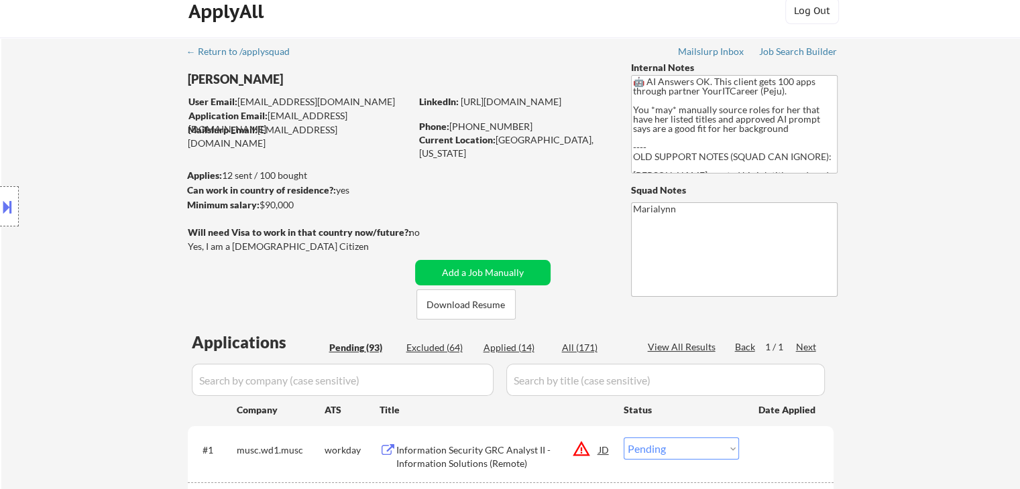
scroll to position [134, 0]
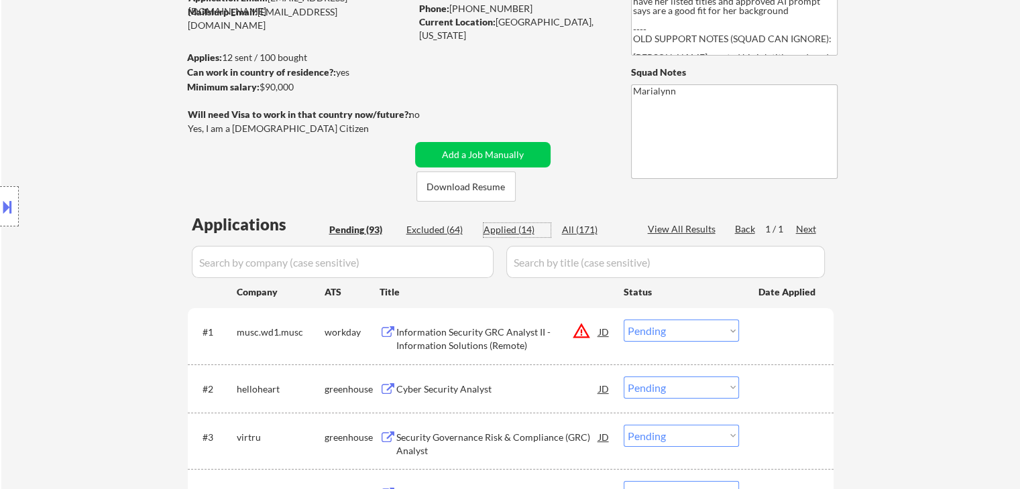
click at [511, 231] on div "Applied (14)" at bounding box center [516, 229] width 67 height 13
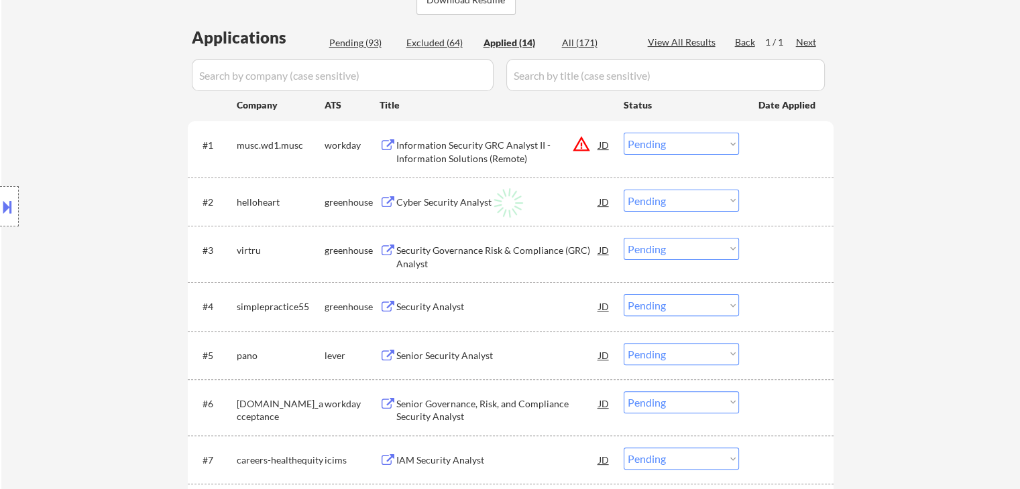
scroll to position [335, 0]
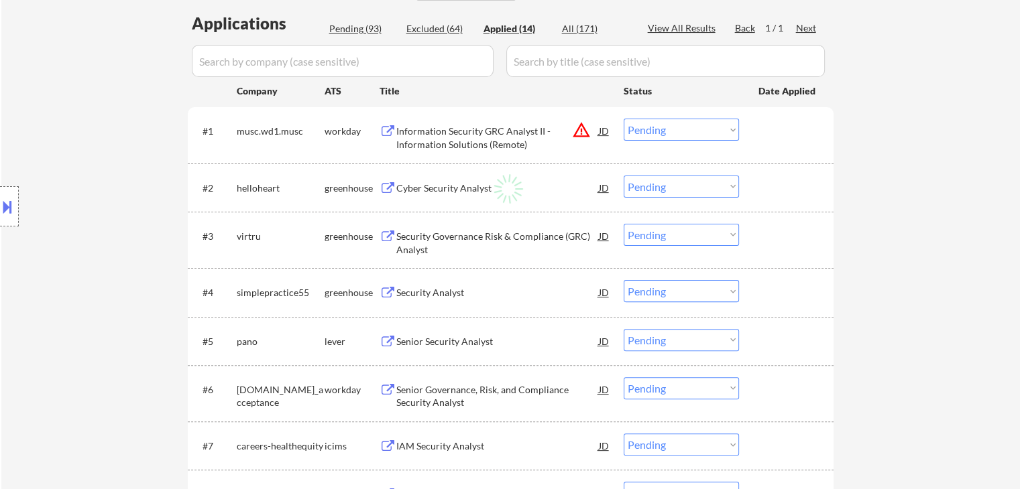
select select ""applied""
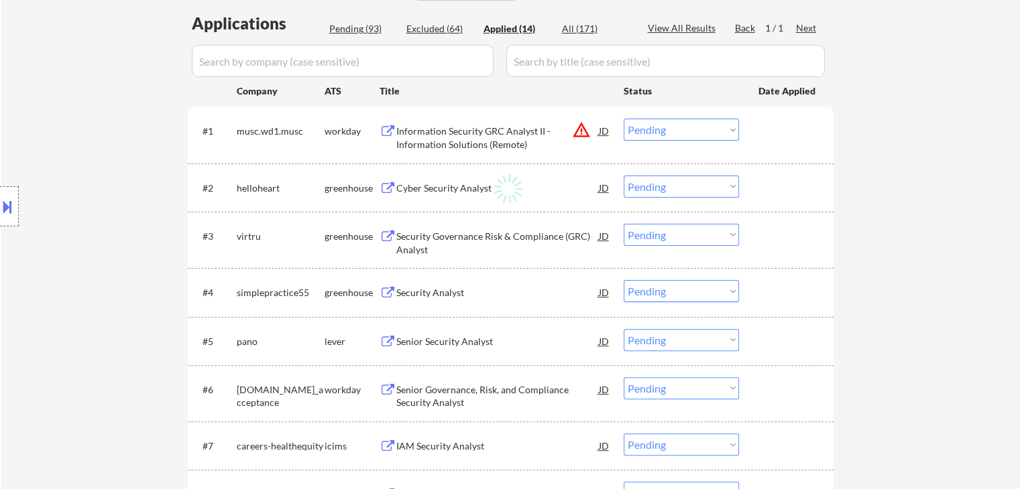
select select ""applied""
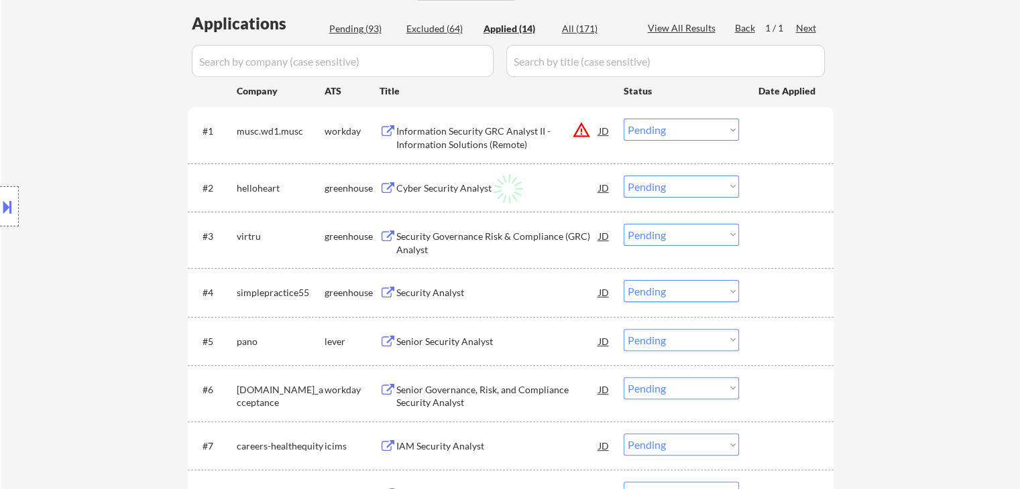
select select ""applied""
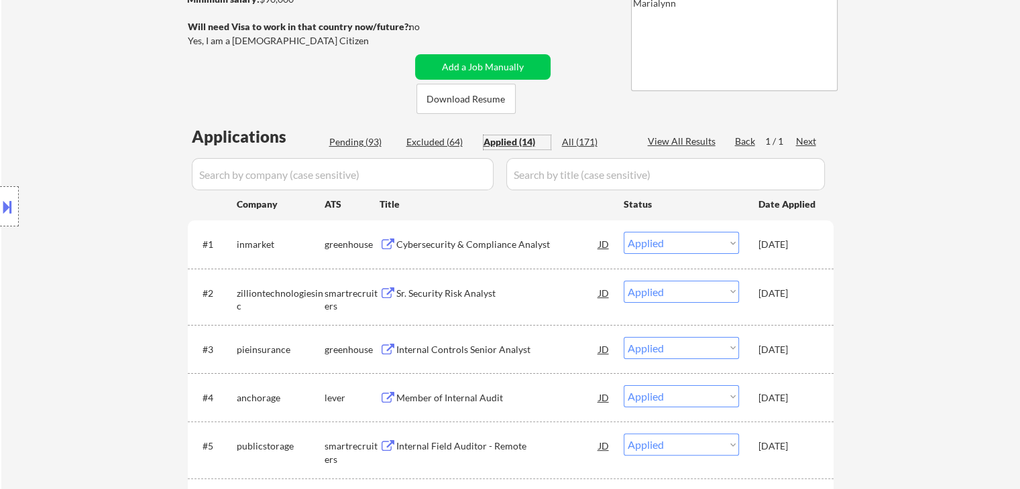
scroll to position [201, 0]
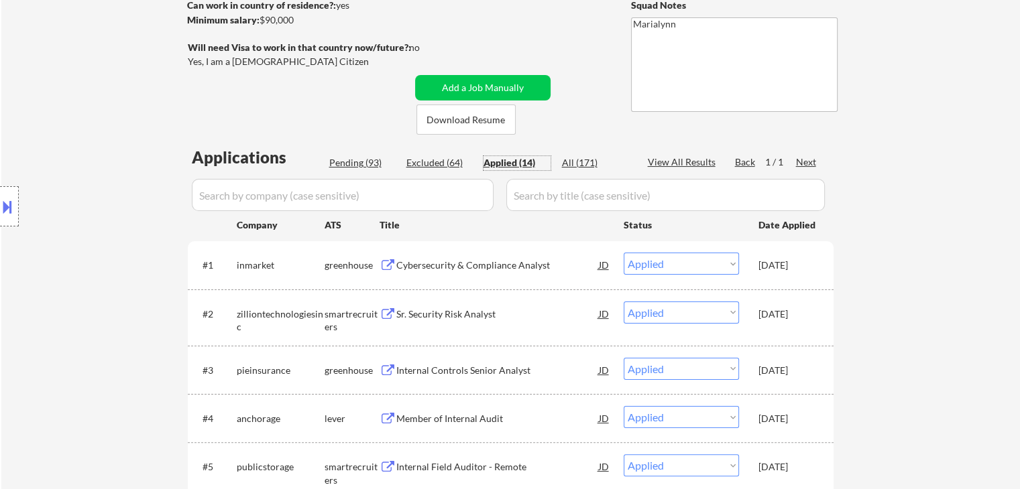
drag, startPoint x: 346, startPoint y: 162, endPoint x: 424, endPoint y: 224, distance: 99.7
click at [345, 162] on div "Pending (93)" at bounding box center [362, 162] width 67 height 13
select select ""pending""
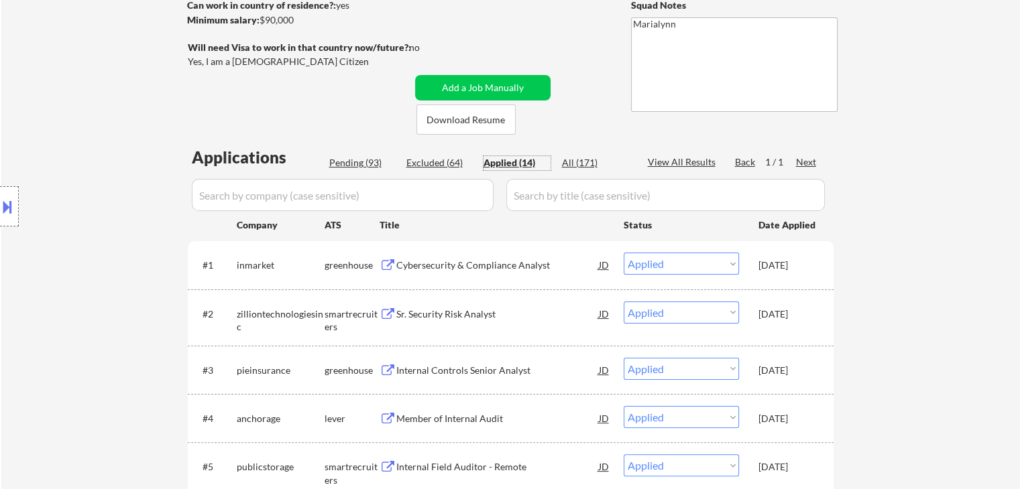
select select ""pending""
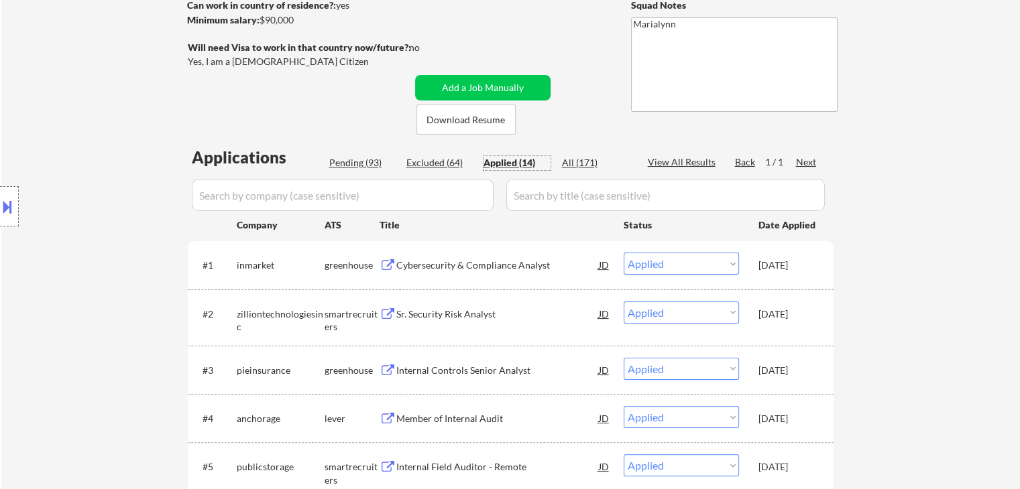
select select ""pending""
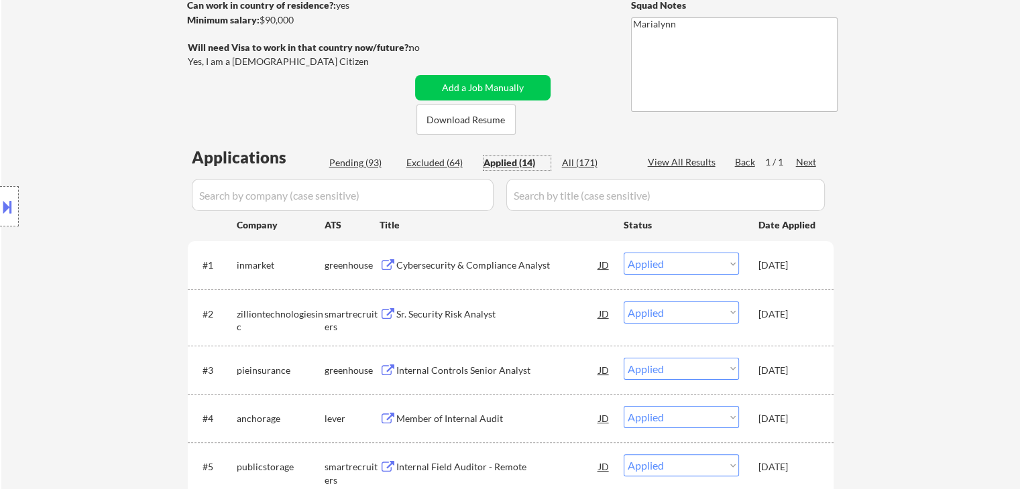
select select ""pending""
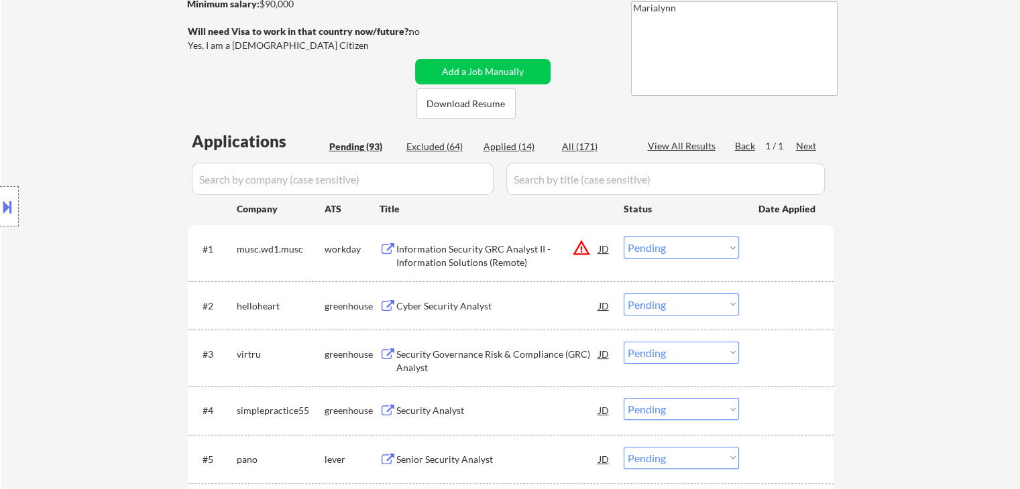
scroll to position [335, 0]
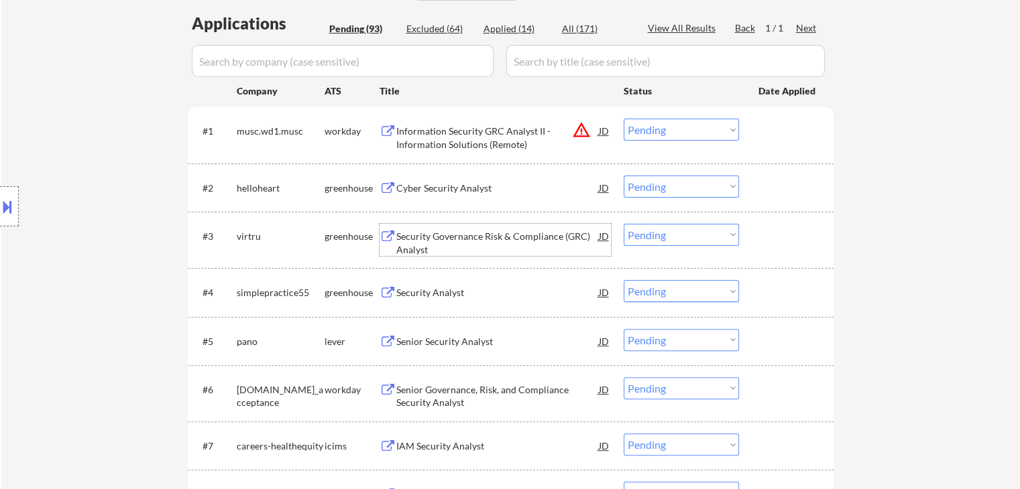
click at [434, 235] on div "Security Governance Risk & Compliance (GRC) Analyst" at bounding box center [497, 243] width 202 height 26
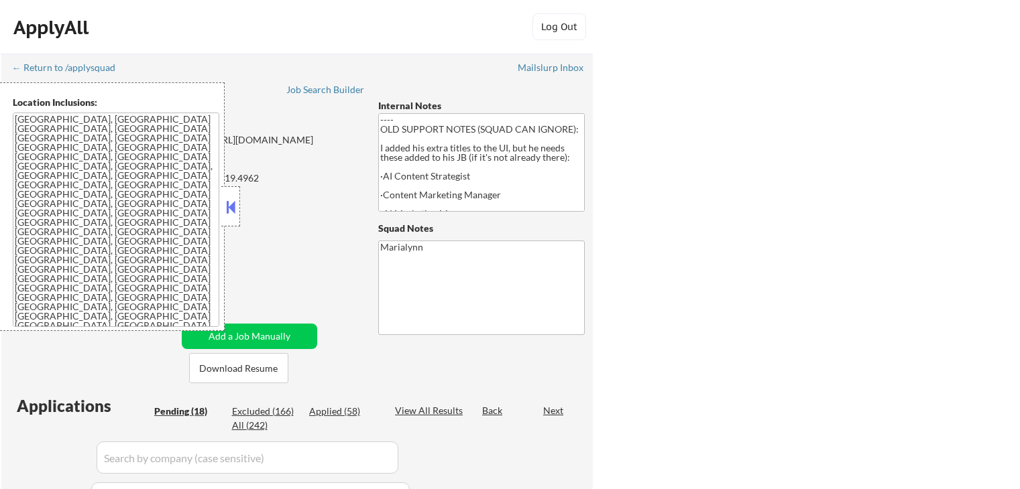
select select ""pending""
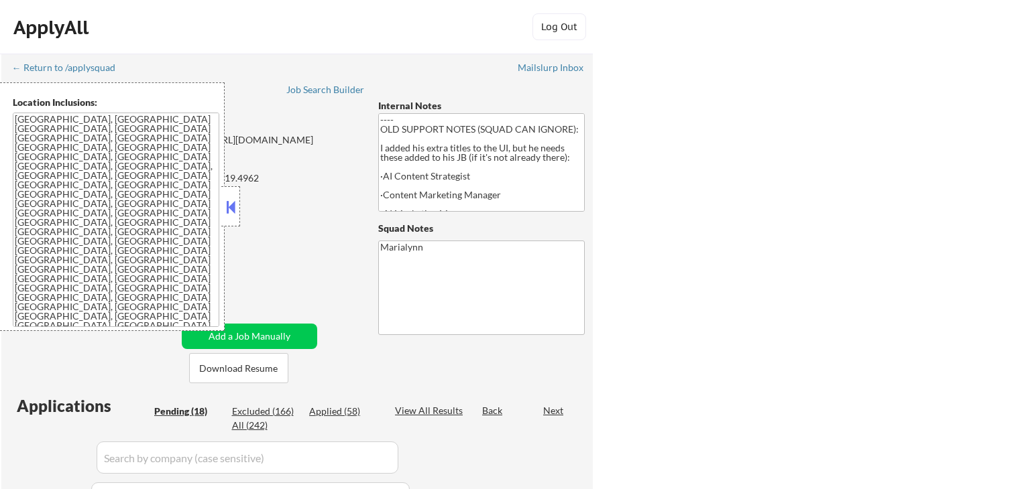
select select ""pending""
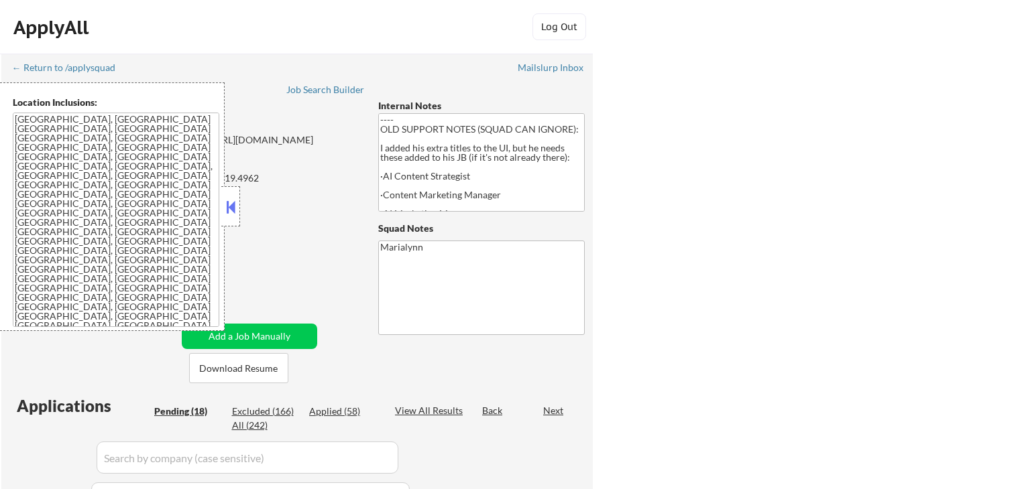
select select ""pending""
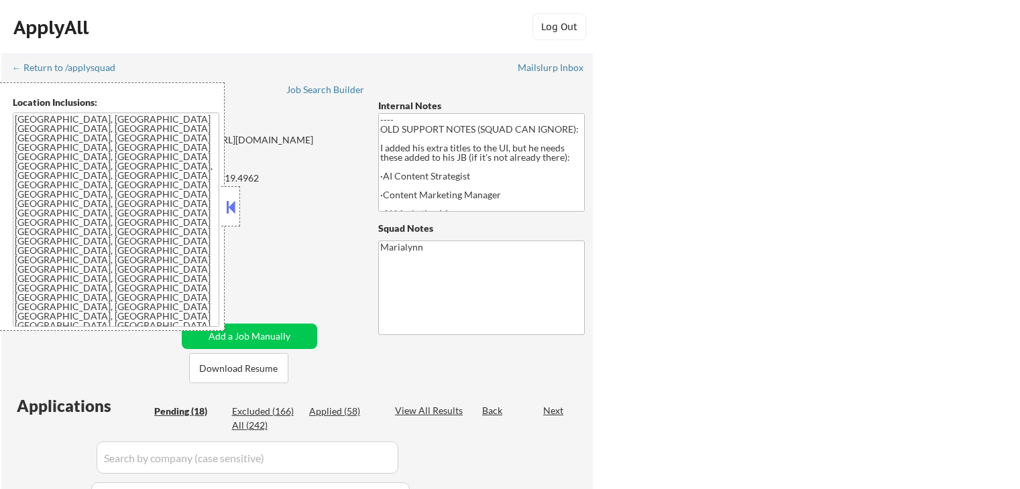
select select ""pending""
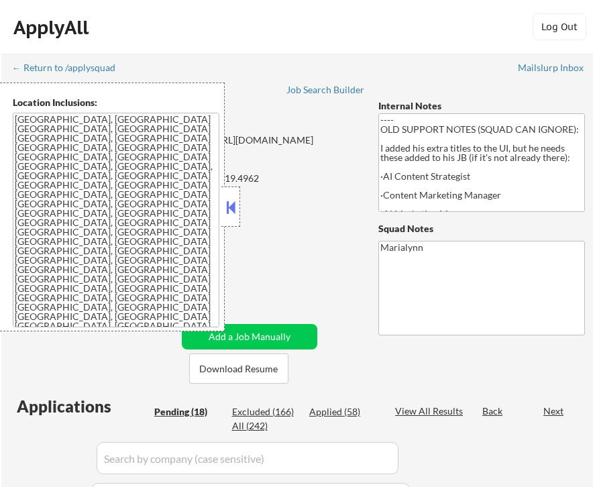
select select ""pending""
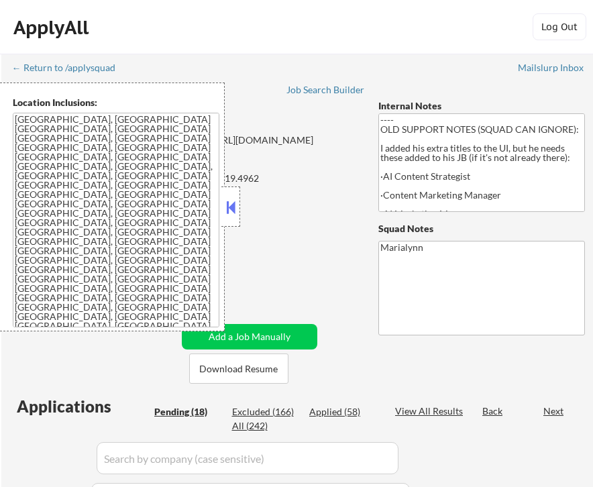
select select ""pending""
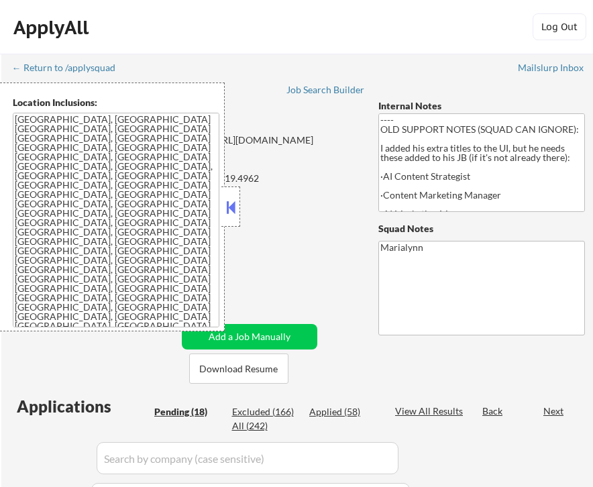
select select ""pending""
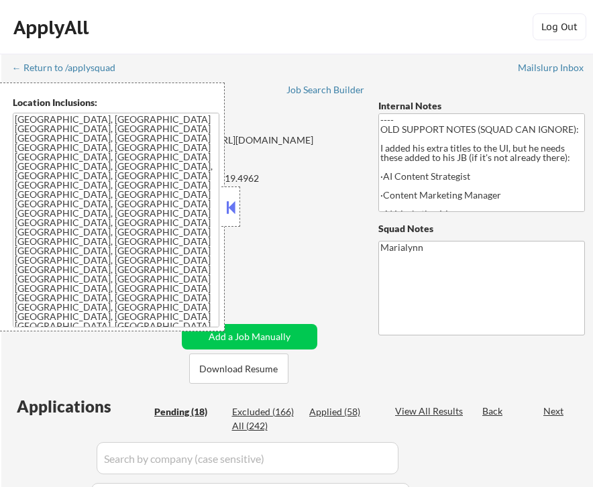
select select ""pending""
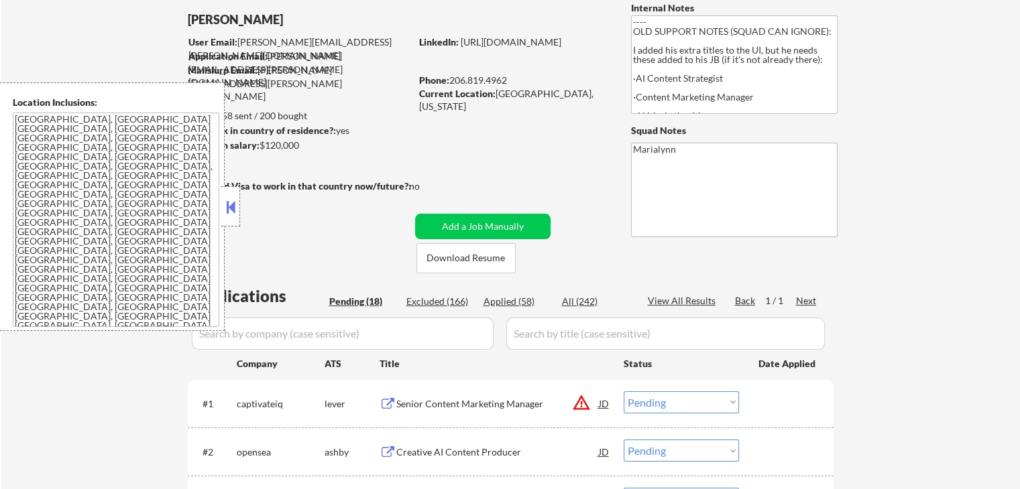
scroll to position [201, 0]
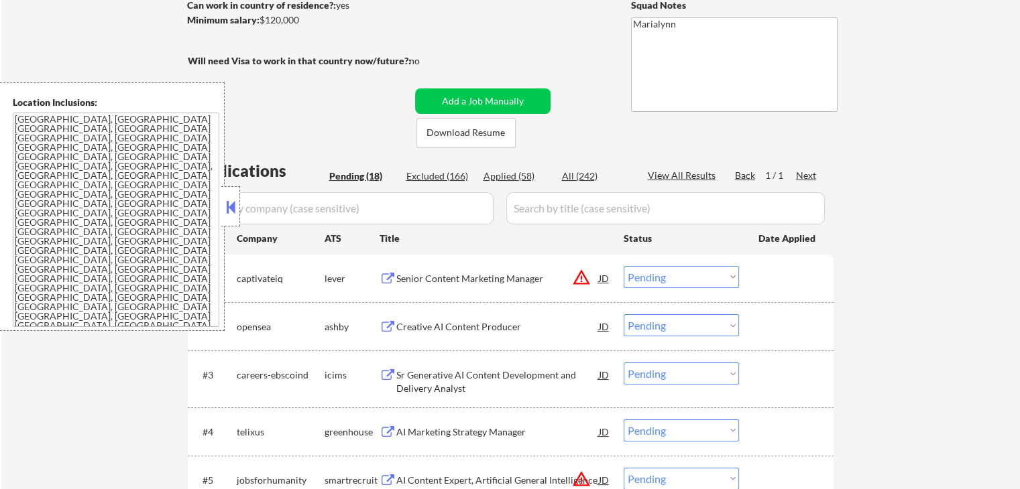
click at [233, 202] on button at bounding box center [230, 207] width 15 height 20
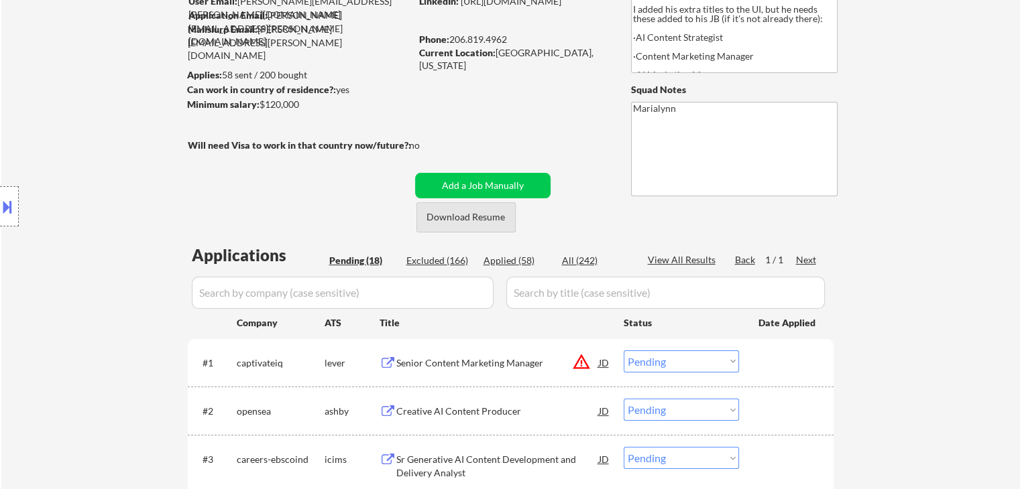
scroll to position [0, 0]
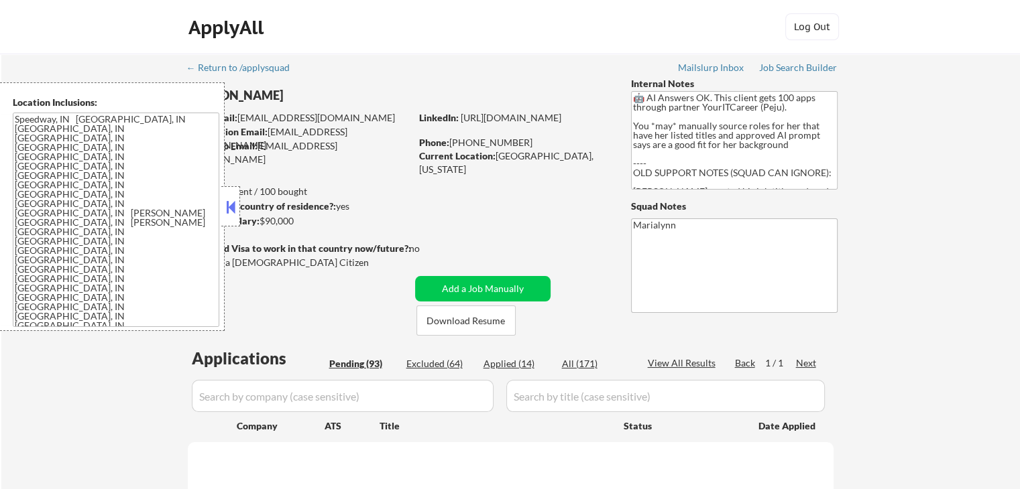
click at [236, 213] on button at bounding box center [230, 207] width 15 height 20
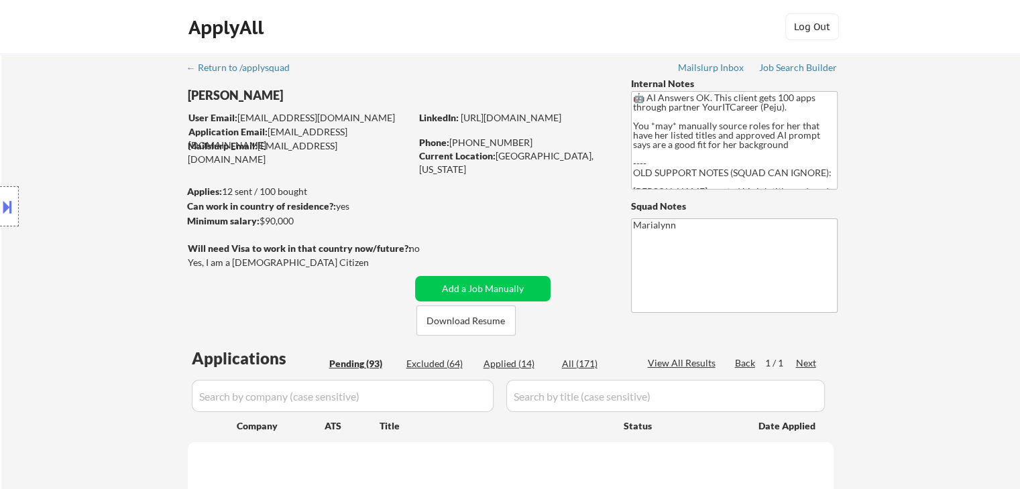
scroll to position [201, 0]
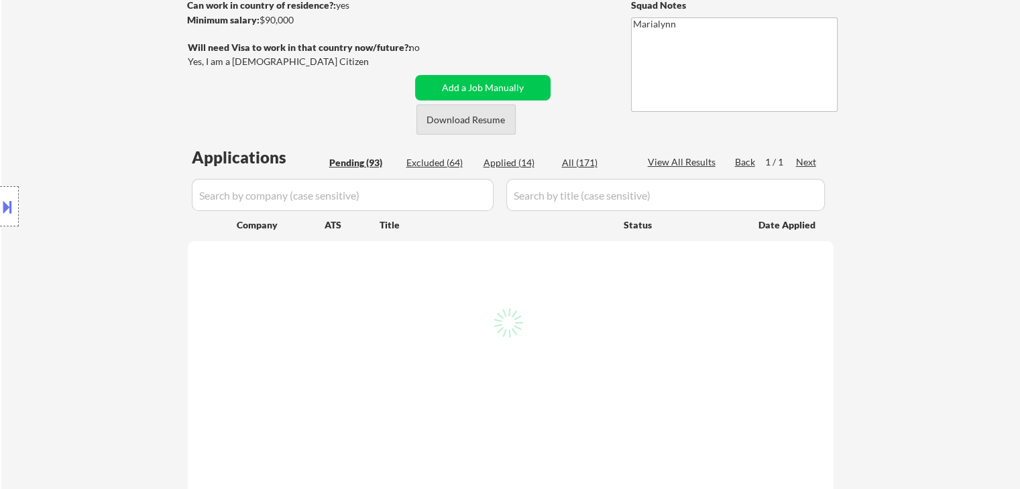
click at [496, 160] on div "Applied (14)" at bounding box center [516, 162] width 67 height 13
select select ""pending""
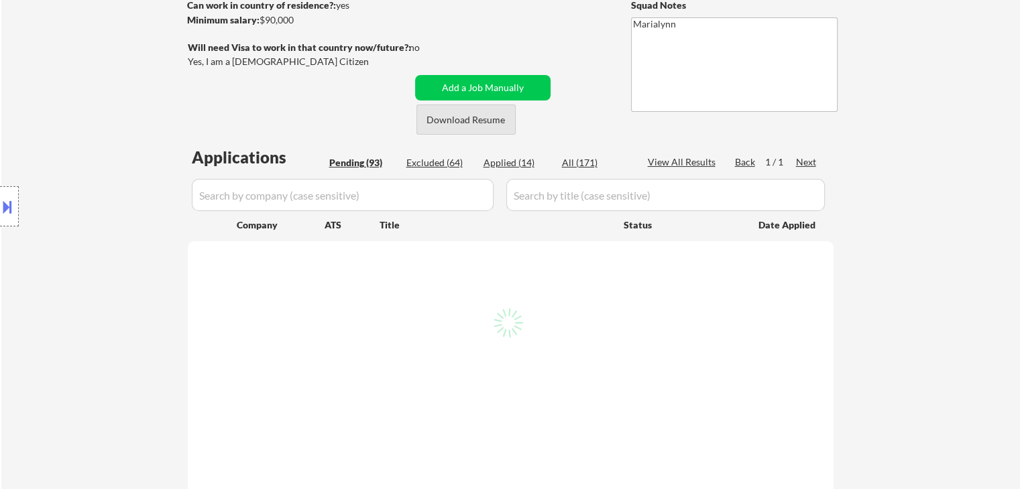
select select ""pending""
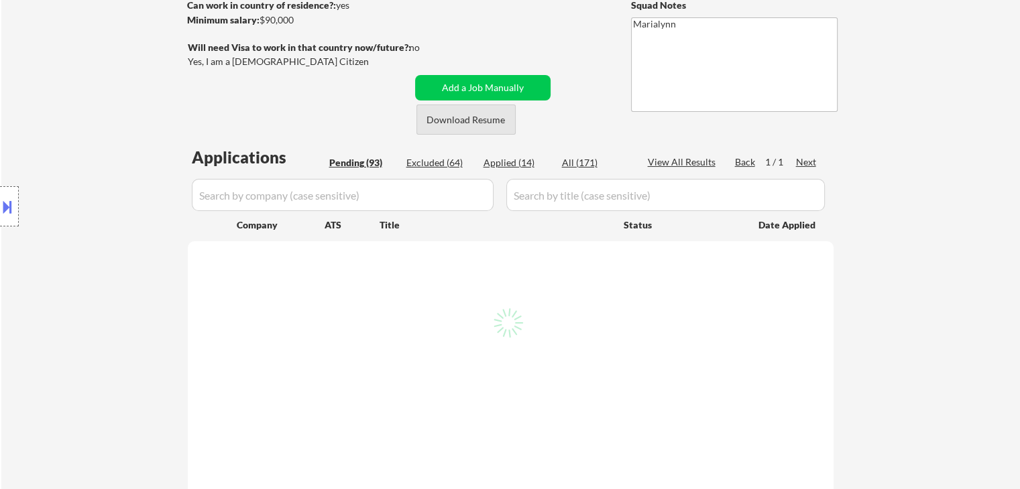
select select ""pending""
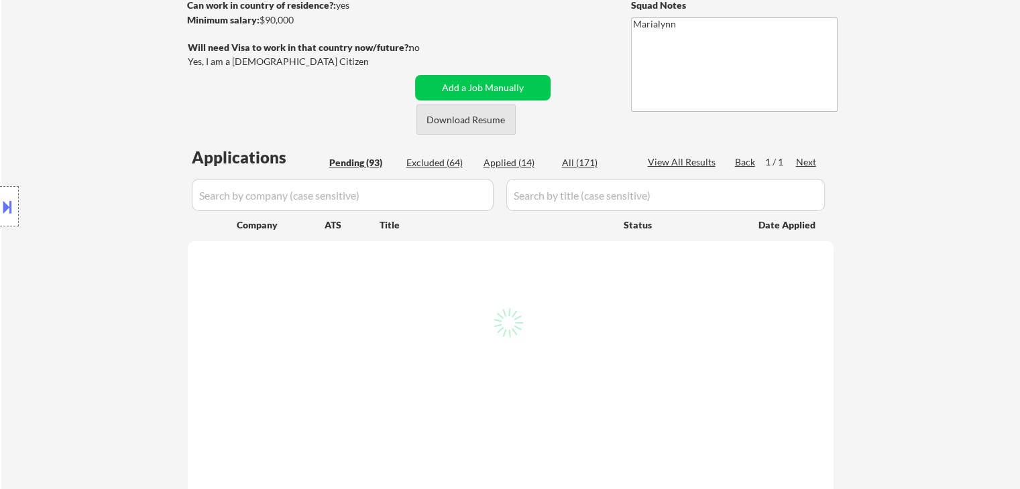
select select ""pending""
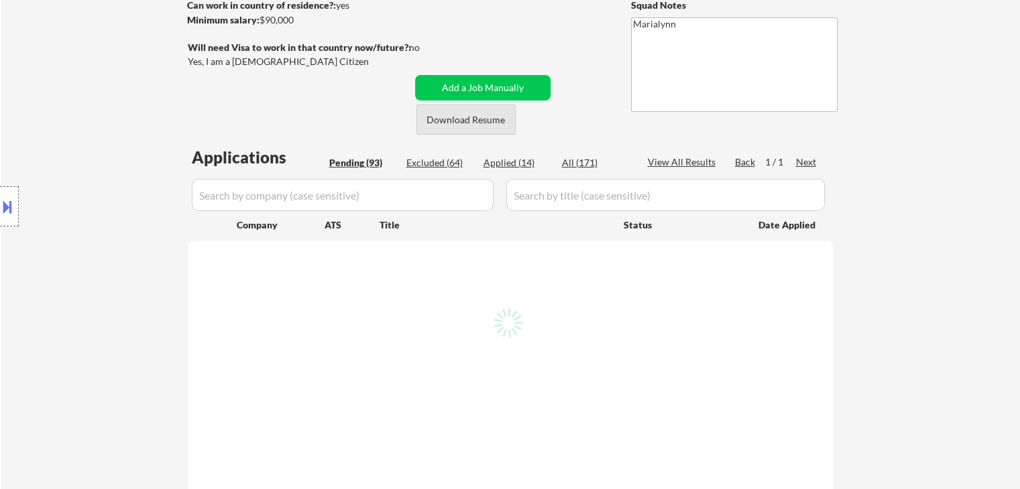
select select ""pending""
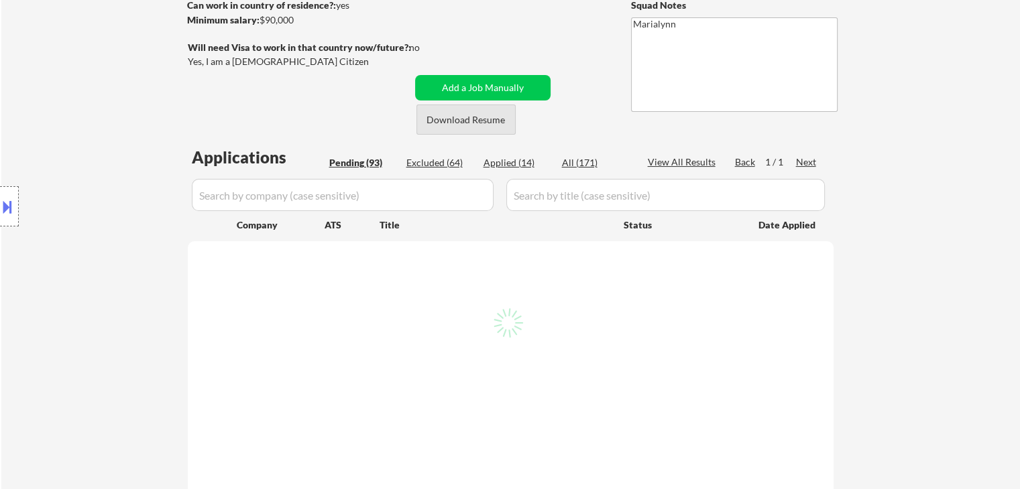
select select ""pending""
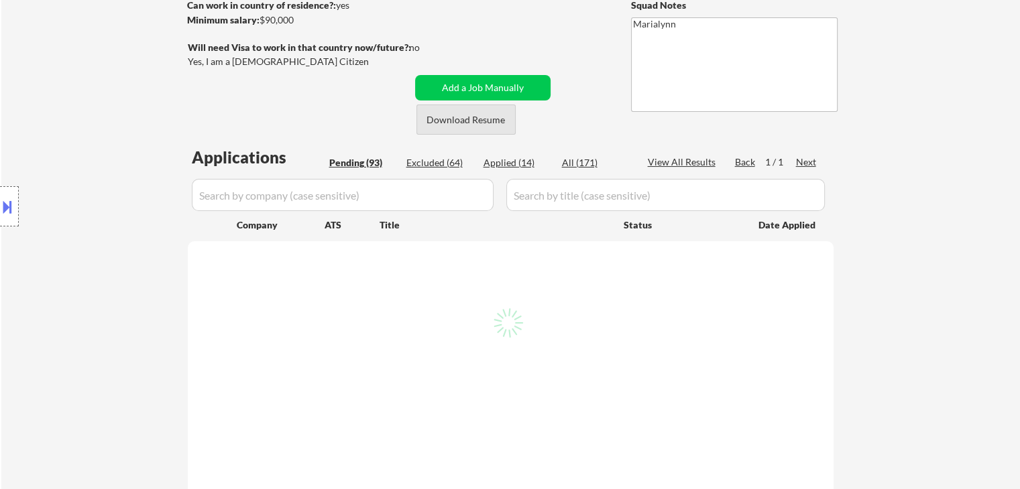
select select ""pending""
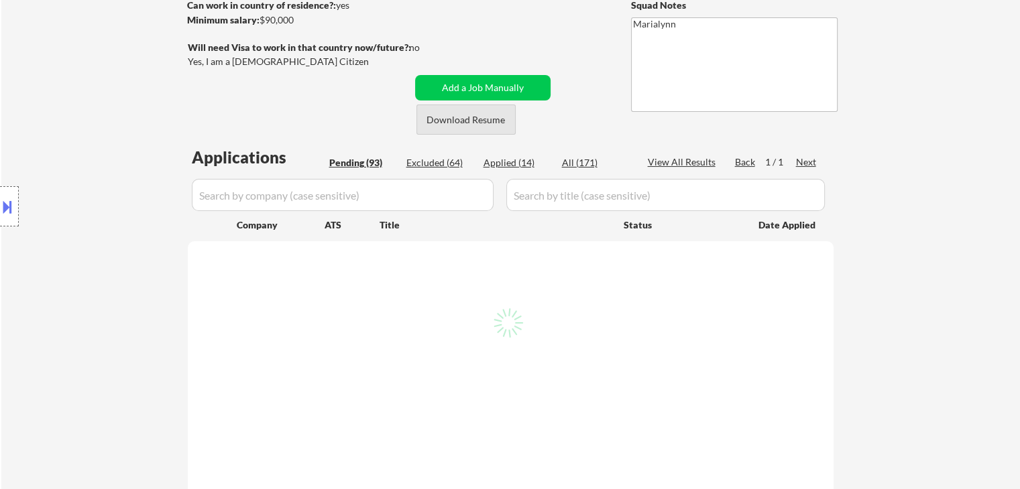
select select ""pending""
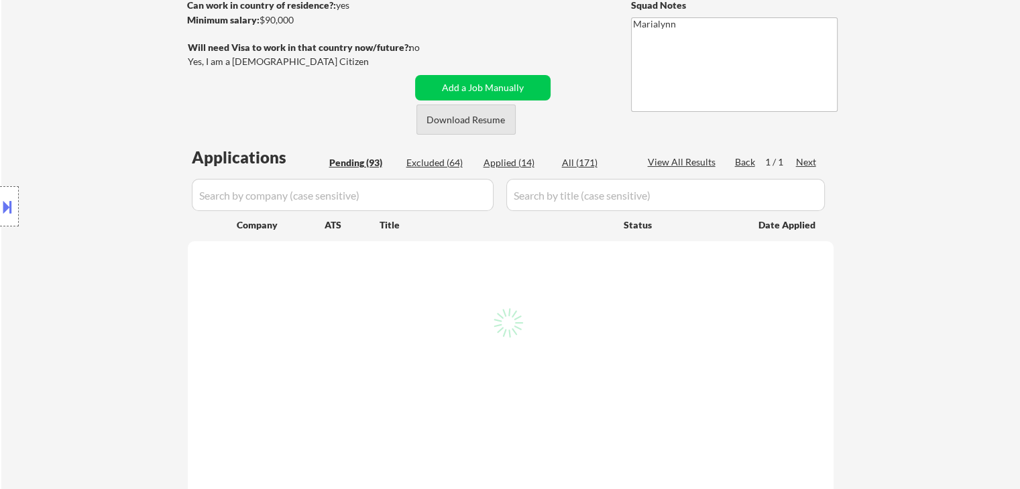
select select ""pending""
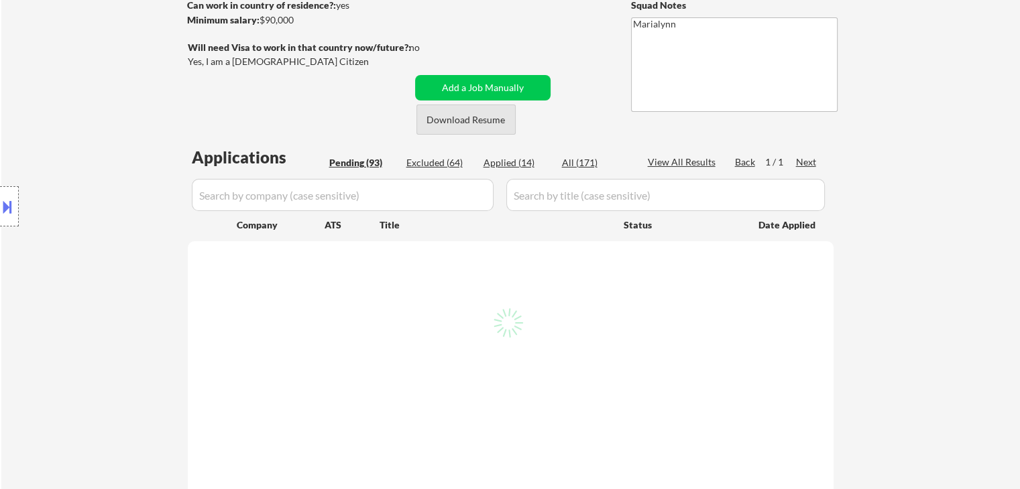
select select ""pending""
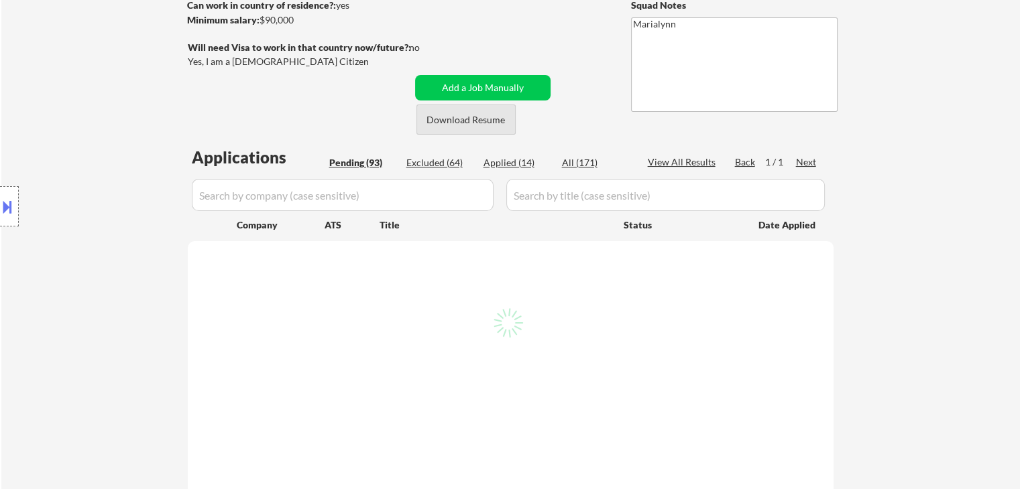
select select ""pending""
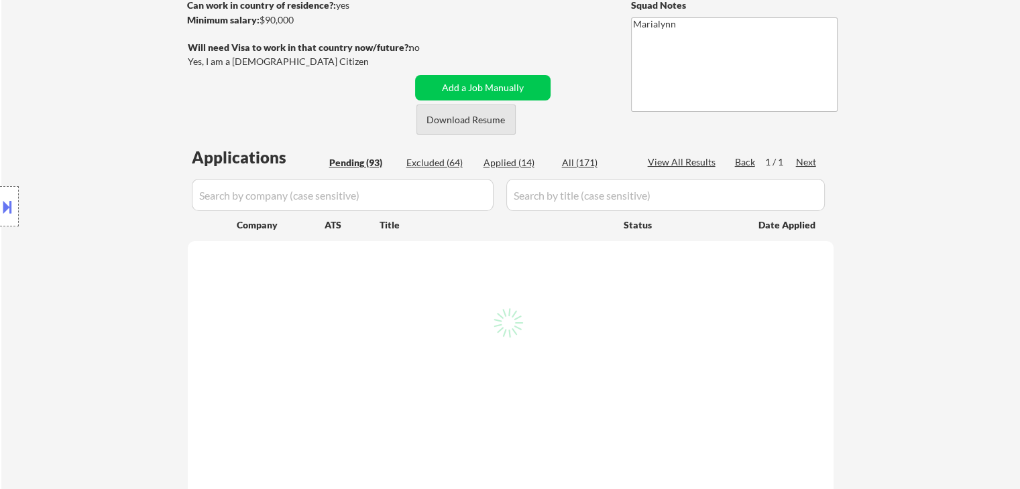
select select ""pending""
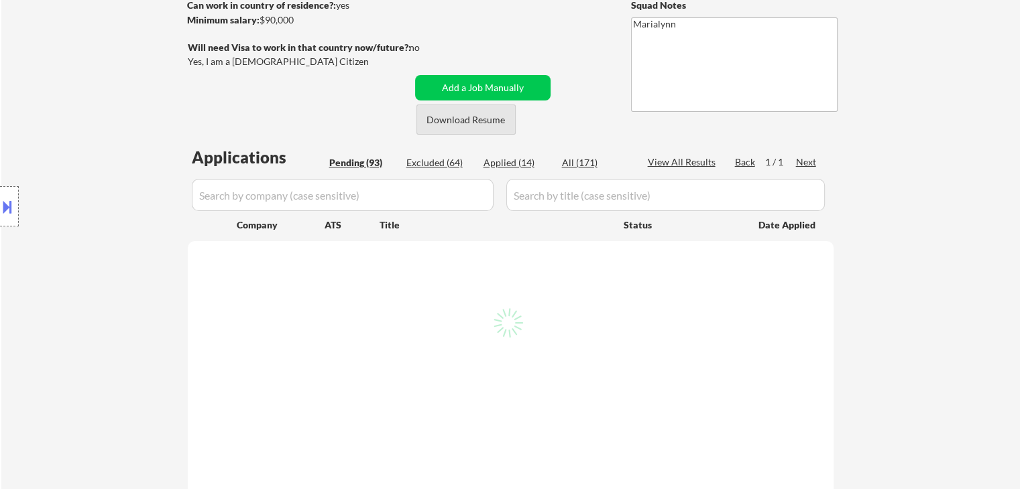
select select ""pending""
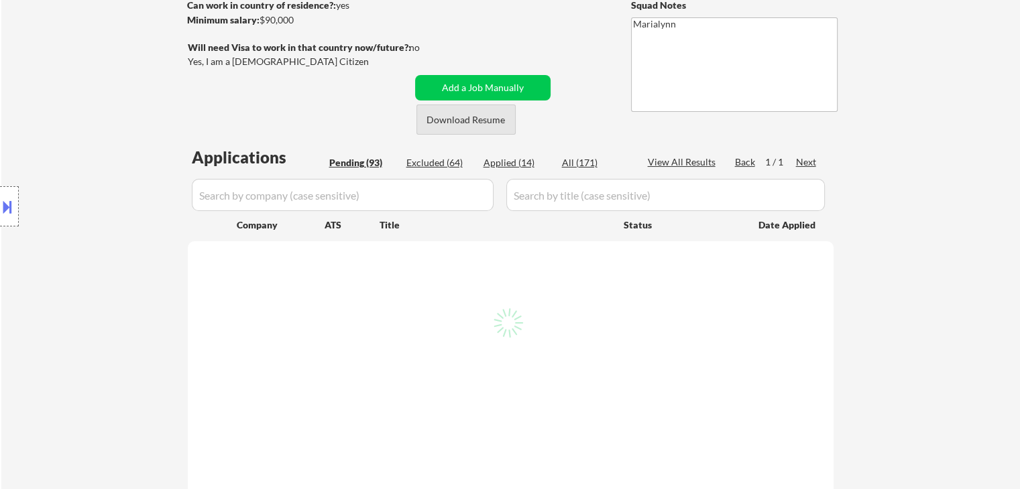
select select ""pending""
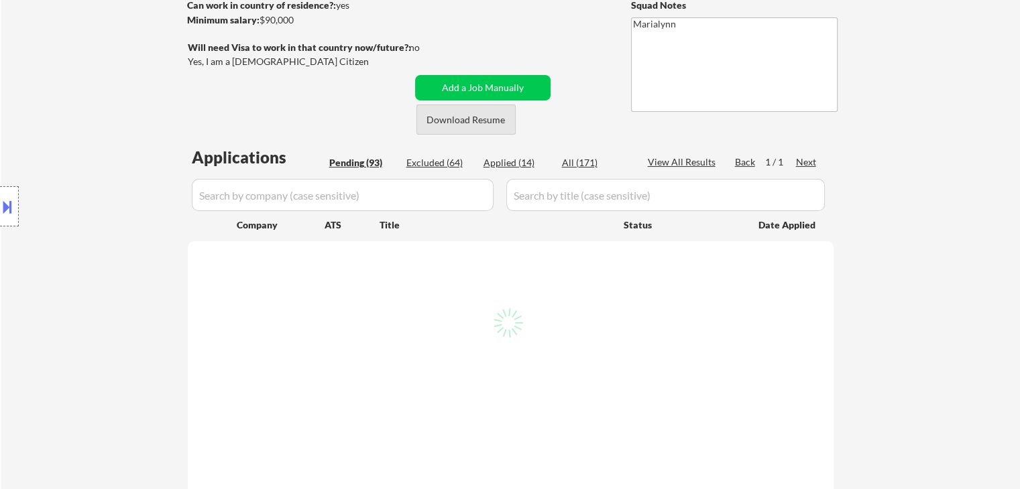
select select ""pending""
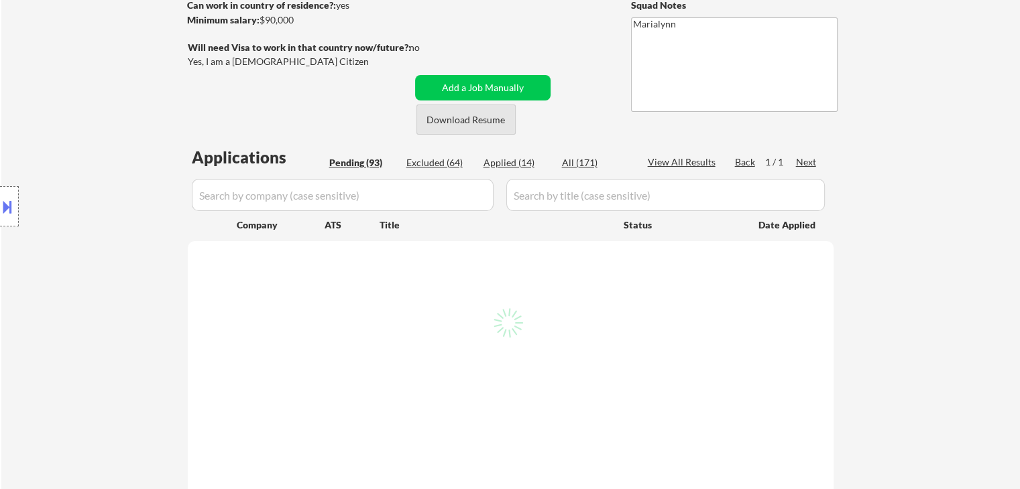
select select ""pending""
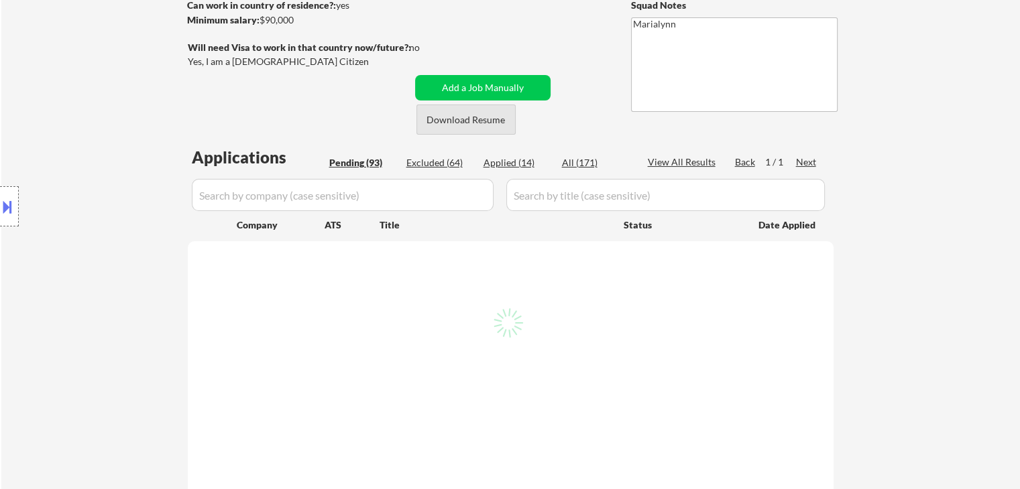
select select ""pending""
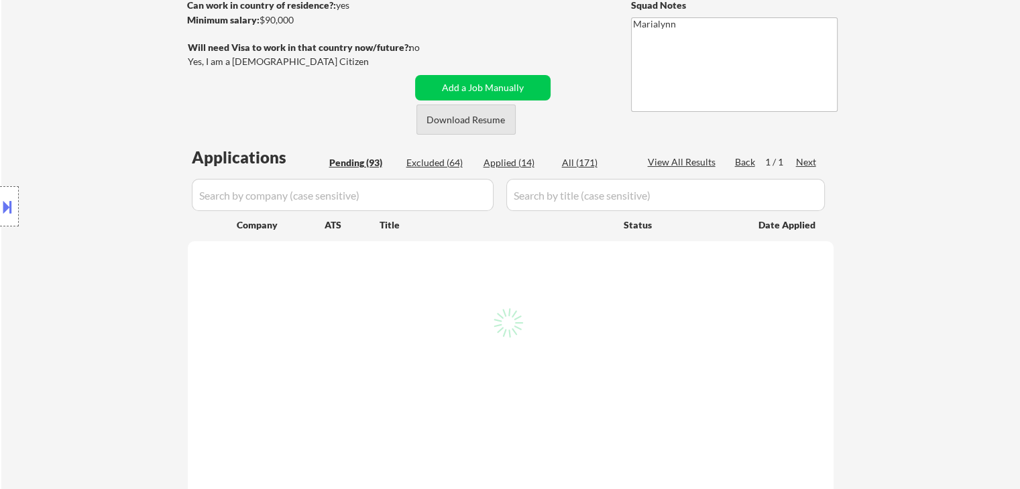
select select ""pending""
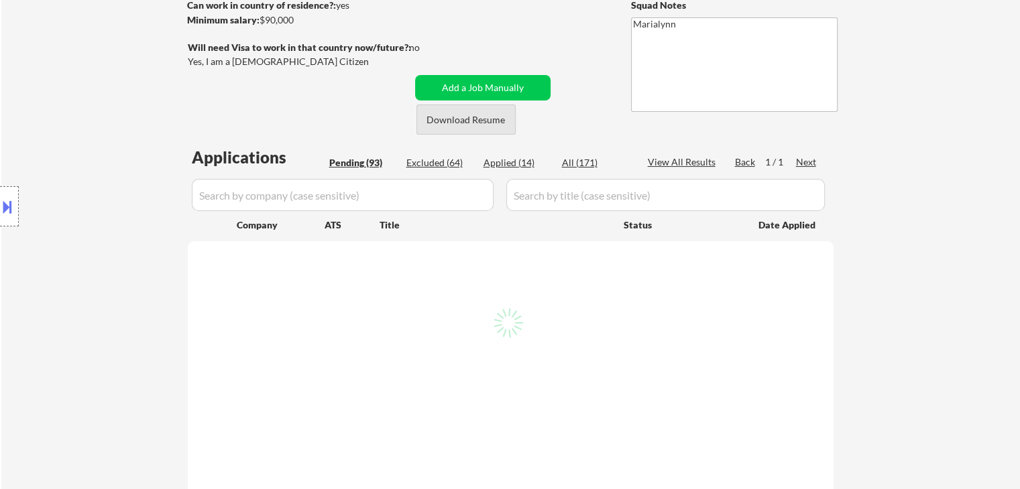
select select ""pending""
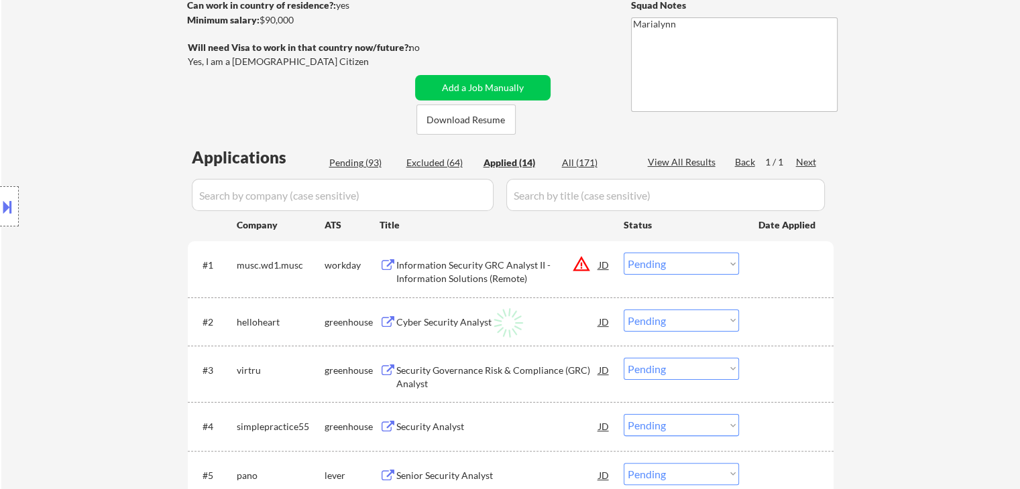
select select ""applied""
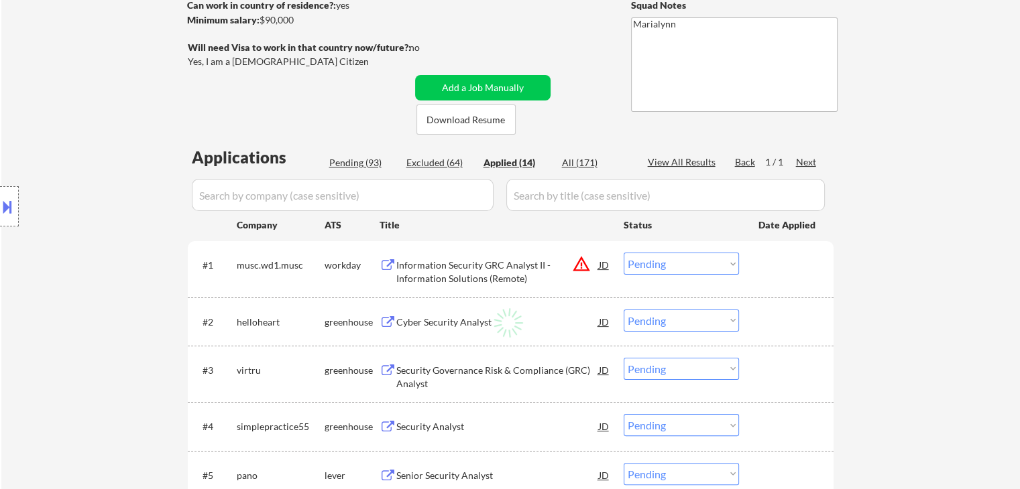
select select ""applied""
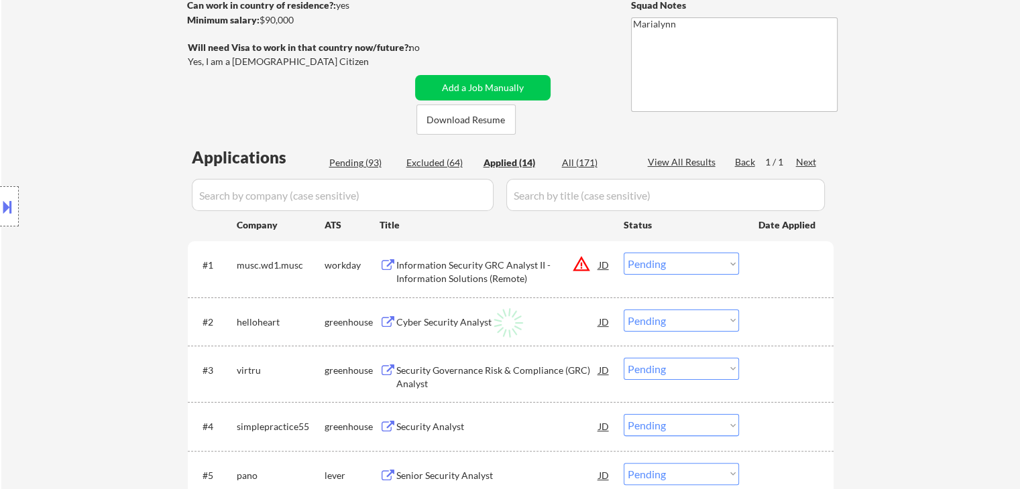
select select ""applied""
